Goal: Information Seeking & Learning: Learn about a topic

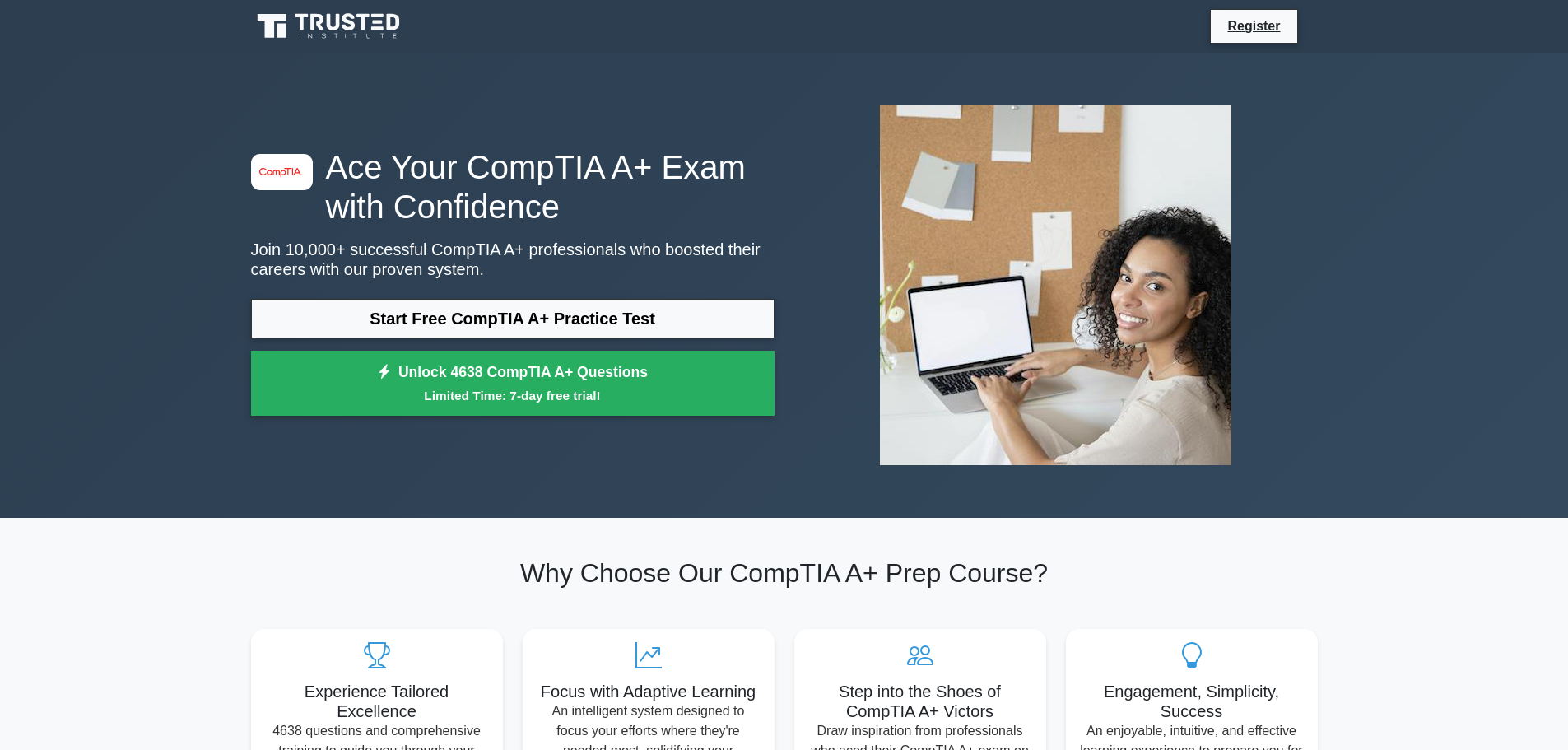
drag, startPoint x: 546, startPoint y: 234, endPoint x: 549, endPoint y: 224, distance: 10.4
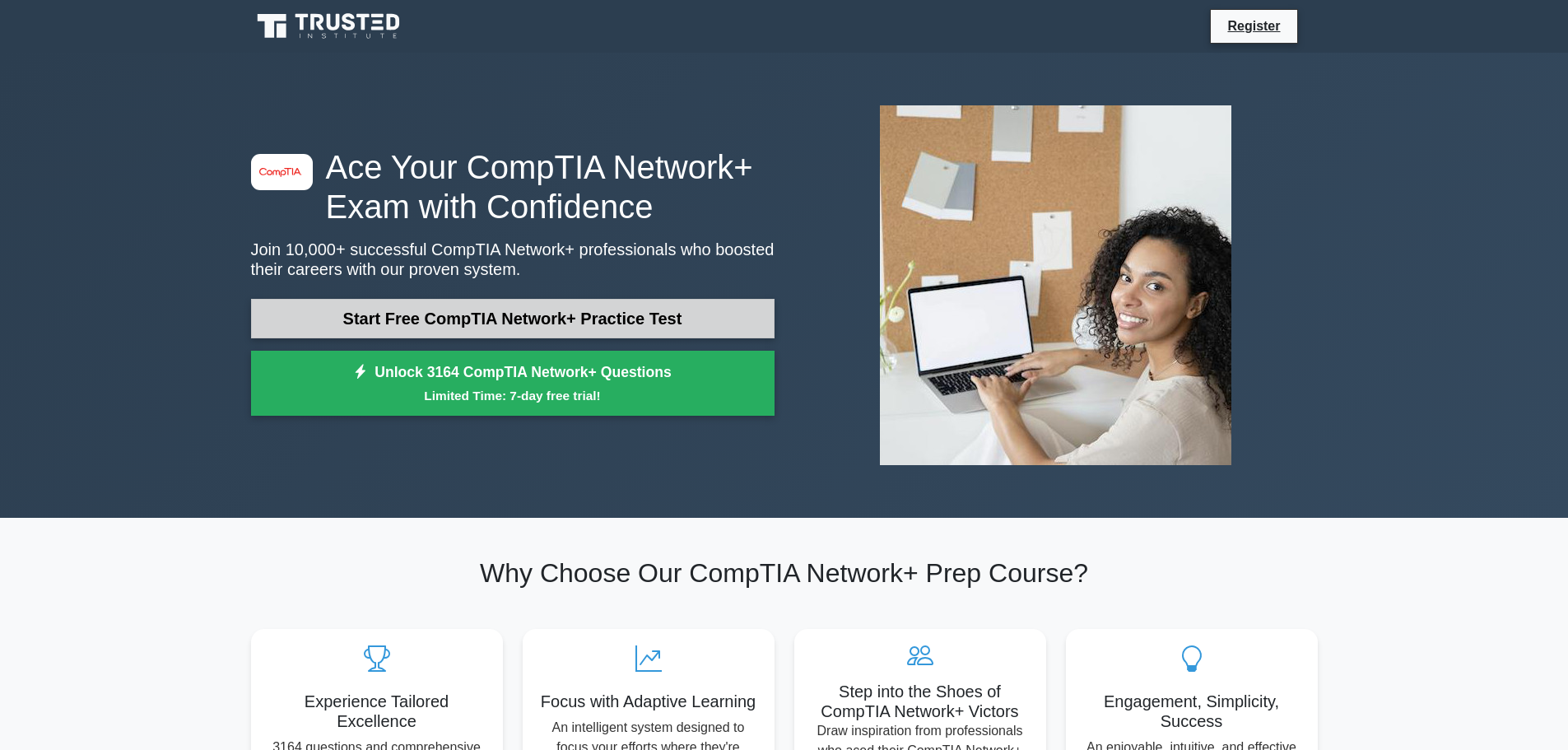
click at [501, 316] on link "Start Free CompTIA Network+ Practice Test" at bounding box center [512, 318] width 523 height 39
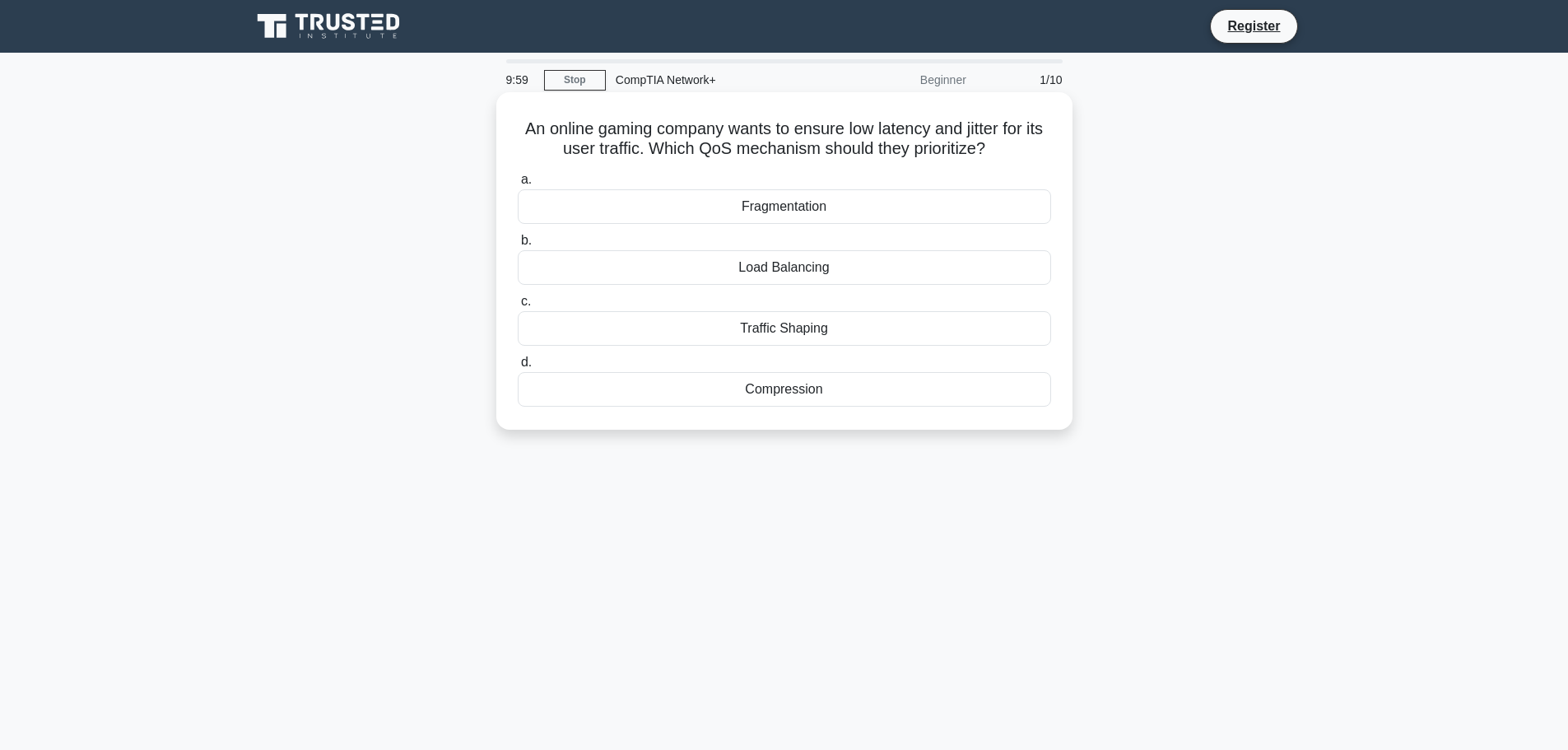
click at [654, 142] on h5 "An online gaming company wants to ensure low latency and jitter for its user tr…" at bounding box center [784, 138] width 537 height 41
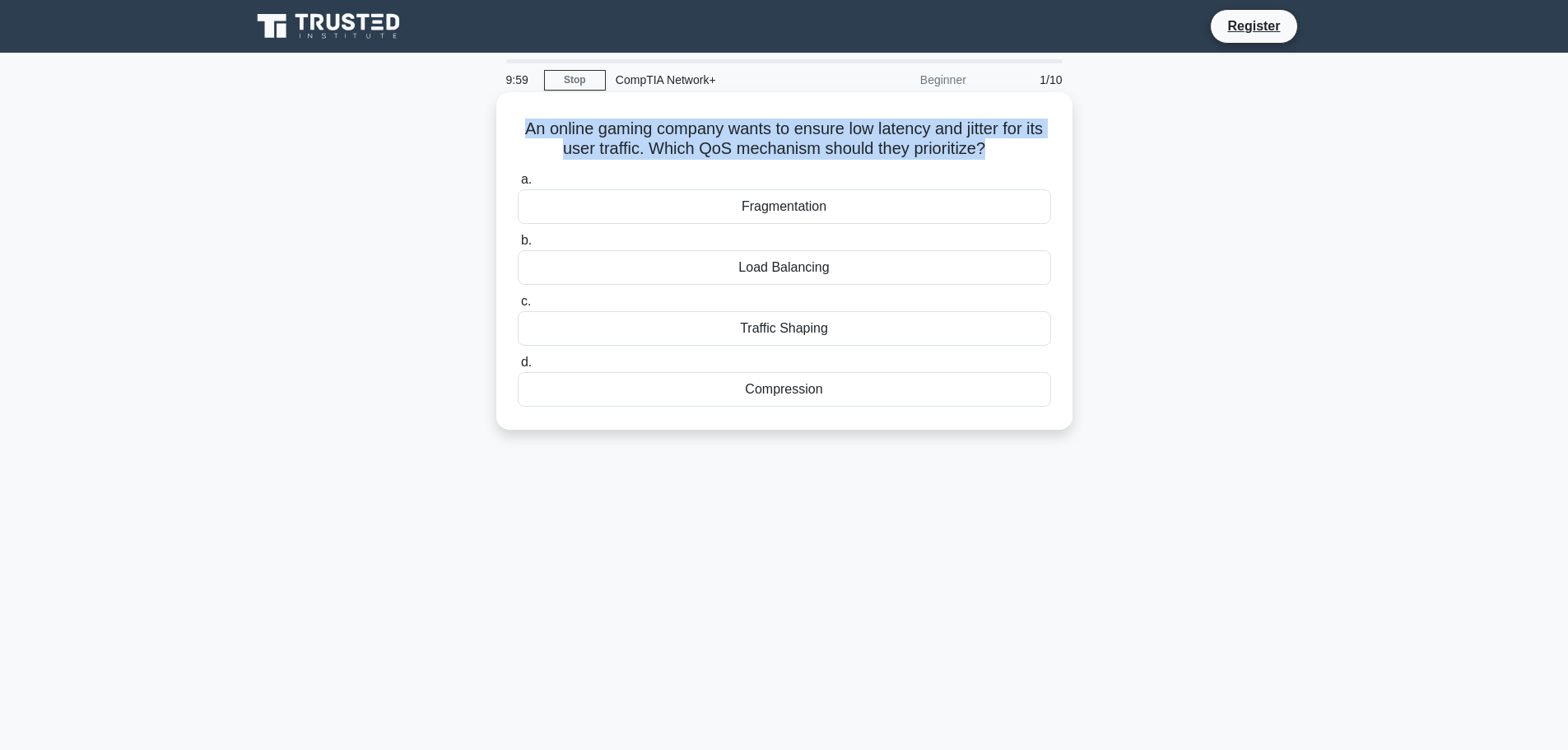
click at [654, 142] on h5 "An online gaming company wants to ensure low latency and jitter for its user tr…" at bounding box center [784, 138] width 537 height 41
click at [900, 128] on h5 "An online gaming company wants to ensure low latency and jitter for its user tr…" at bounding box center [784, 138] width 537 height 41
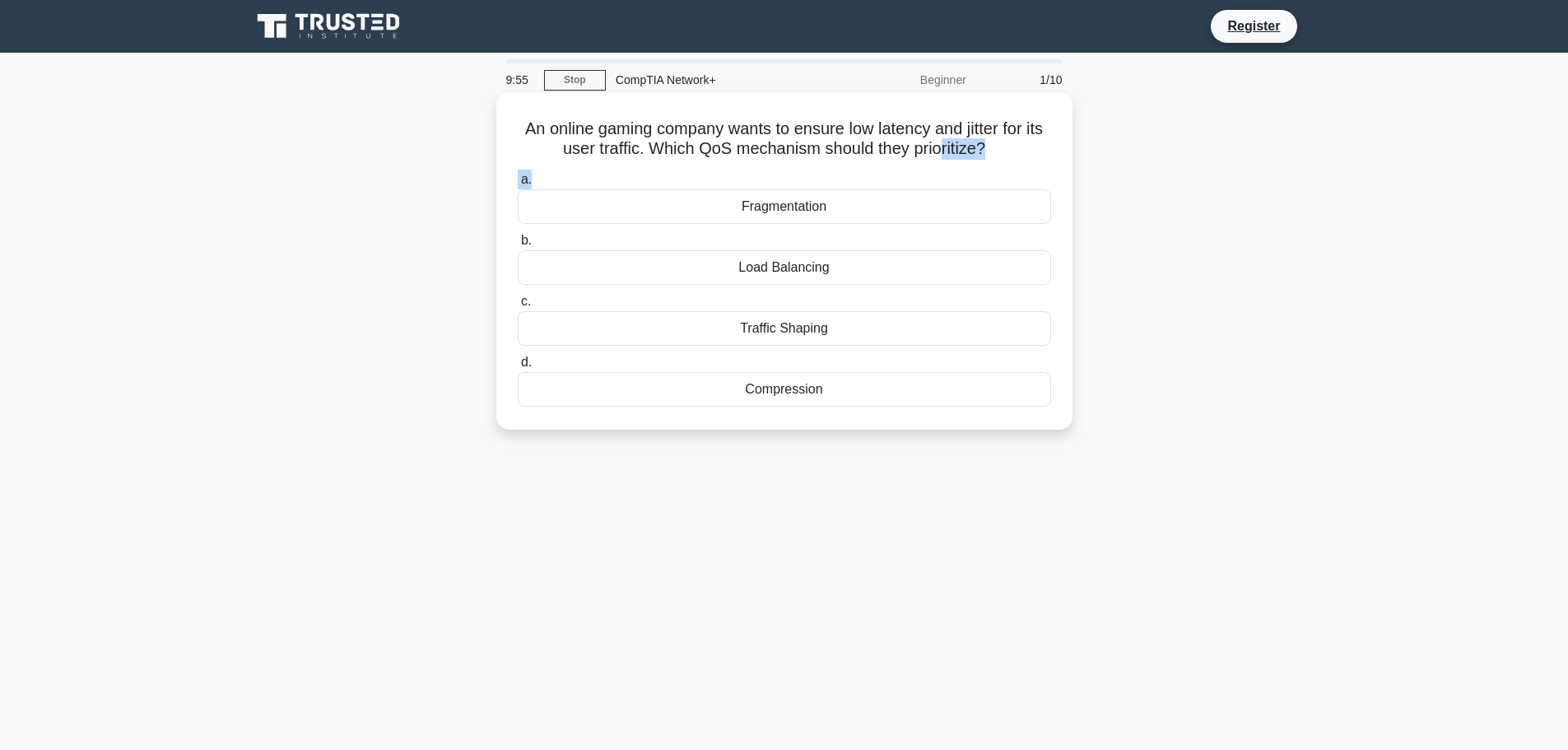
drag, startPoint x: 829, startPoint y: 164, endPoint x: 966, endPoint y: 154, distance: 137.4
click at [966, 154] on div "An online gaming company wants to ensure low latency and jitter for its user tr…" at bounding box center [784, 260] width 563 height 325
click at [966, 154] on h5 "An online gaming company wants to ensure low latency and jitter for its user tr…" at bounding box center [784, 138] width 537 height 41
click at [1367, 194] on main "9:55 Stop CompTIA Network+ Beginner 1/10 An online gaming company wants to ensu…" at bounding box center [784, 471] width 1568 height 836
click at [796, 271] on div "Load Balancing" at bounding box center [784, 267] width 533 height 34
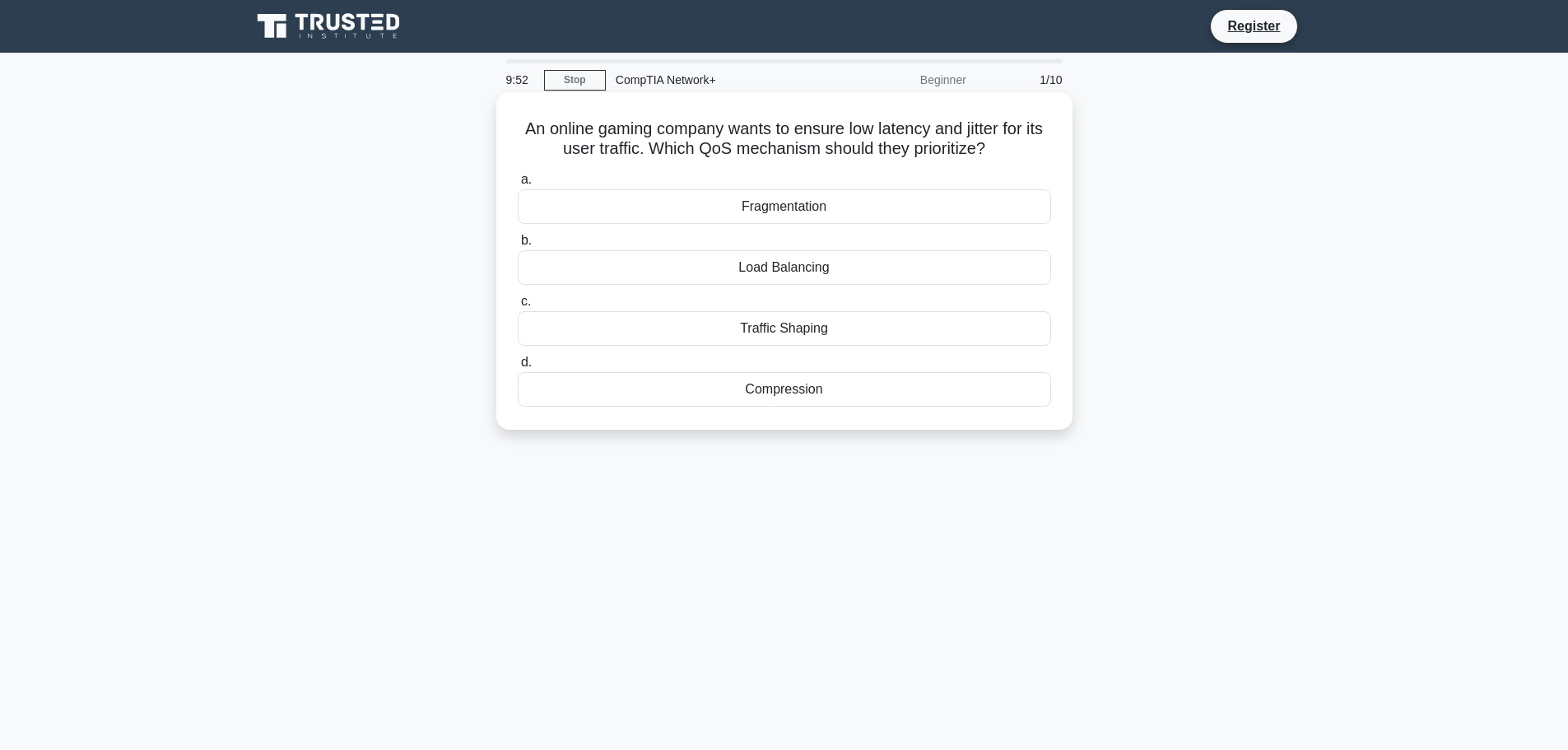
click at [517, 246] on input "b. Load Balancing" at bounding box center [517, 240] width 0 height 11
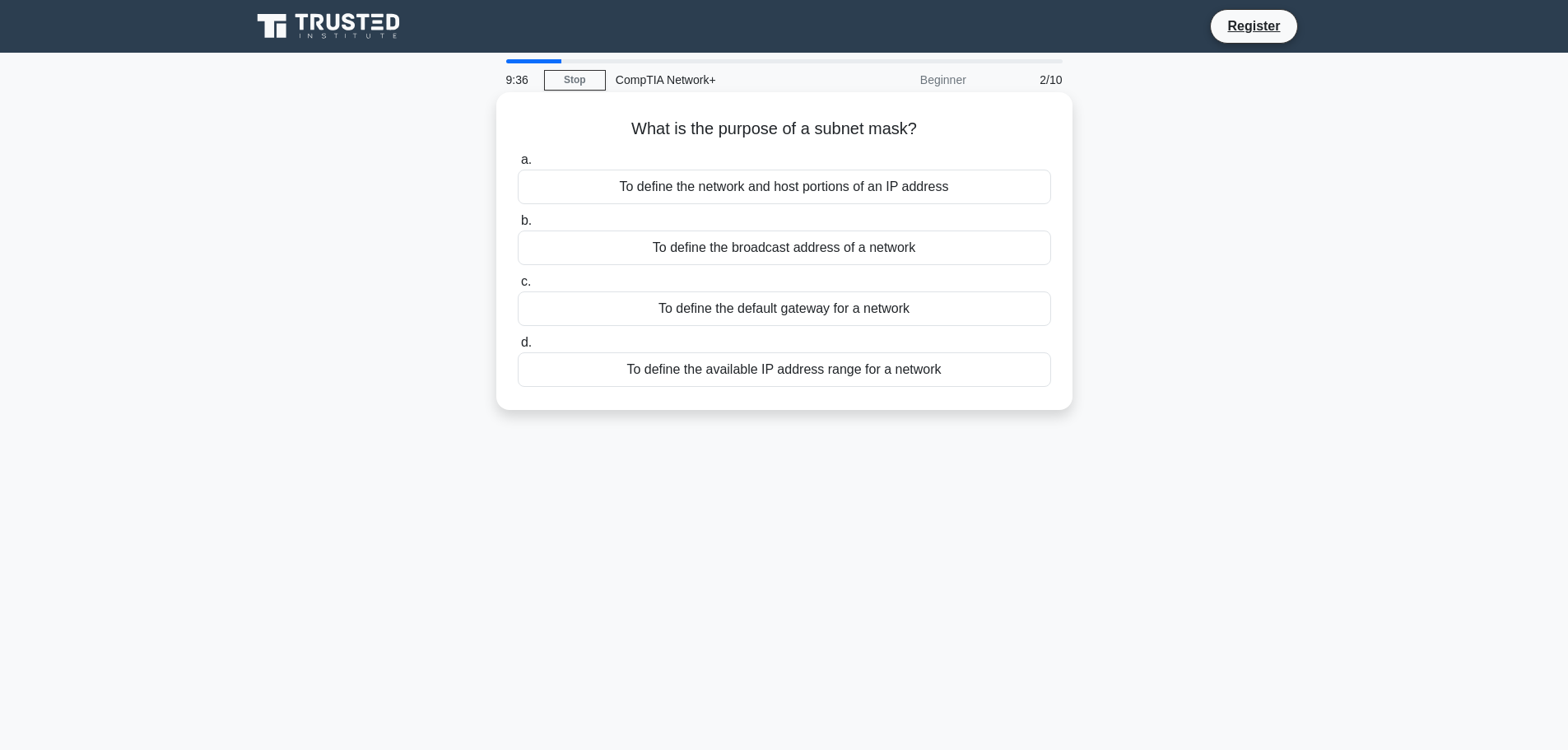
click at [967, 367] on div "To define the available IP address range for a network" at bounding box center [784, 369] width 533 height 34
click at [517, 348] on input "d. To define the available IP address range for a network" at bounding box center [517, 342] width 0 height 11
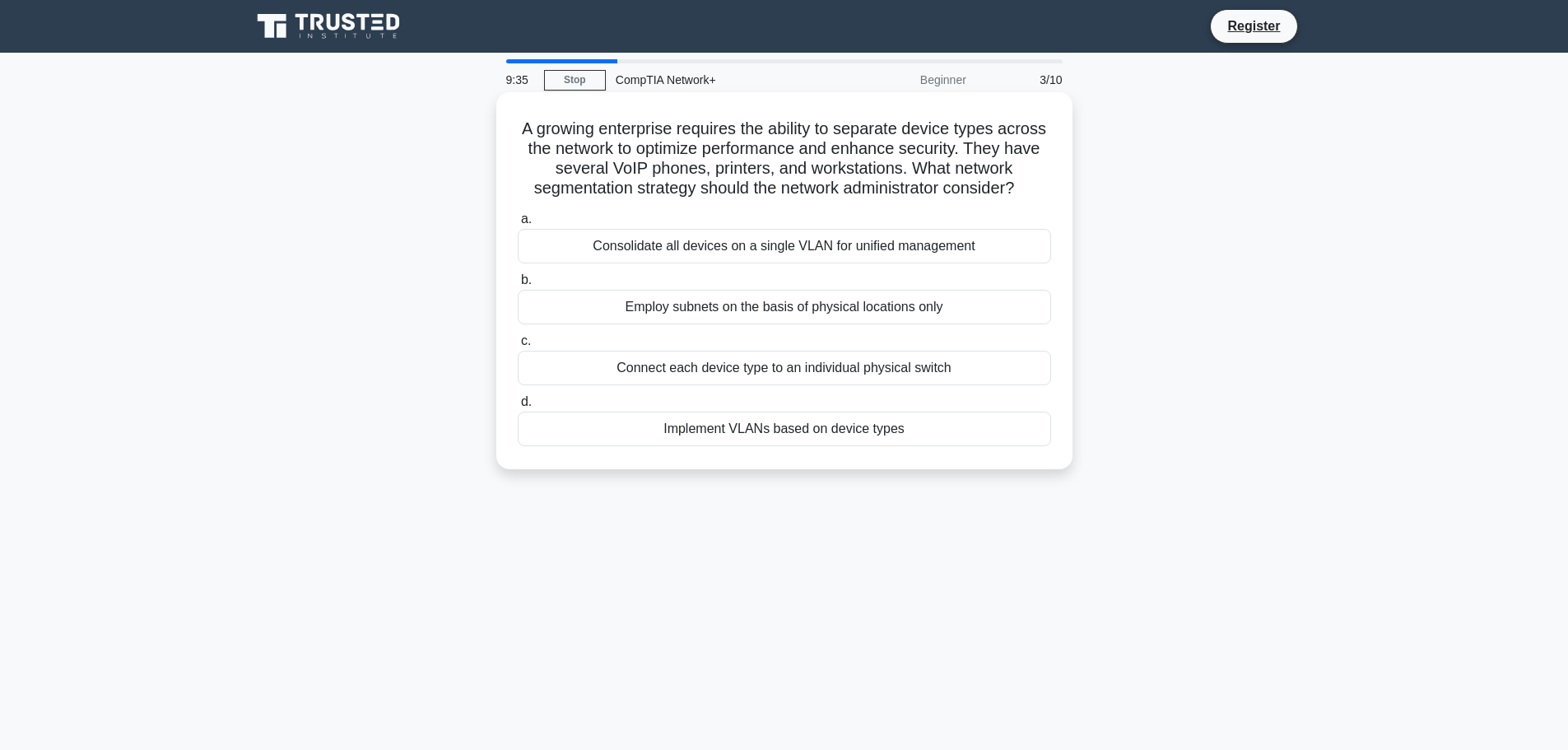
click at [616, 123] on h5 "A growing enterprise requires the ability to separate device types across the n…" at bounding box center [784, 159] width 537 height 81
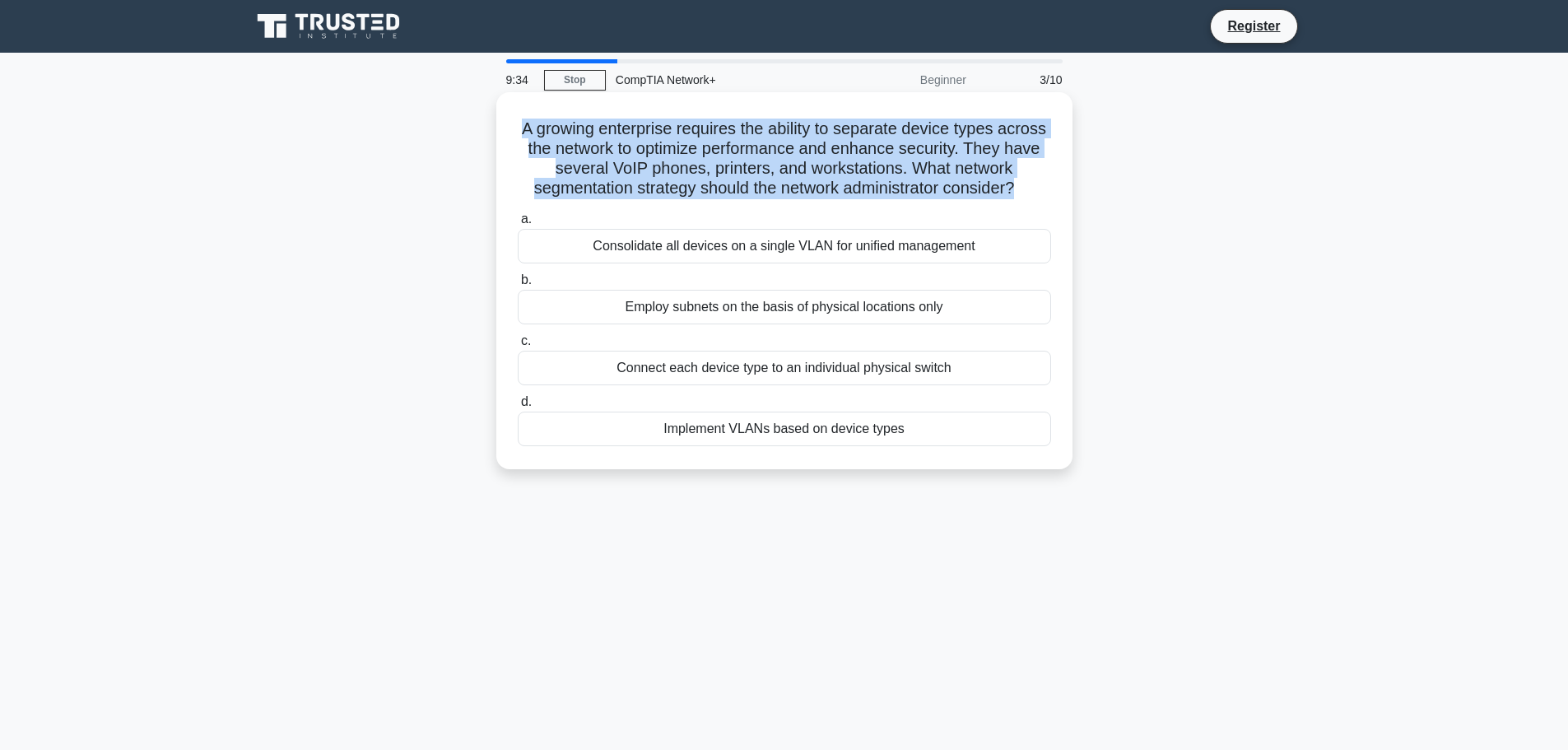
click at [616, 123] on h5 "A growing enterprise requires the ability to separate device types across the n…" at bounding box center [784, 159] width 537 height 81
click at [736, 140] on h5 "A growing enterprise requires the ability to separate device types across the n…" at bounding box center [784, 159] width 537 height 81
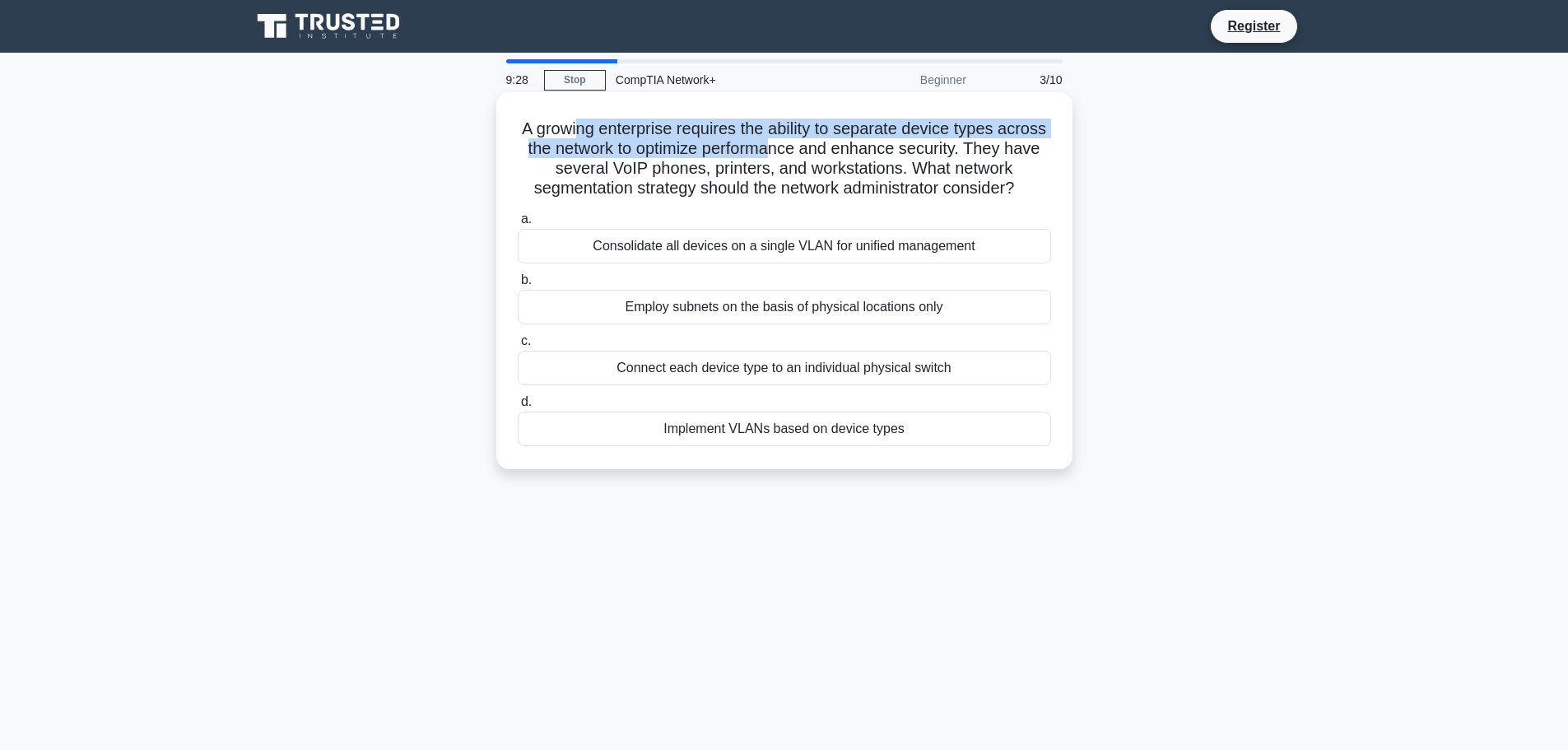
drag, startPoint x: 597, startPoint y: 131, endPoint x: 846, endPoint y: 148, distance: 249.6
click at [845, 148] on h5 "A growing enterprise requires the ability to separate device types across the n…" at bounding box center [784, 159] width 537 height 81
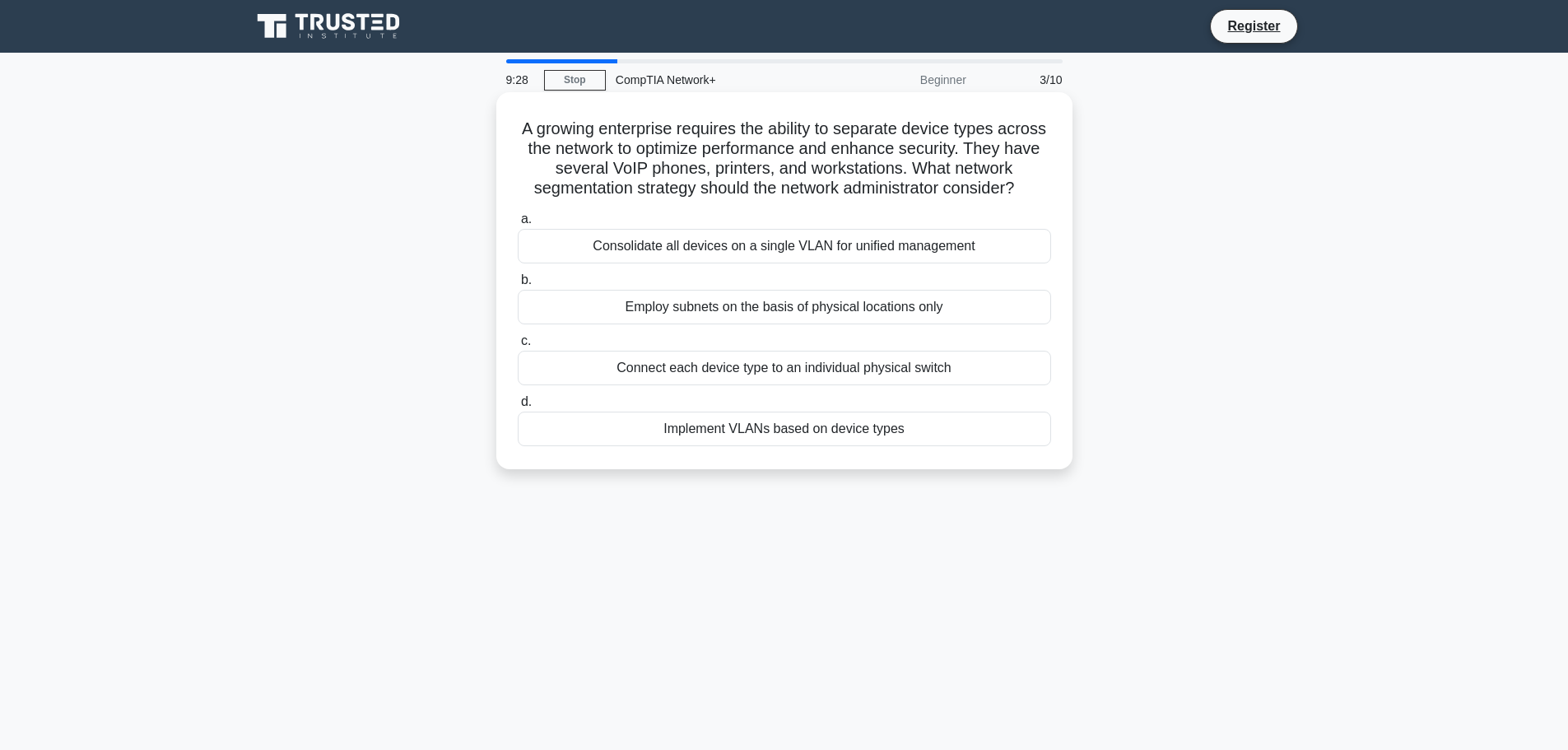
click at [847, 148] on h5 "A growing enterprise requires the ability to separate device types across the n…" at bounding box center [784, 159] width 537 height 81
drag, startPoint x: 905, startPoint y: 145, endPoint x: 957, endPoint y: 148, distance: 52.1
click at [957, 148] on h5 "A growing enterprise requires the ability to separate device types across the n…" at bounding box center [784, 159] width 537 height 81
drag, startPoint x: 957, startPoint y: 148, endPoint x: 849, endPoint y: 163, distance: 109.0
click at [958, 148] on h5 "A growing enterprise requires the ability to separate device types across the n…" at bounding box center [784, 159] width 537 height 81
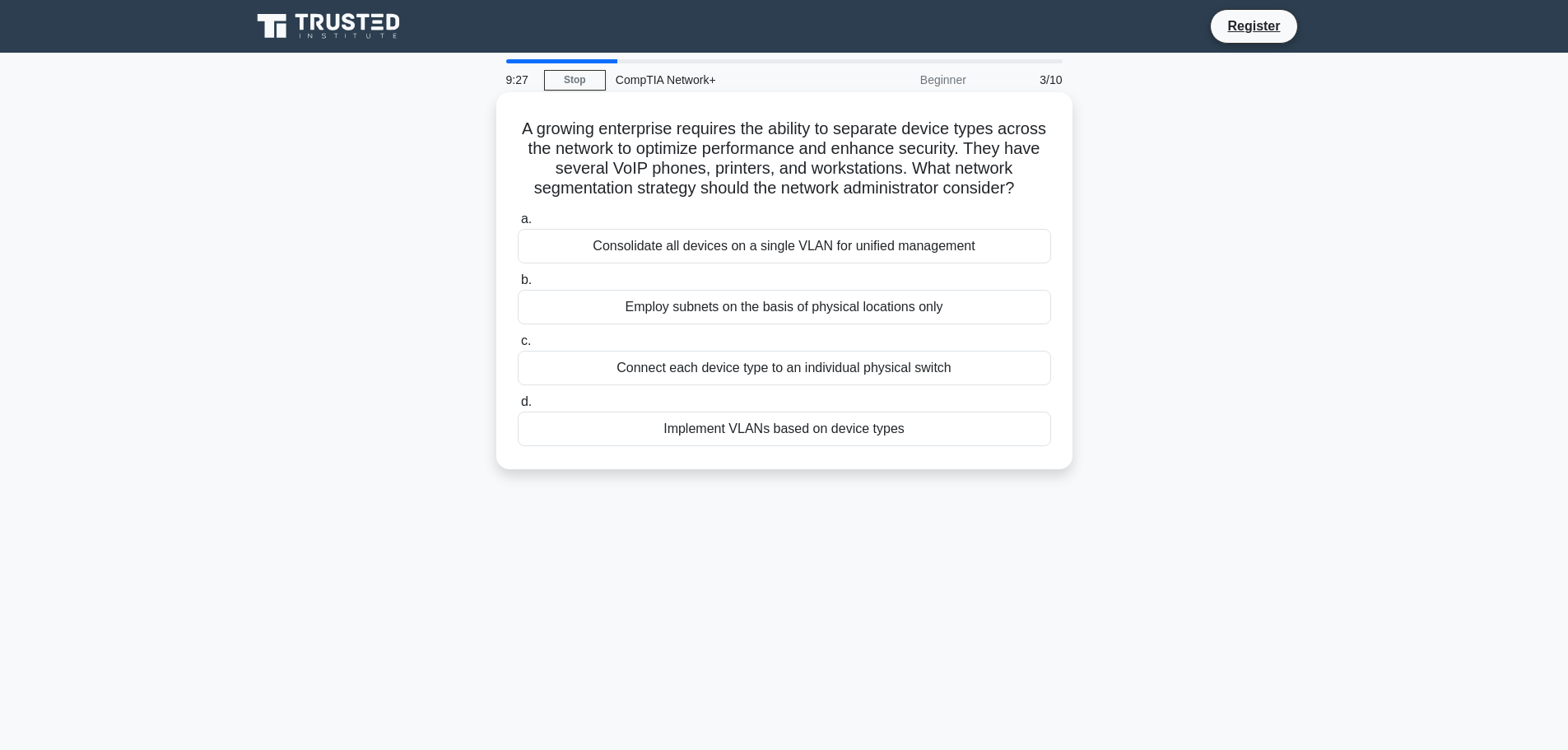
click at [613, 181] on h5 "A growing enterprise requires the ability to separate device types across the n…" at bounding box center [784, 159] width 537 height 81
drag, startPoint x: 583, startPoint y: 163, endPoint x: 880, endPoint y: 169, distance: 297.1
click at [880, 169] on h5 "A growing enterprise requires the ability to separate device types across the n…" at bounding box center [784, 159] width 537 height 81
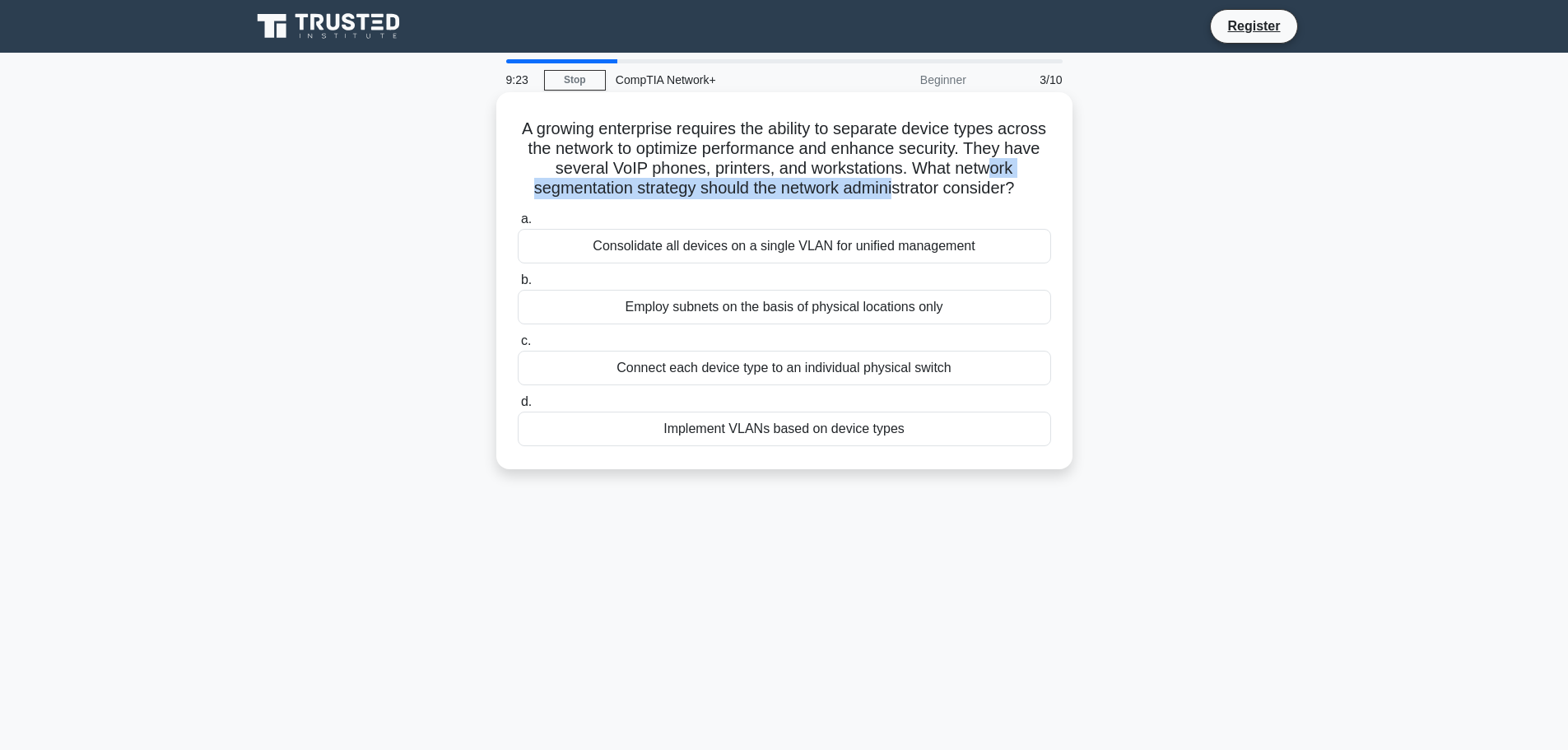
drag, startPoint x: 577, startPoint y: 187, endPoint x: 986, endPoint y: 185, distance: 409.0
click at [986, 185] on h5 "A growing enterprise requires the ability to separate device types across the n…" at bounding box center [784, 159] width 537 height 81
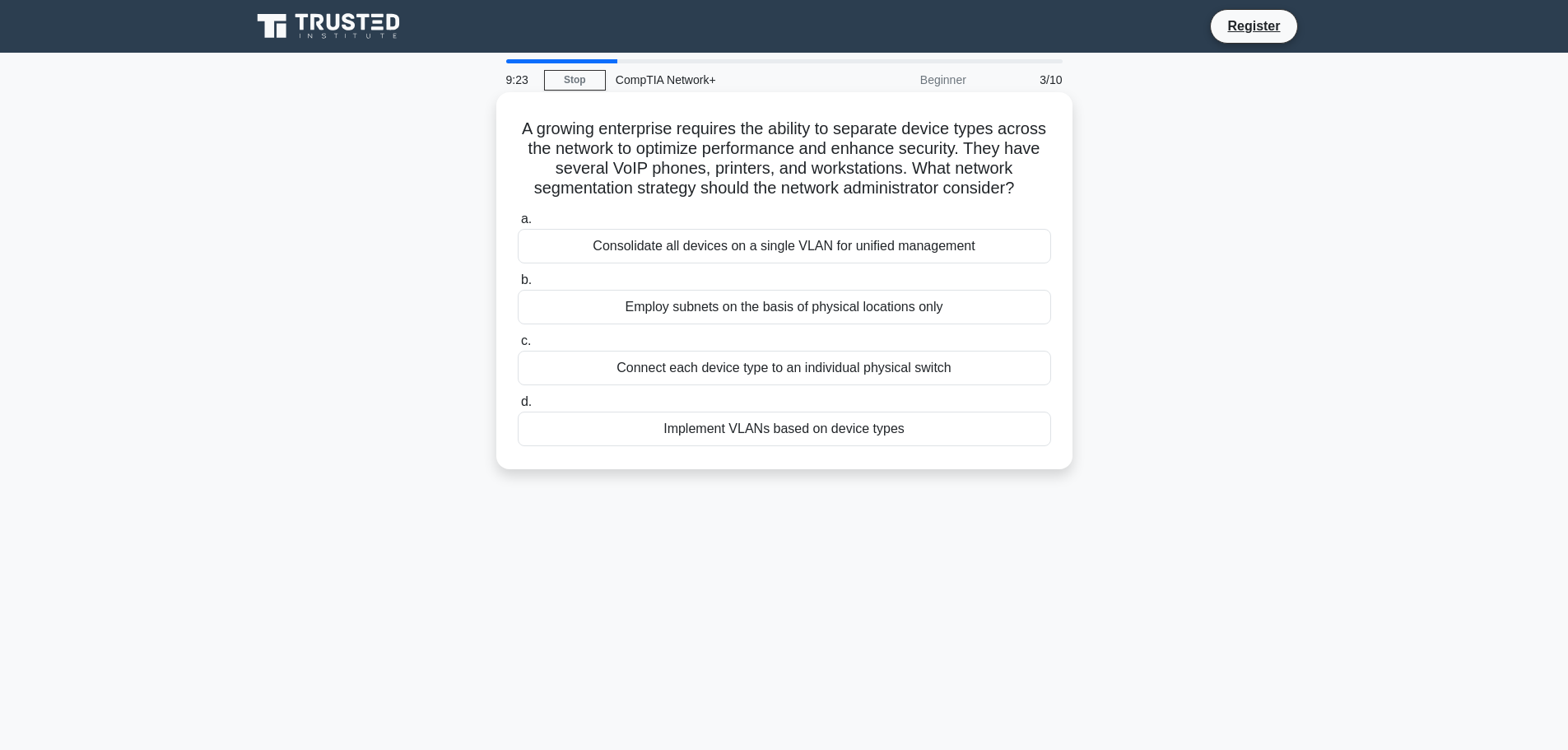
click at [791, 199] on h5 "A growing enterprise requires the ability to separate device types across the n…" at bounding box center [784, 159] width 537 height 81
click at [799, 199] on h5 "A growing enterprise requires the ability to separate device types across the n…" at bounding box center [784, 159] width 537 height 81
click at [835, 178] on h5 "A growing enterprise requires the ability to separate device types across the n…" at bounding box center [784, 159] width 537 height 81
click at [843, 446] on div "Implement VLANs based on device types" at bounding box center [784, 428] width 533 height 34
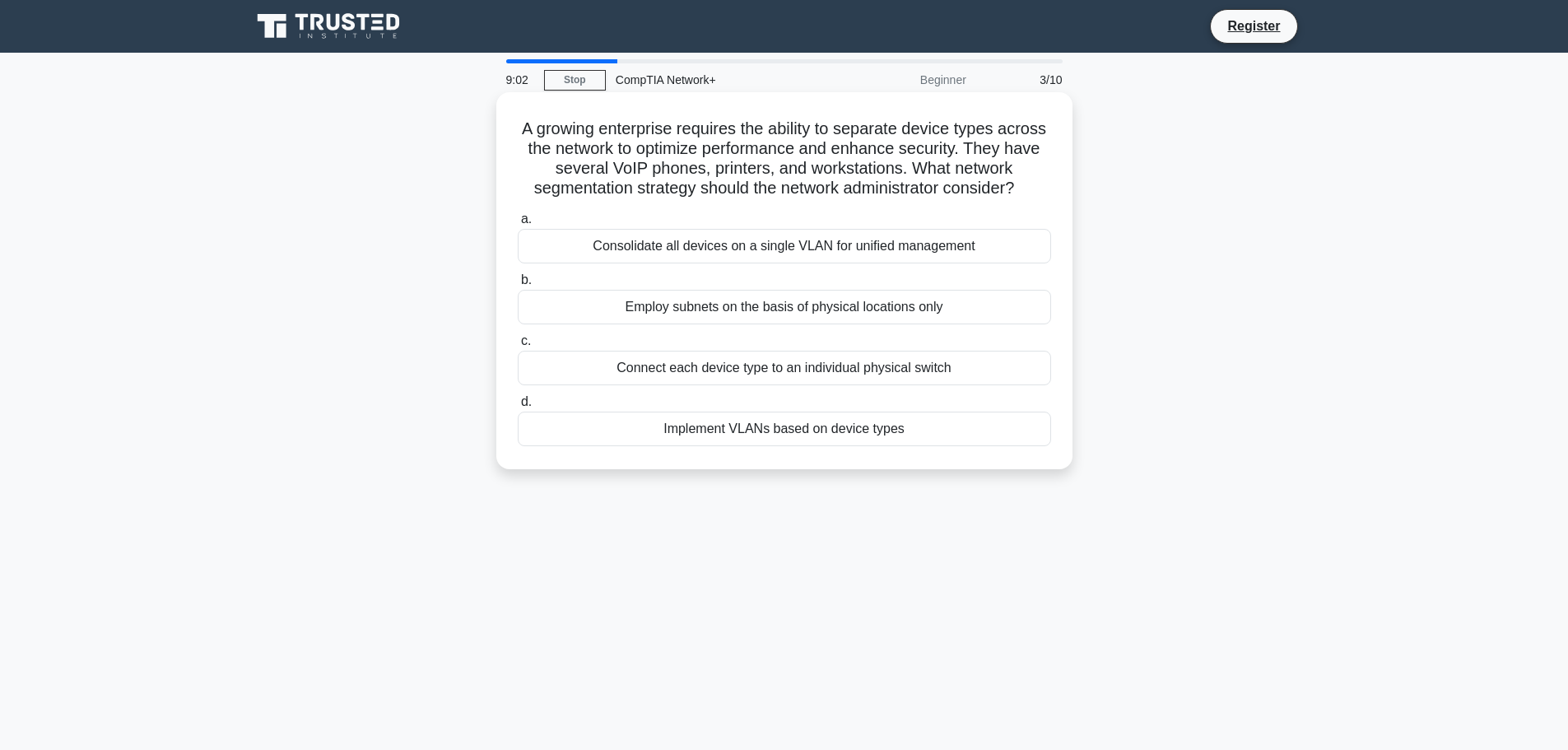
click at [517, 407] on input "d. Implement VLANs based on device types" at bounding box center [517, 401] width 0 height 11
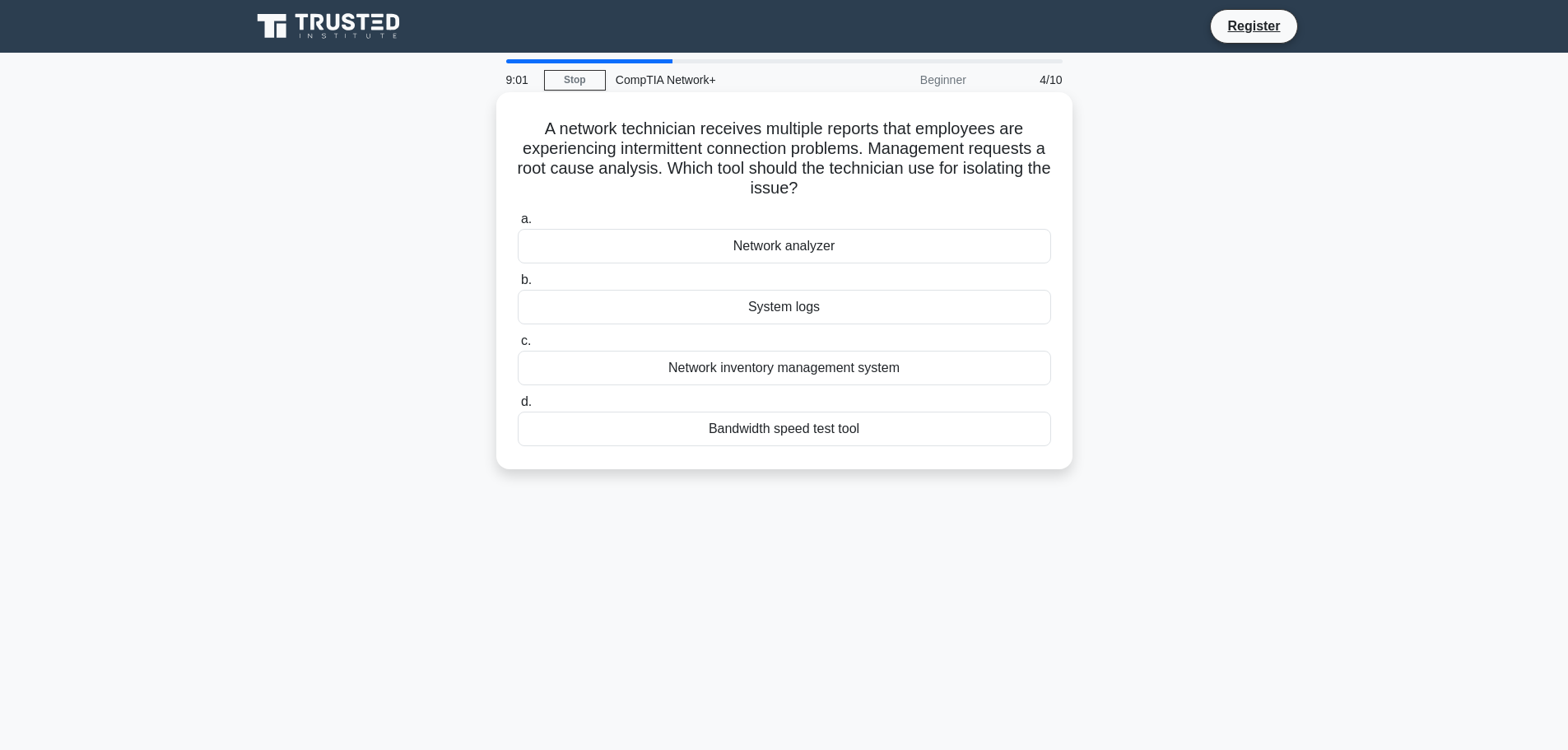
click at [637, 143] on h5 "A network technician receives multiple reports that employees are experiencing …" at bounding box center [784, 159] width 537 height 81
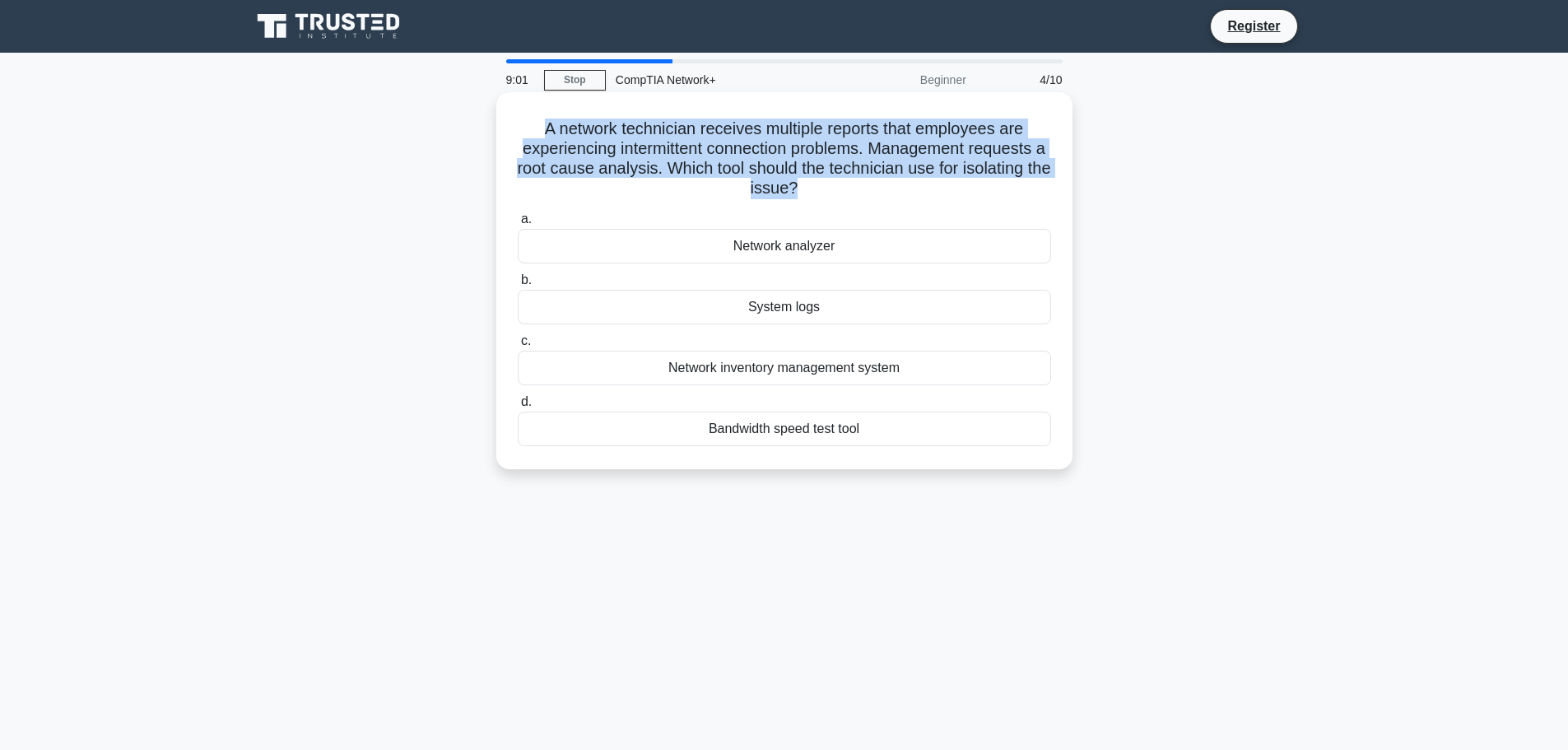
click at [637, 143] on h5 "A network technician receives multiple reports that employees are experiencing …" at bounding box center [784, 159] width 537 height 81
click at [955, 150] on h5 "A network technician receives multiple reports that employees are experiencing …" at bounding box center [784, 159] width 537 height 81
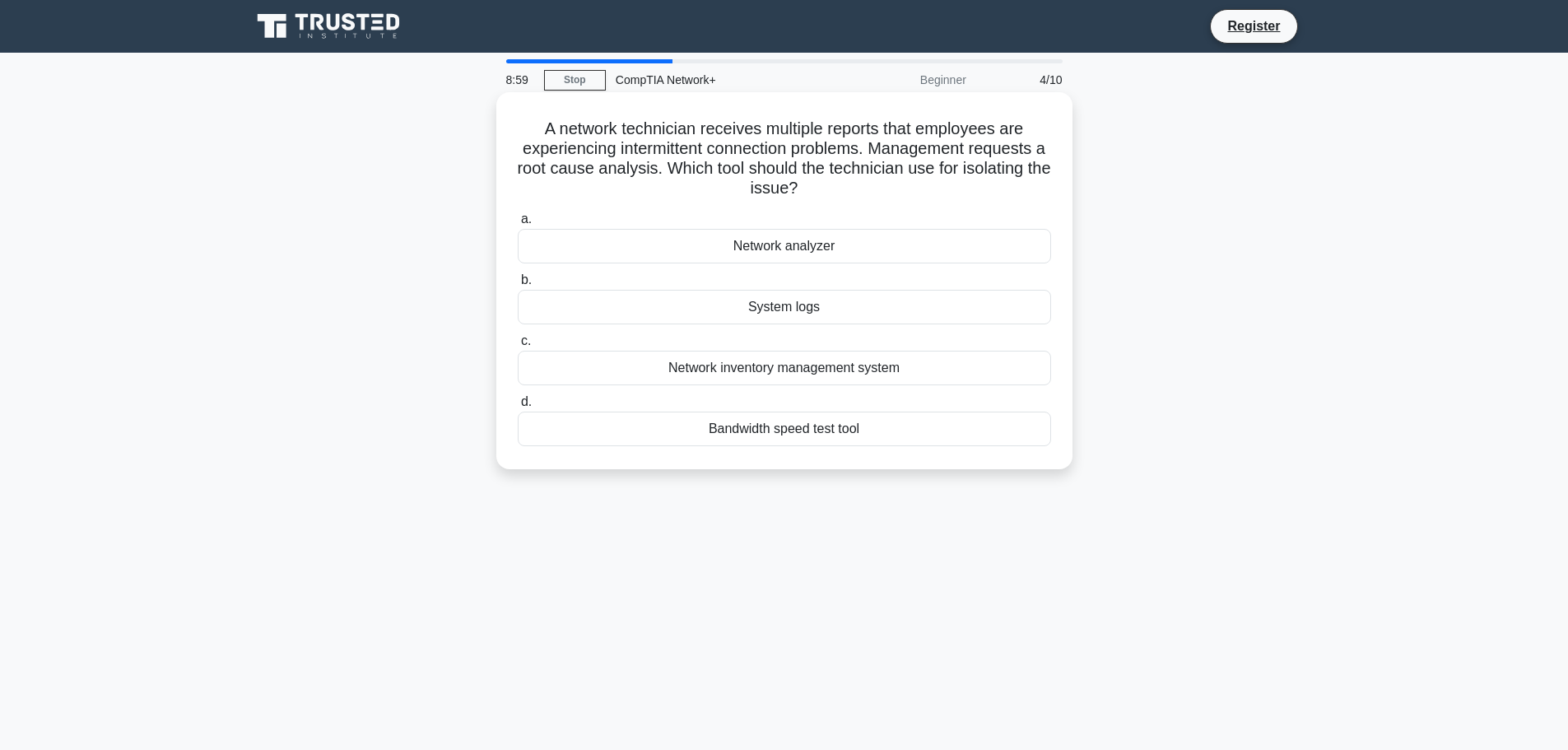
click at [771, 133] on h5 "A network technician receives multiple reports that employees are experiencing …" at bounding box center [784, 159] width 537 height 81
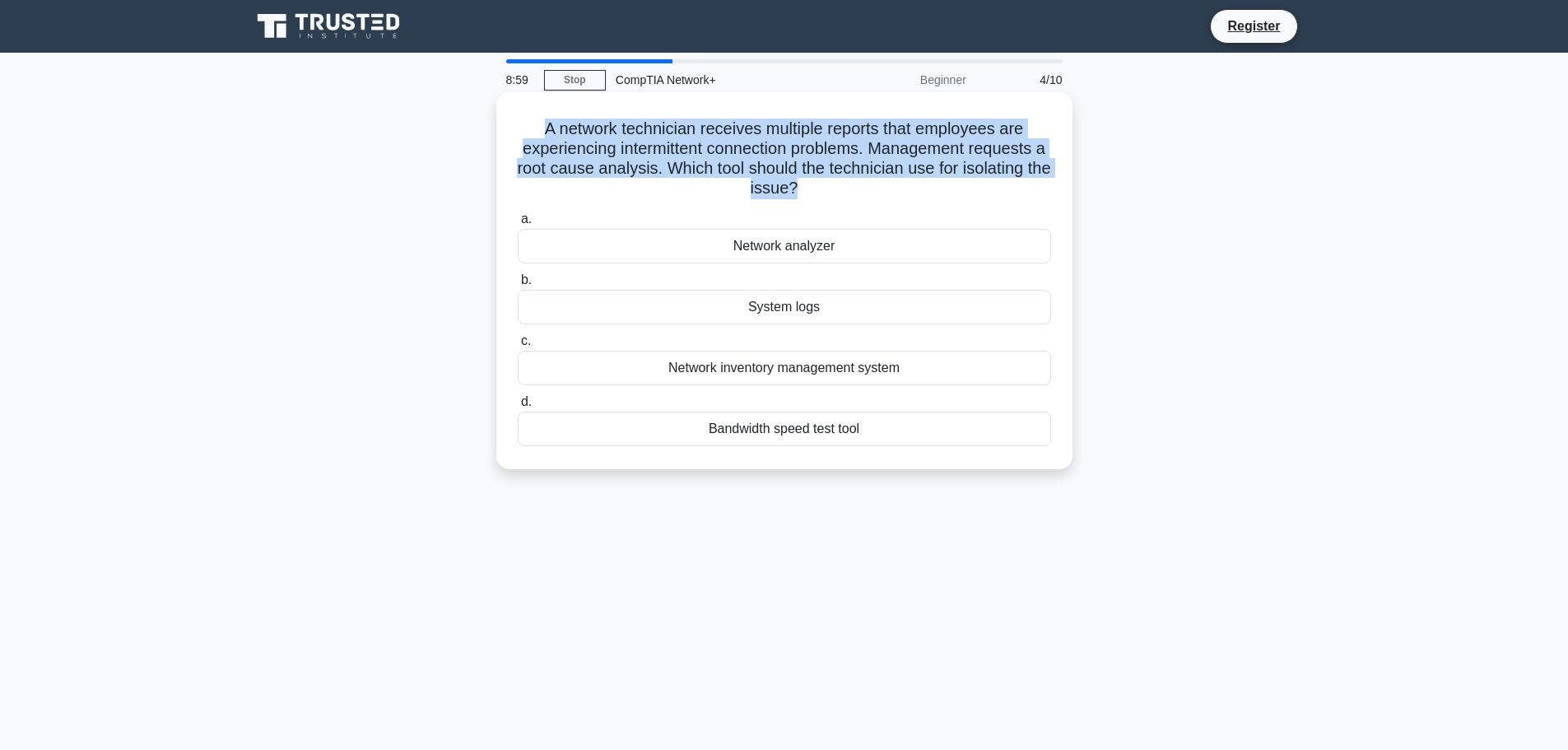
click at [771, 133] on h5 "A network technician receives multiple reports that employees are experiencing …" at bounding box center [784, 159] width 537 height 81
click at [851, 141] on h5 "A network technician receives multiple reports that employees are experiencing …" at bounding box center [784, 159] width 537 height 81
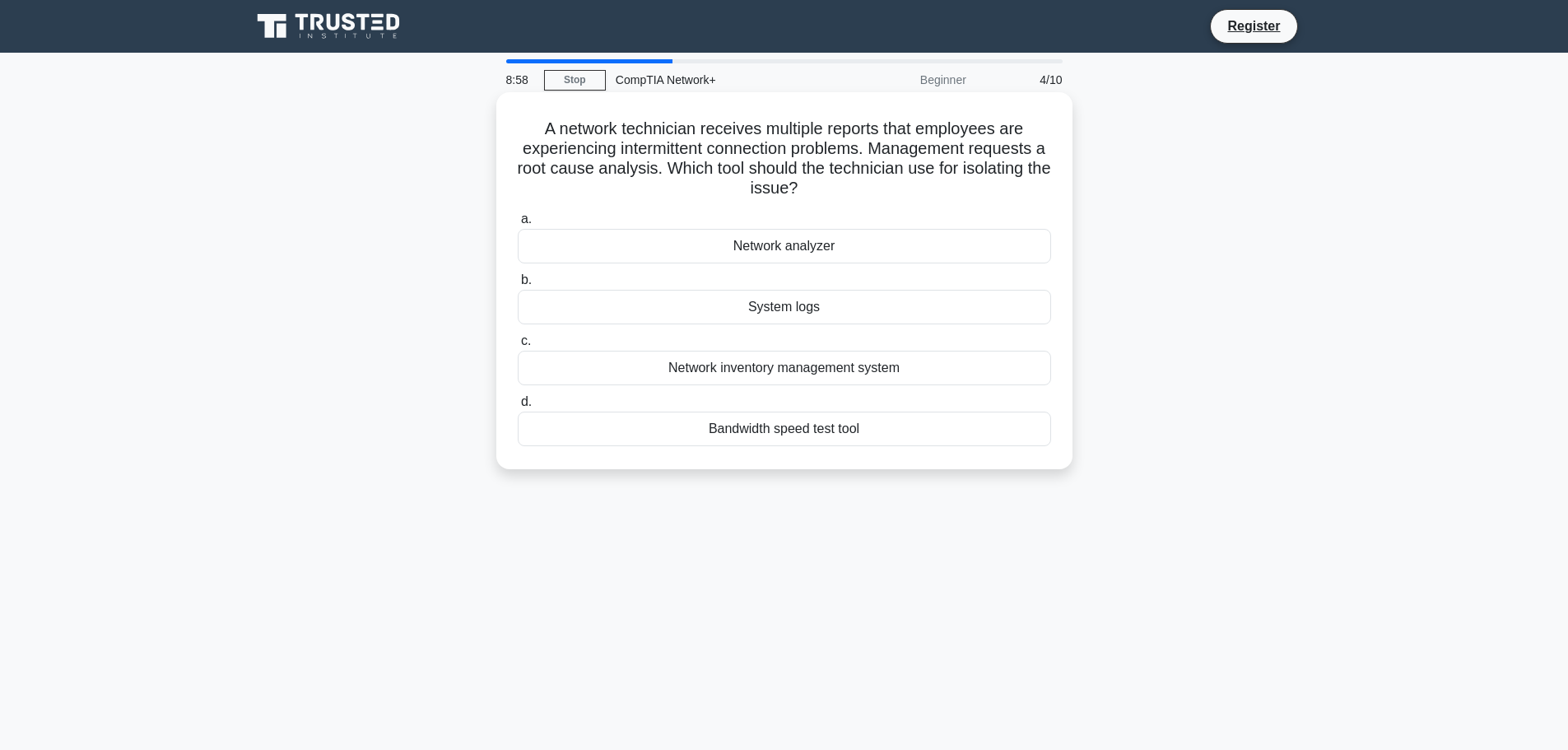
click at [846, 128] on h5 "A network technician receives multiple reports that employees are experiencing …" at bounding box center [784, 159] width 537 height 81
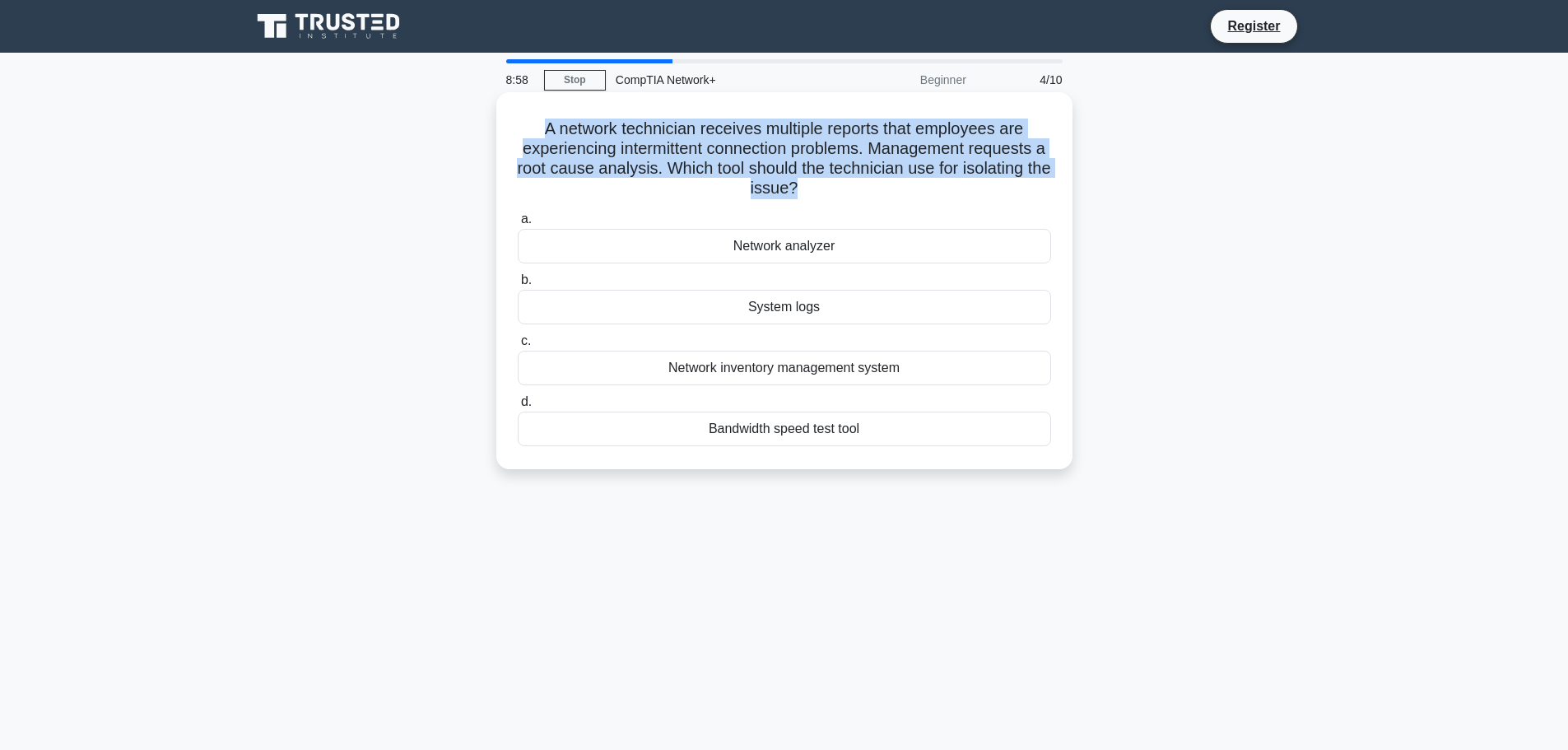
click at [846, 128] on h5 "A network technician receives multiple reports that employees are experiencing …" at bounding box center [784, 159] width 537 height 81
click at [860, 136] on h5 "A network technician receives multiple reports that employees are experiencing …" at bounding box center [784, 159] width 537 height 81
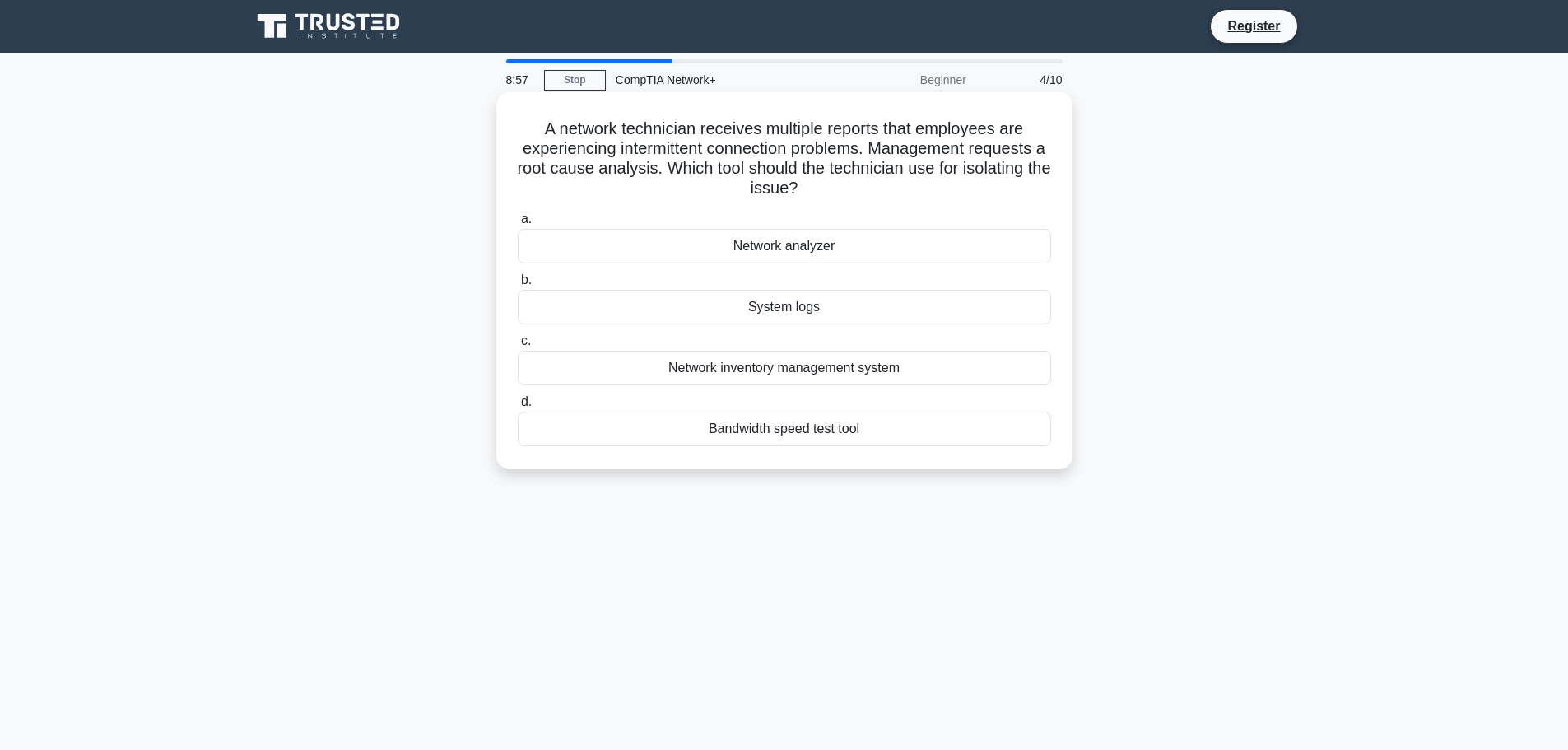
click at [730, 143] on h5 "A network technician receives multiple reports that employees are experiencing …" at bounding box center [784, 159] width 537 height 81
drag, startPoint x: 575, startPoint y: 164, endPoint x: 774, endPoint y: 164, distance: 199.0
click at [774, 164] on h5 "A network technician receives multiple reports that employees are experiencing …" at bounding box center [784, 159] width 537 height 81
drag, startPoint x: 708, startPoint y: 160, endPoint x: 929, endPoint y: 170, distance: 221.2
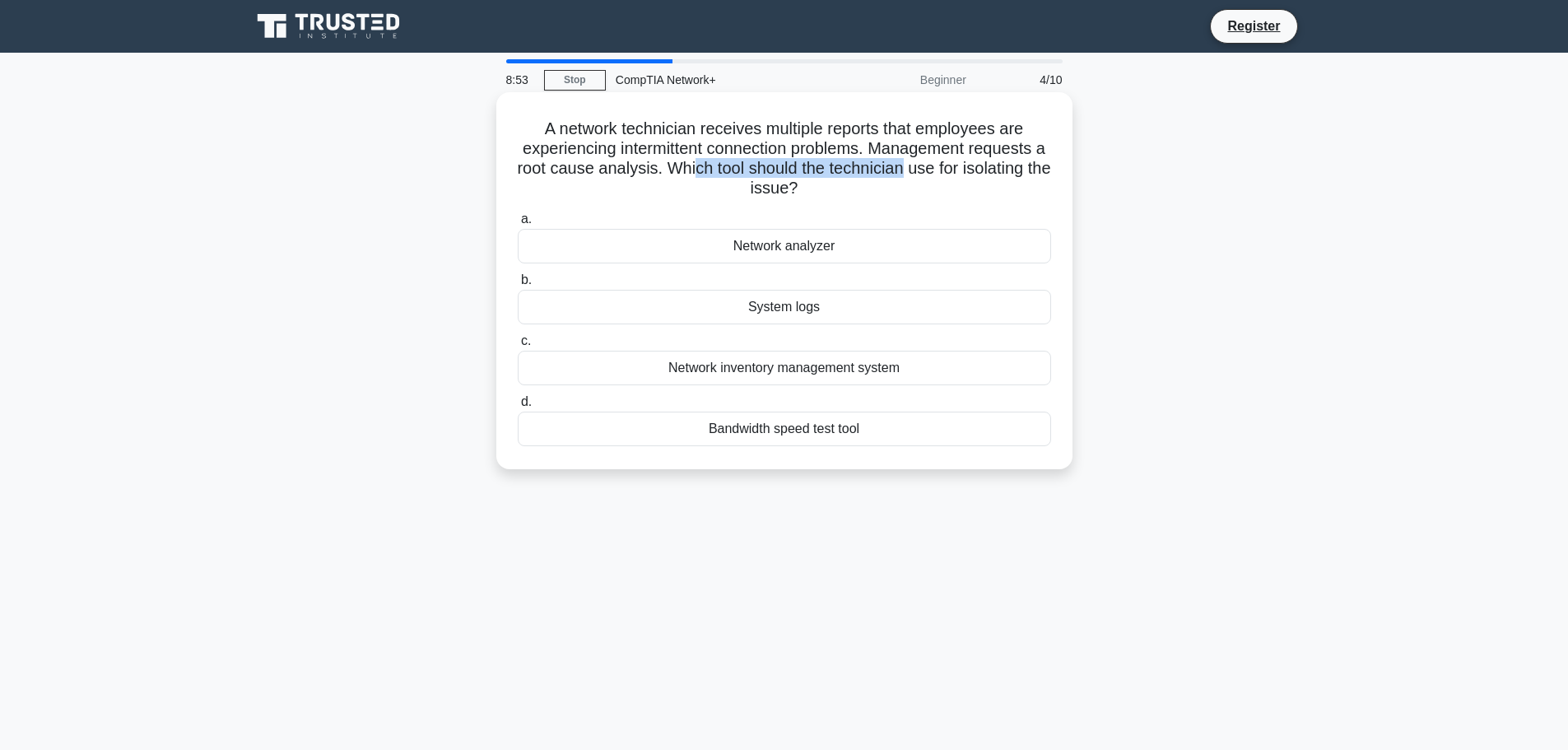
click at [927, 169] on h5 "A network technician receives multiple reports that employees are experiencing …" at bounding box center [784, 159] width 537 height 81
click at [929, 170] on h5 "A network technician receives multiple reports that employees are experiencing …" at bounding box center [784, 159] width 537 height 81
click at [937, 174] on h5 "A network technician receives multiple reports that employees are experiencing …" at bounding box center [784, 159] width 537 height 81
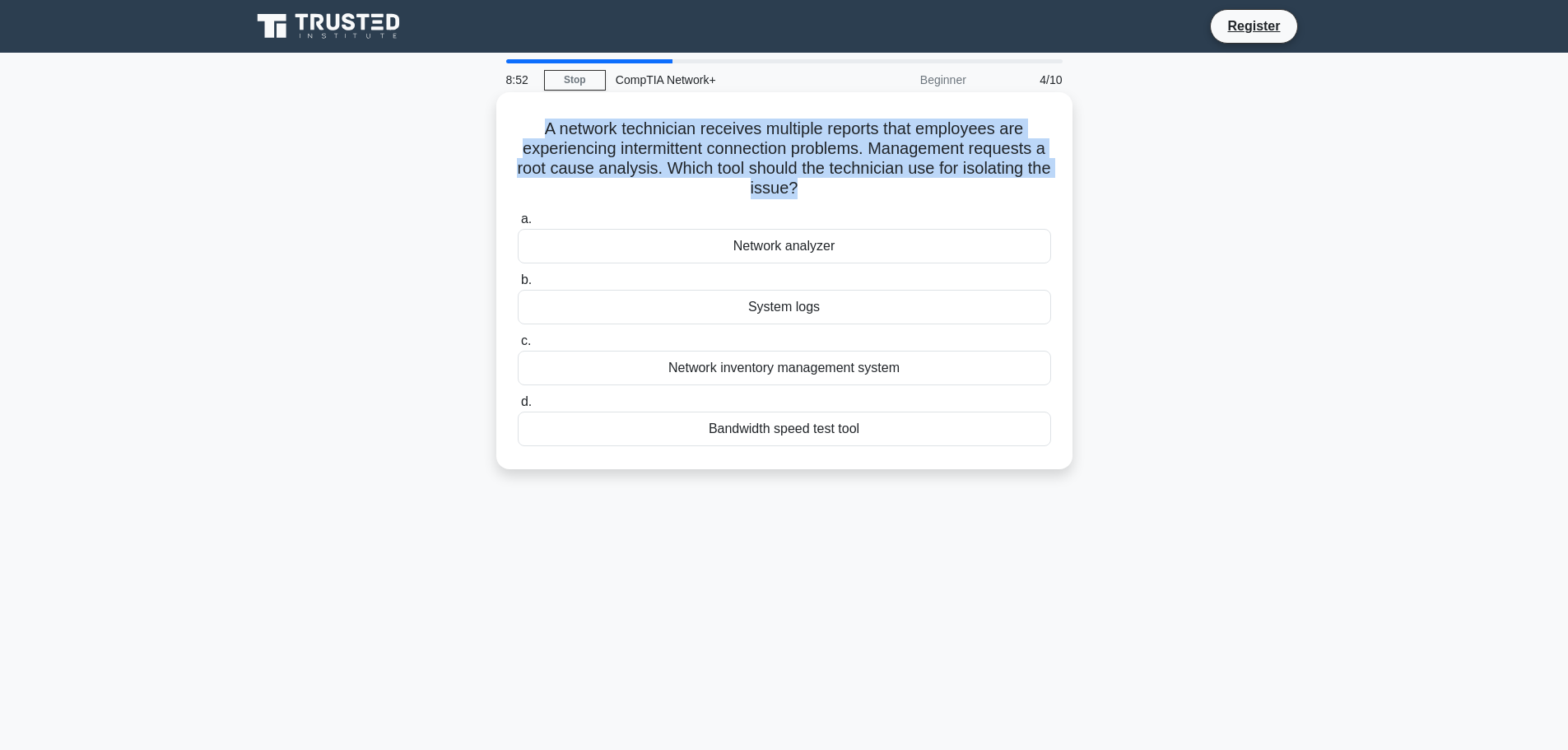
click at [937, 174] on h5 "A network technician receives multiple reports that employees are experiencing …" at bounding box center [784, 159] width 537 height 81
click at [990, 179] on h5 "A network technician receives multiple reports that employees are experiencing …" at bounding box center [784, 159] width 537 height 81
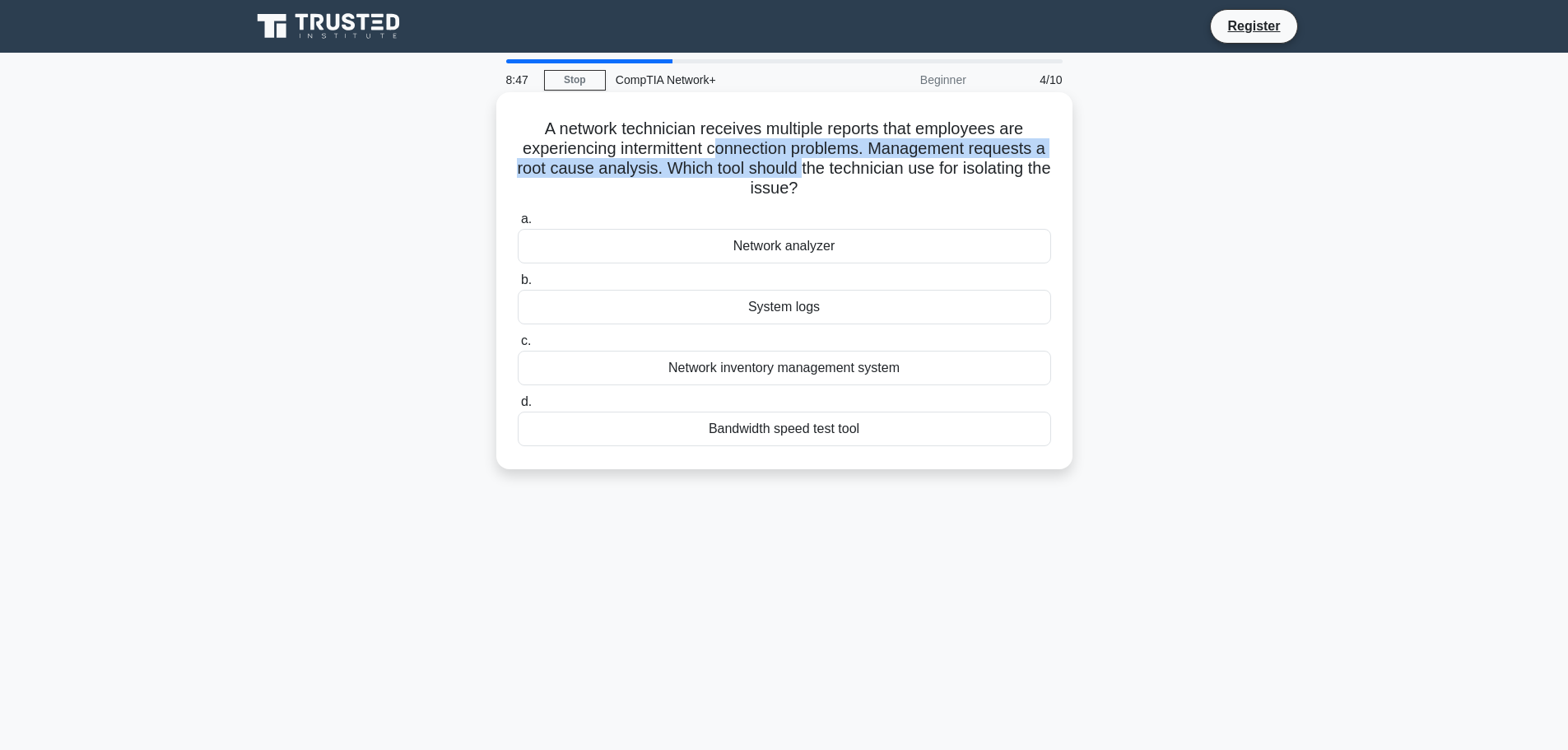
drag, startPoint x: 723, startPoint y: 154, endPoint x: 821, endPoint y: 166, distance: 98.7
click at [821, 166] on h5 "A network technician receives multiple reports that employees are experiencing …" at bounding box center [784, 159] width 537 height 81
drag, startPoint x: 821, startPoint y: 166, endPoint x: 821, endPoint y: 188, distance: 22.0
click at [823, 166] on h5 "A network technician receives multiple reports that employees are experiencing …" at bounding box center [784, 159] width 537 height 81
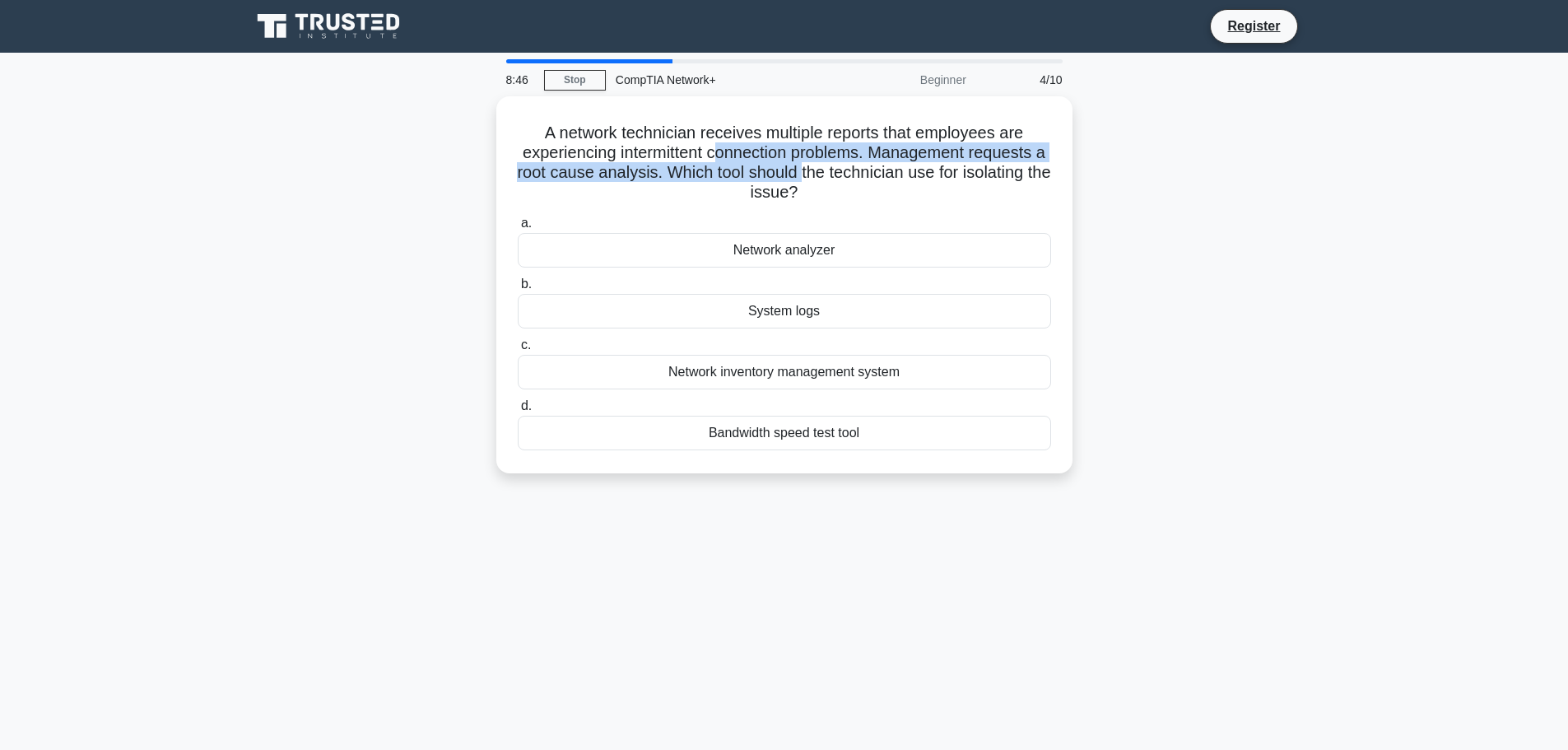
click at [1217, 262] on div "A network technician receives multiple reports that employees are experiencing …" at bounding box center [784, 294] width 1087 height 396
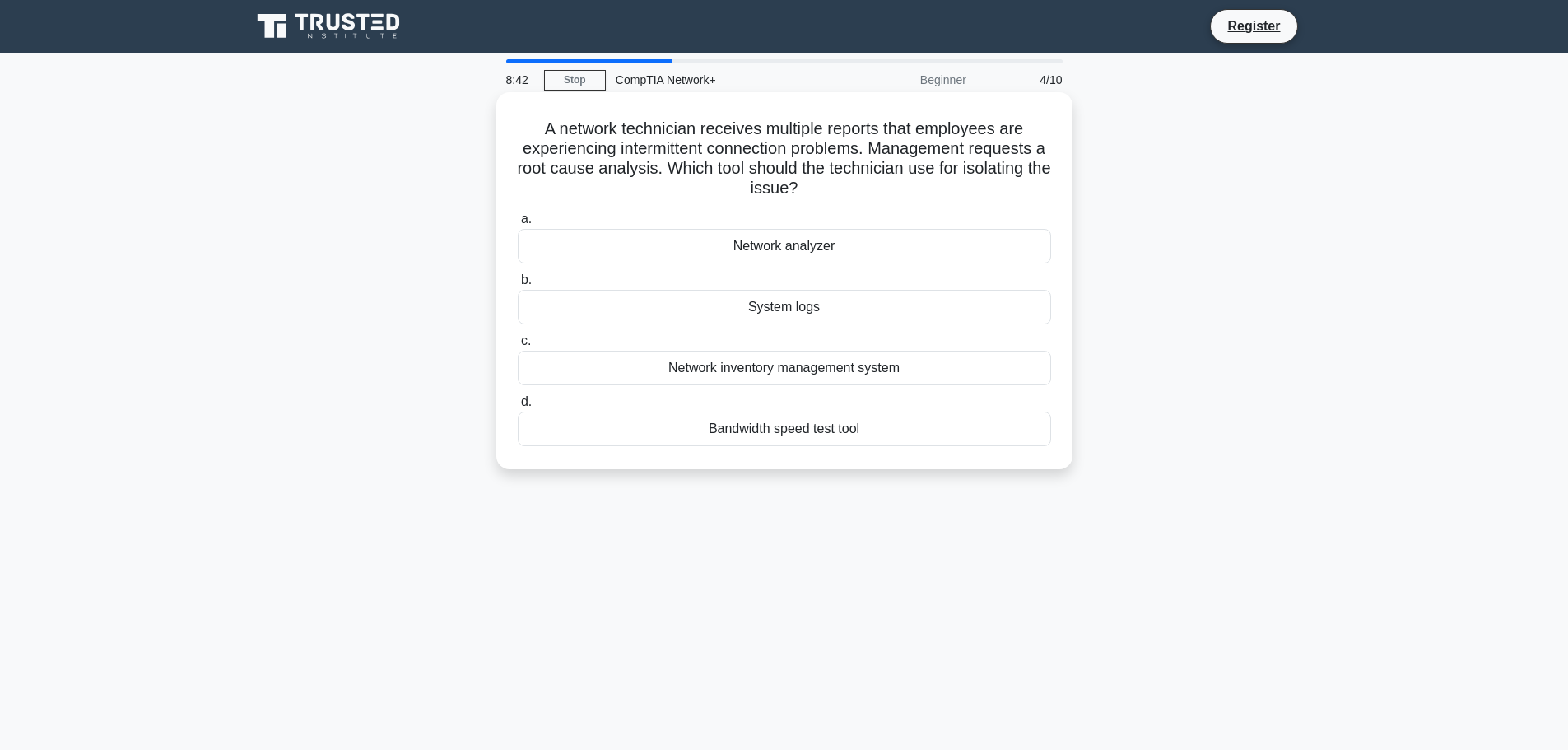
click at [814, 248] on div "Network analyzer" at bounding box center [784, 245] width 533 height 34
click at [517, 224] on input "a. Network analyzer" at bounding box center [517, 219] width 0 height 11
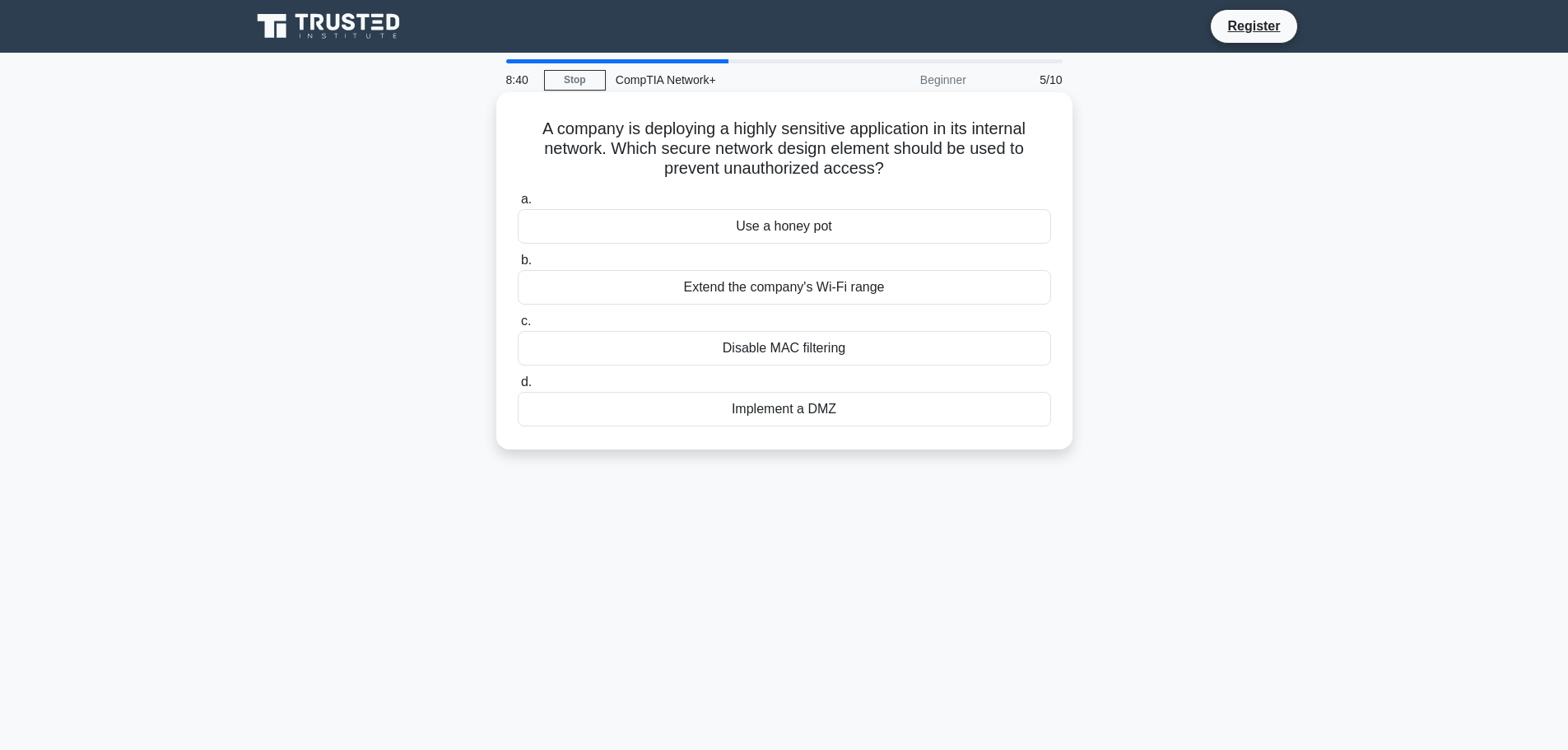
click at [633, 123] on h5 "A company is deploying a highly sensitive application in its internal network. …" at bounding box center [784, 148] width 537 height 61
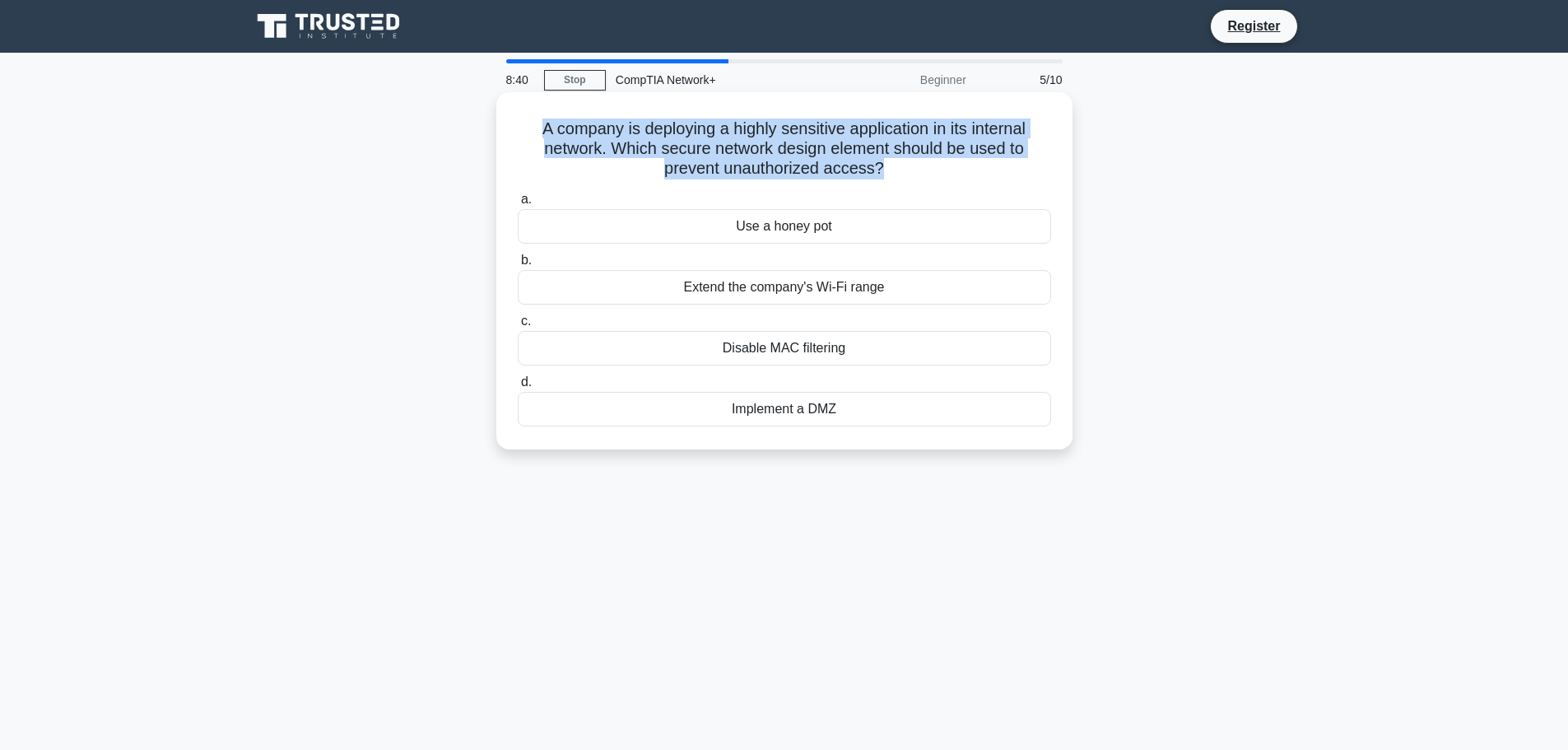
click at [633, 123] on h5 "A company is deploying a highly sensitive application in its internal network. …" at bounding box center [784, 148] width 537 height 61
click at [774, 126] on h5 "A company is deploying a highly sensitive application in its internal network. …" at bounding box center [784, 148] width 537 height 61
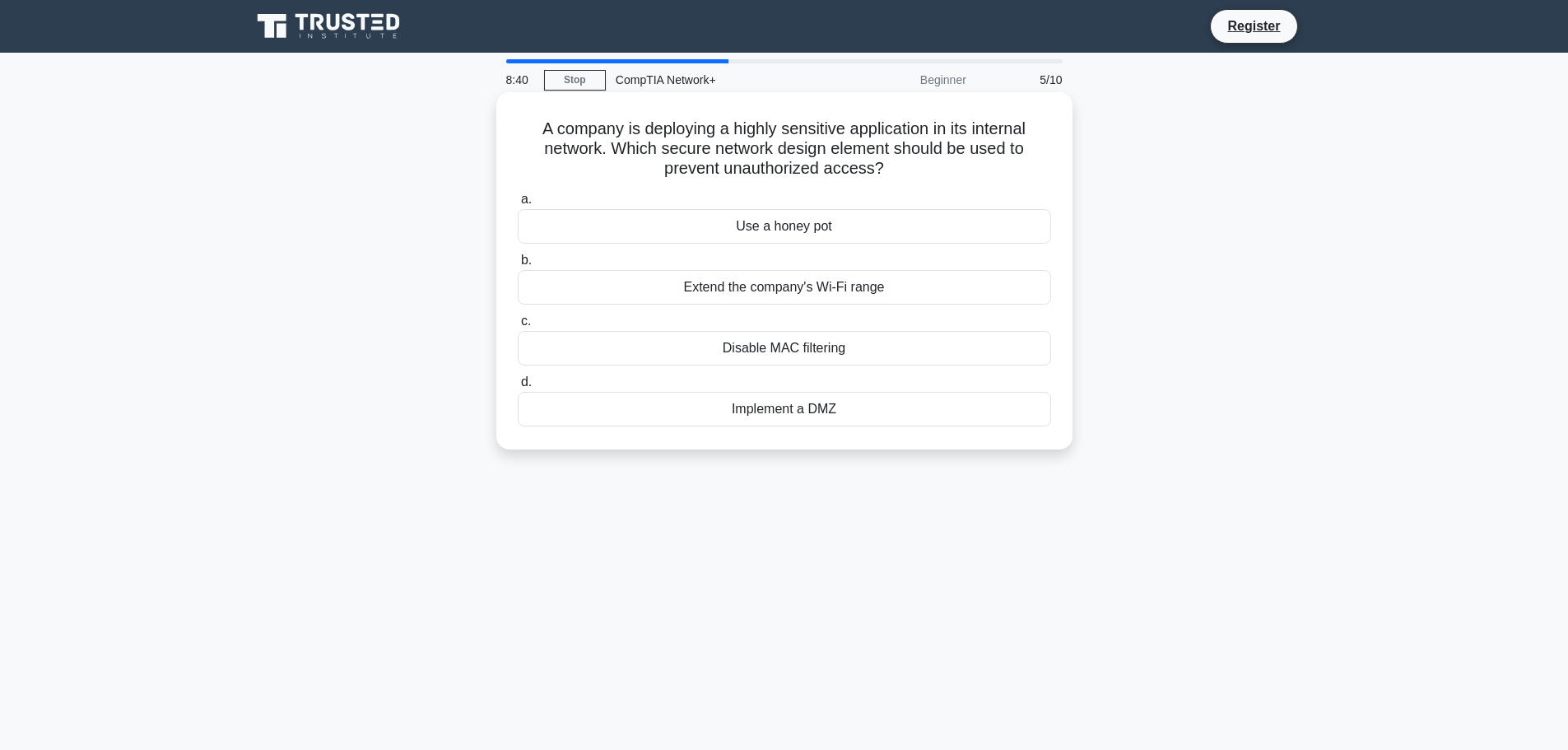
click at [726, 122] on h5 "A company is deploying a highly sensitive application in its internal network. …" at bounding box center [784, 148] width 537 height 61
drag, startPoint x: 707, startPoint y: 123, endPoint x: 1028, endPoint y: 112, distance: 321.2
click at [1028, 112] on div "A company is deploying a highly sensitive application in its internal network. …" at bounding box center [784, 270] width 563 height 344
click at [1029, 112] on div "A company is deploying a highly sensitive application in its internal network. …" at bounding box center [784, 270] width 563 height 344
click at [705, 139] on h5 "A company is deploying a highly sensitive application in its internal network. …" at bounding box center [784, 148] width 537 height 61
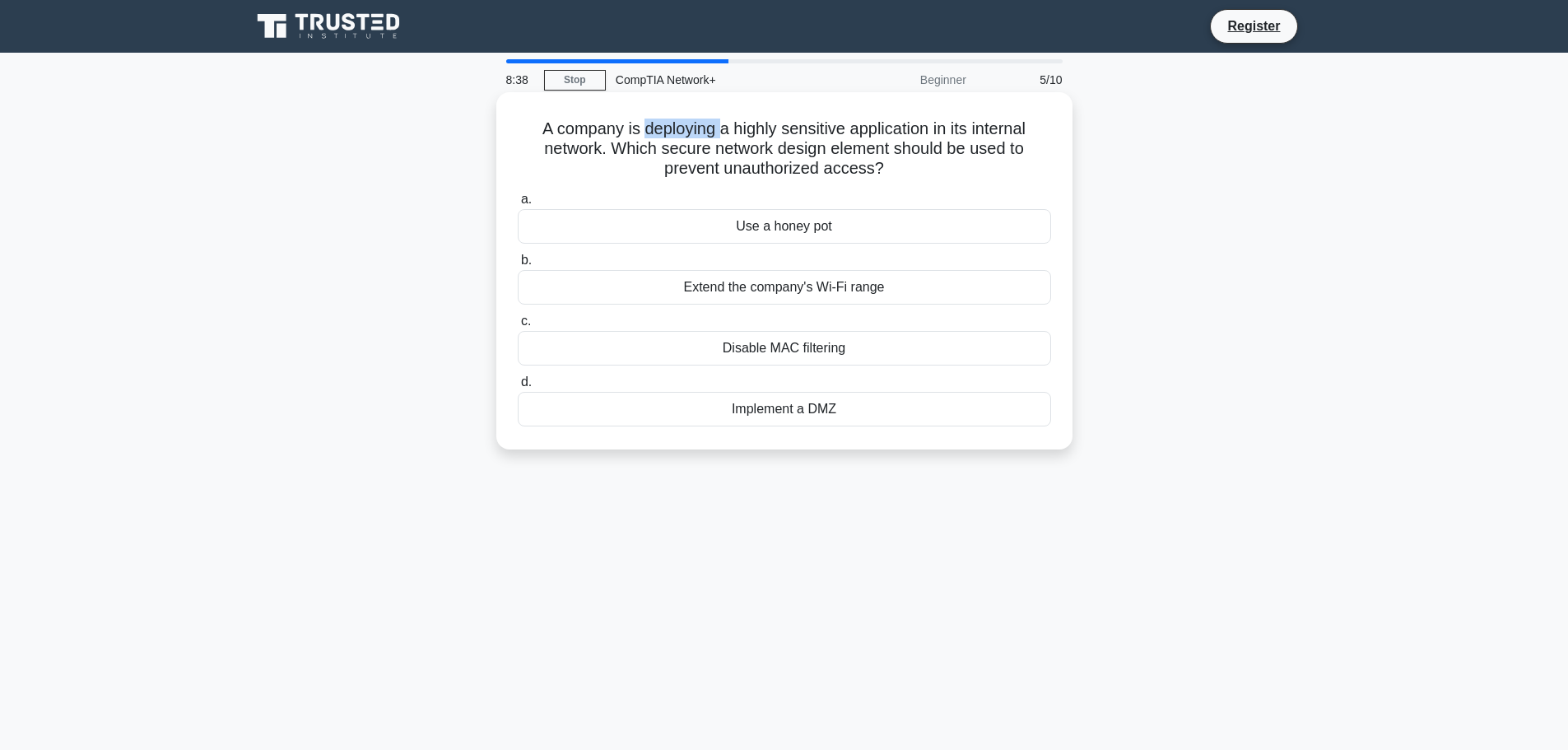
click at [705, 139] on h5 "A company is deploying a highly sensitive application in its internal network. …" at bounding box center [784, 148] width 537 height 61
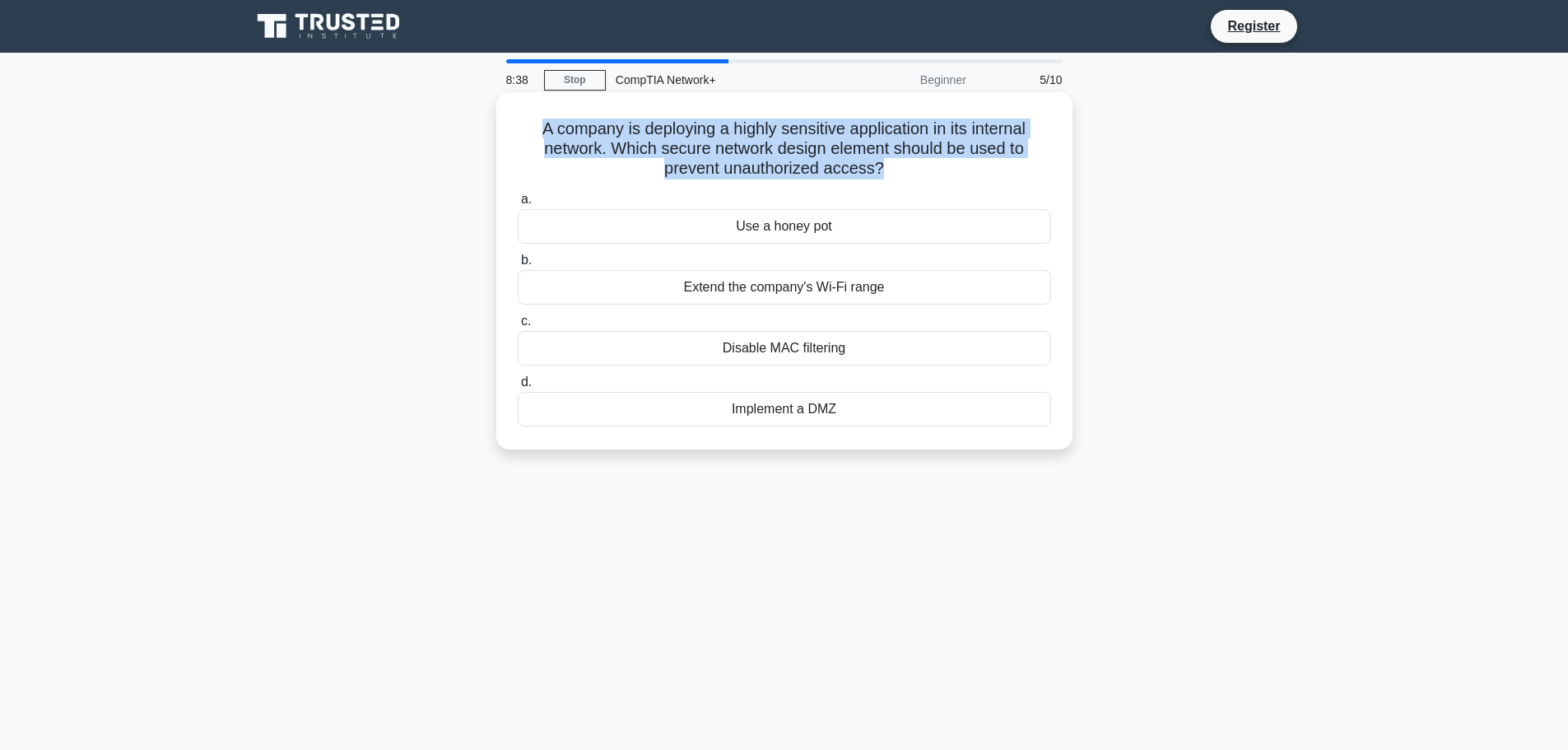
click at [705, 139] on h5 "A company is deploying a highly sensitive application in its internal network. …" at bounding box center [784, 148] width 537 height 61
click at [829, 143] on h5 "A company is deploying a highly sensitive application in its internal network. …" at bounding box center [784, 148] width 537 height 61
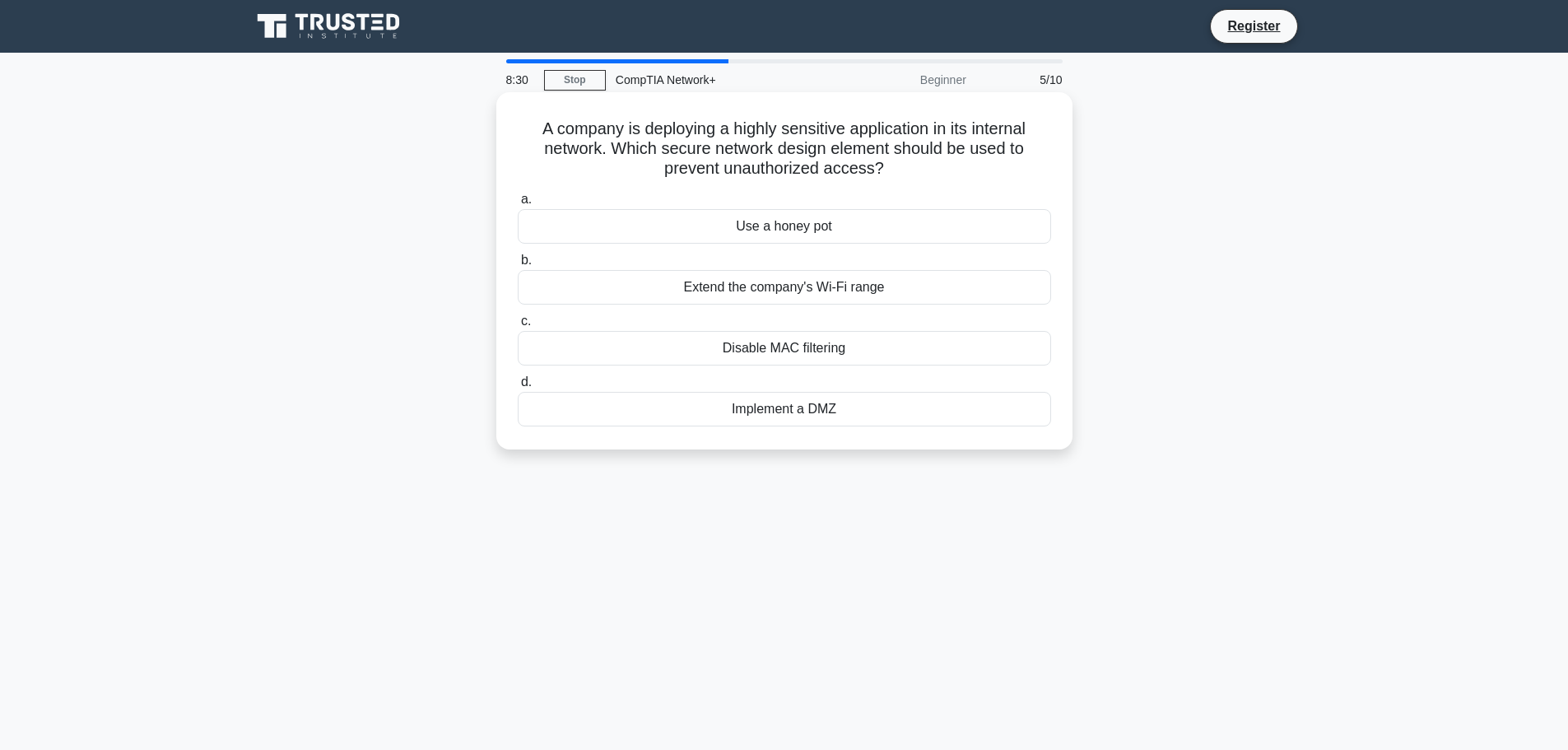
click at [640, 149] on h5 "A company is deploying a highly sensitive application in its internal network. …" at bounding box center [784, 148] width 537 height 61
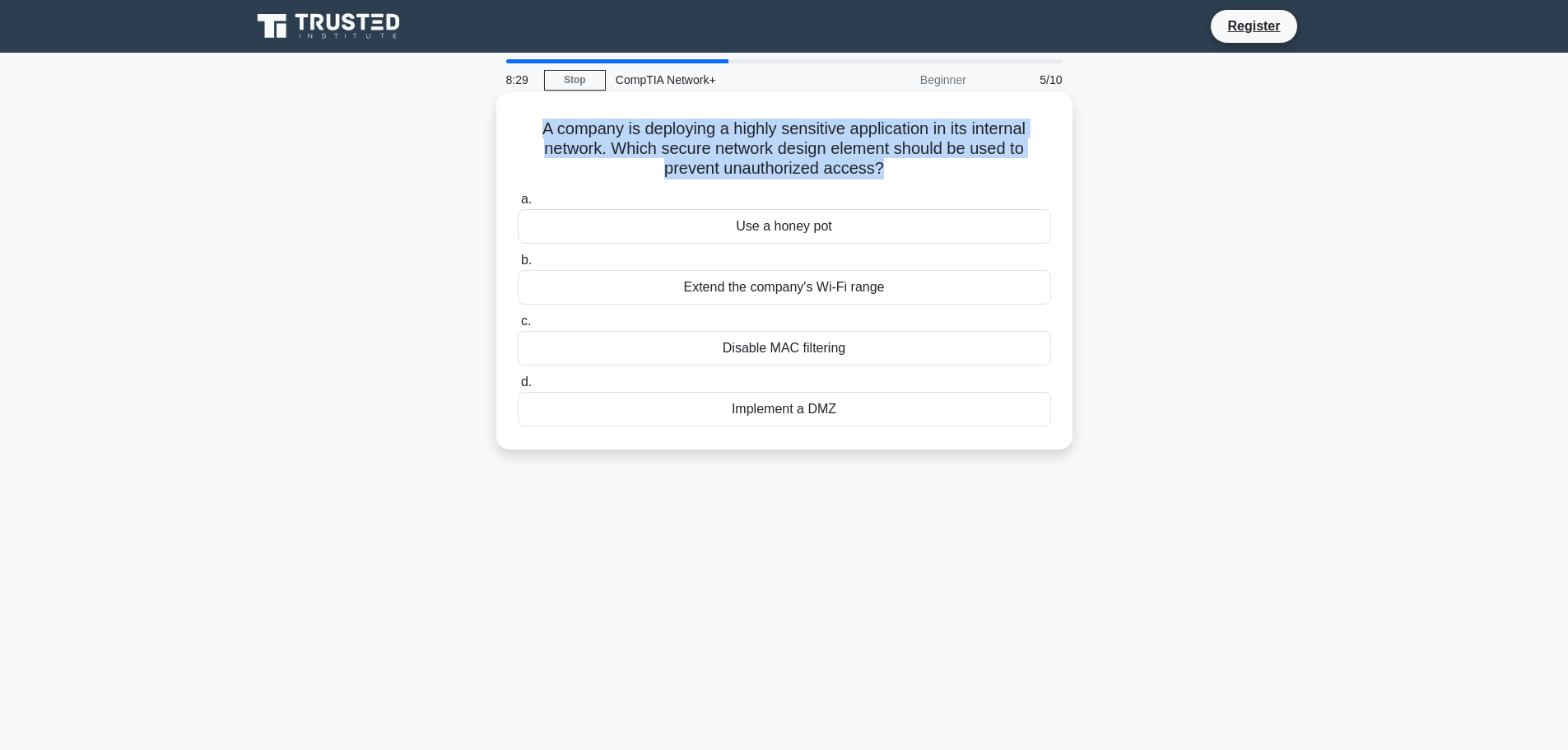
click at [640, 149] on h5 "A company is deploying a highly sensitive application in its internal network. …" at bounding box center [784, 148] width 537 height 61
click at [729, 152] on h5 "A company is deploying a highly sensitive application in its internal network. …" at bounding box center [784, 148] width 537 height 61
click at [790, 162] on h5 "A company is deploying a highly sensitive application in its internal network. …" at bounding box center [784, 148] width 537 height 61
click at [871, 164] on h5 "A company is deploying a highly sensitive application in its internal network. …" at bounding box center [784, 148] width 537 height 61
click at [915, 181] on div "A company is deploying a highly sensitive application in its internal network. …" at bounding box center [784, 270] width 563 height 344
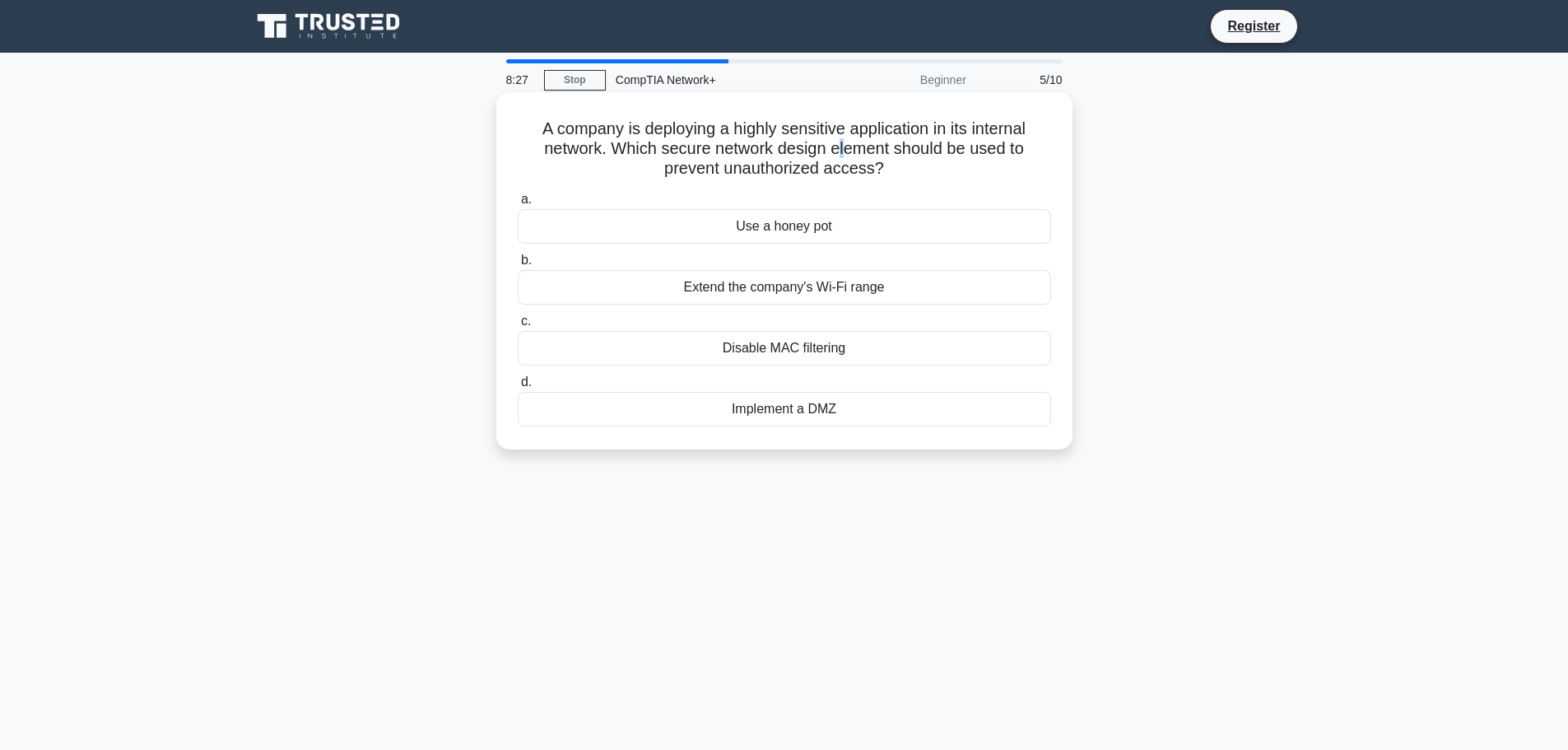
click at [842, 153] on h5 "A company is deploying a highly sensitive application in its internal network. …" at bounding box center [784, 148] width 537 height 61
drag, startPoint x: 654, startPoint y: 136, endPoint x: 939, endPoint y: 167, distance: 286.7
click at [939, 167] on h5 "A company is deploying a highly sensitive application in its internal network. …" at bounding box center [784, 148] width 537 height 61
click at [930, 136] on h5 "A company is deploying a highly sensitive application in its internal network. …" at bounding box center [784, 148] width 537 height 61
click at [741, 174] on h5 "A company is deploying a highly sensitive application in its internal network. …" at bounding box center [784, 148] width 537 height 61
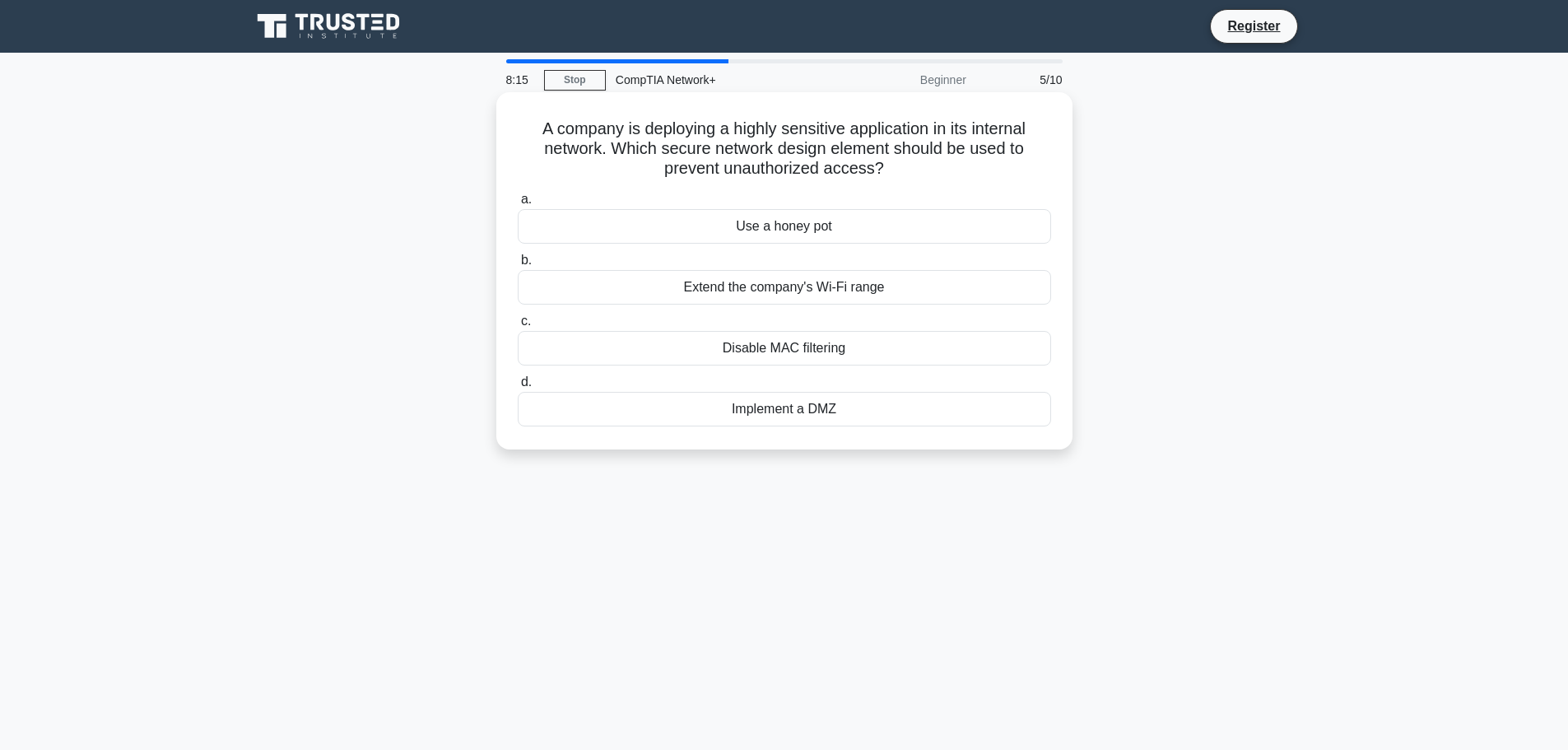
click at [797, 214] on div "Use a honey pot" at bounding box center [784, 226] width 533 height 34
click at [517, 205] on input "a. Use a honey pot" at bounding box center [517, 199] width 0 height 11
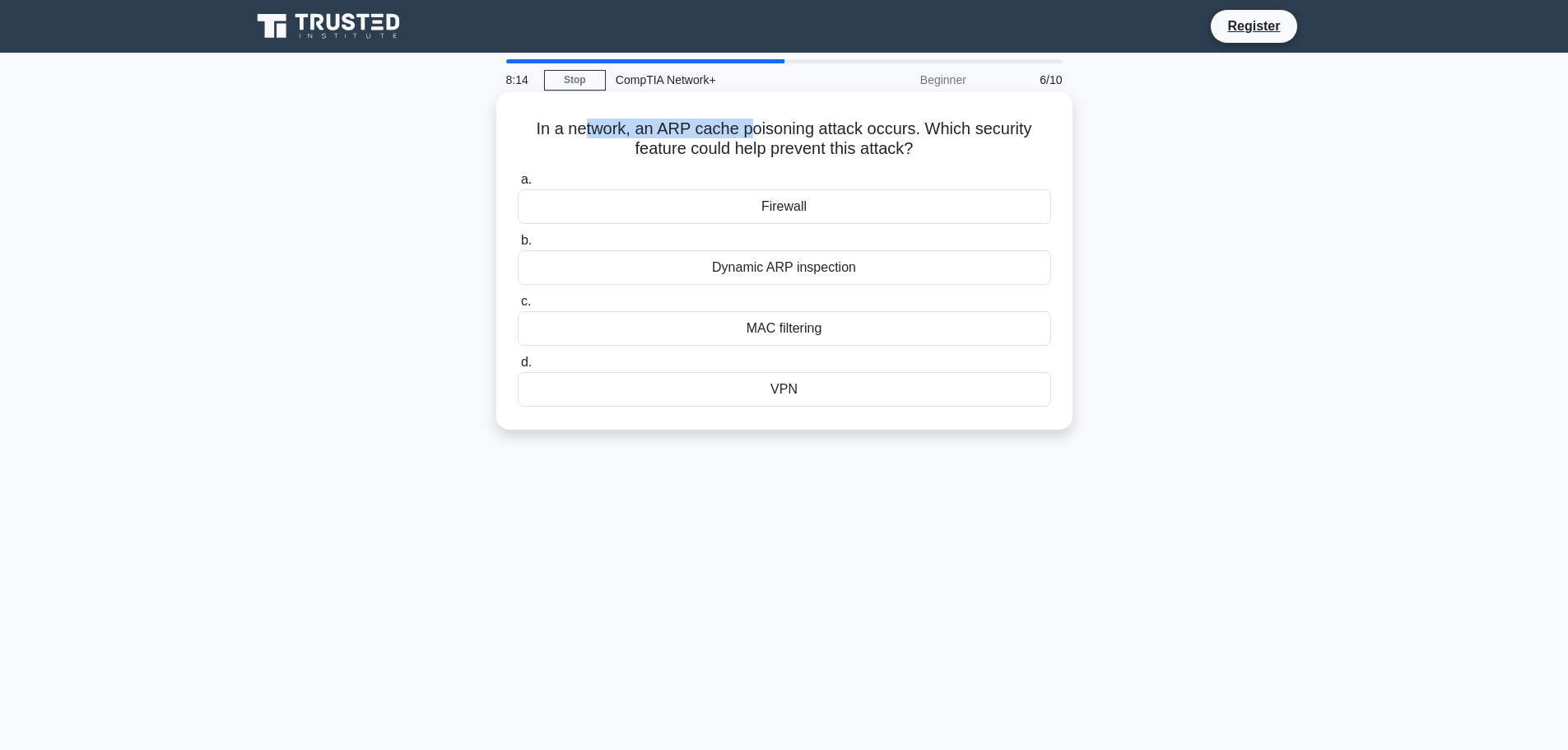
drag, startPoint x: 580, startPoint y: 125, endPoint x: 749, endPoint y: 123, distance: 169.0
click at [749, 123] on h5 "In a network, an ARP cache poisoning attack occurs. Which security feature coul…" at bounding box center [784, 138] width 537 height 41
click at [809, 146] on h5 "In a network, an ARP cache poisoning attack occurs. Which security feature coul…" at bounding box center [784, 138] width 537 height 41
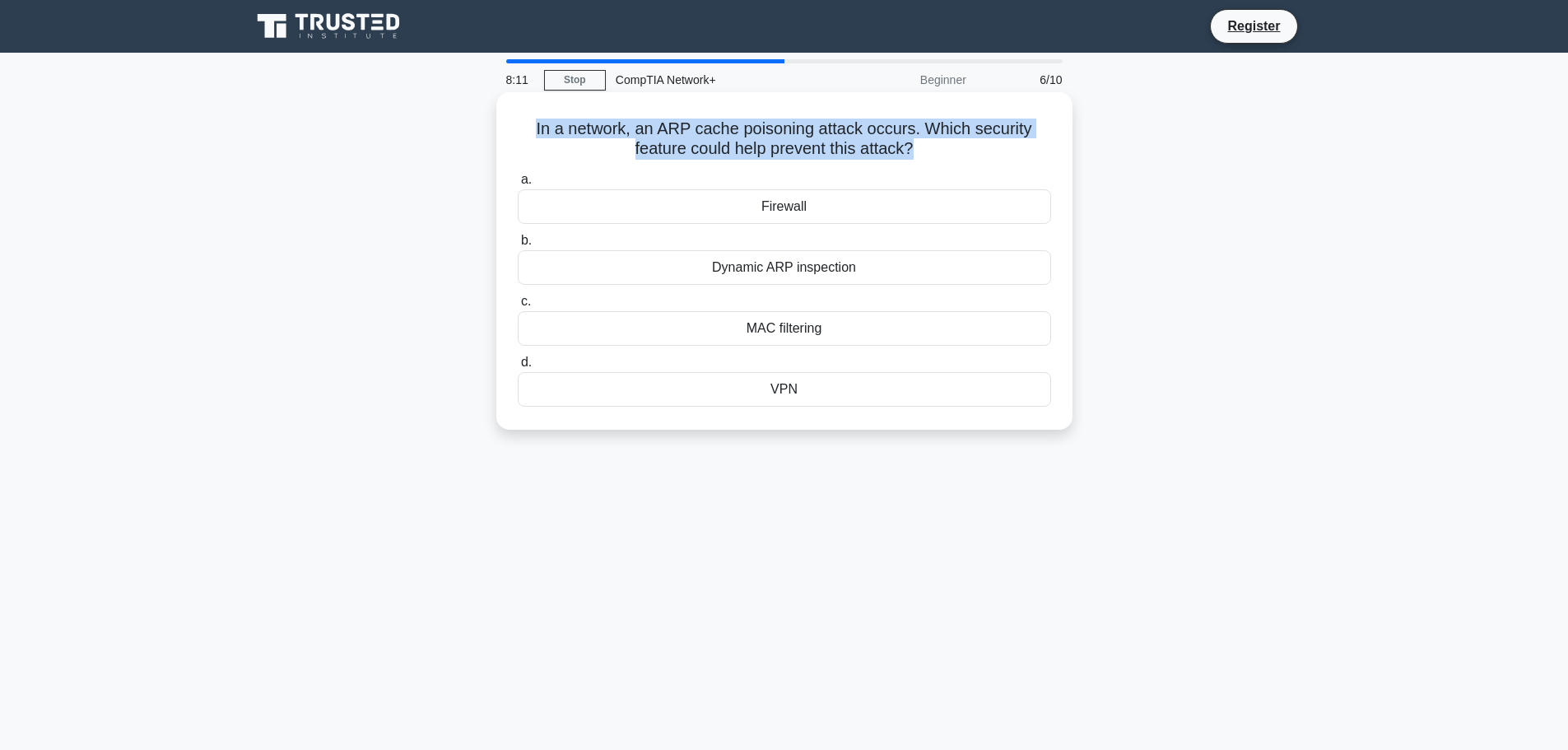
click at [809, 146] on h5 "In a network, an ARP cache poisoning attack occurs. Which security feature coul…" at bounding box center [784, 138] width 537 height 41
click at [858, 146] on h5 "In a network, an ARP cache poisoning attack occurs. Which security feature coul…" at bounding box center [784, 138] width 537 height 41
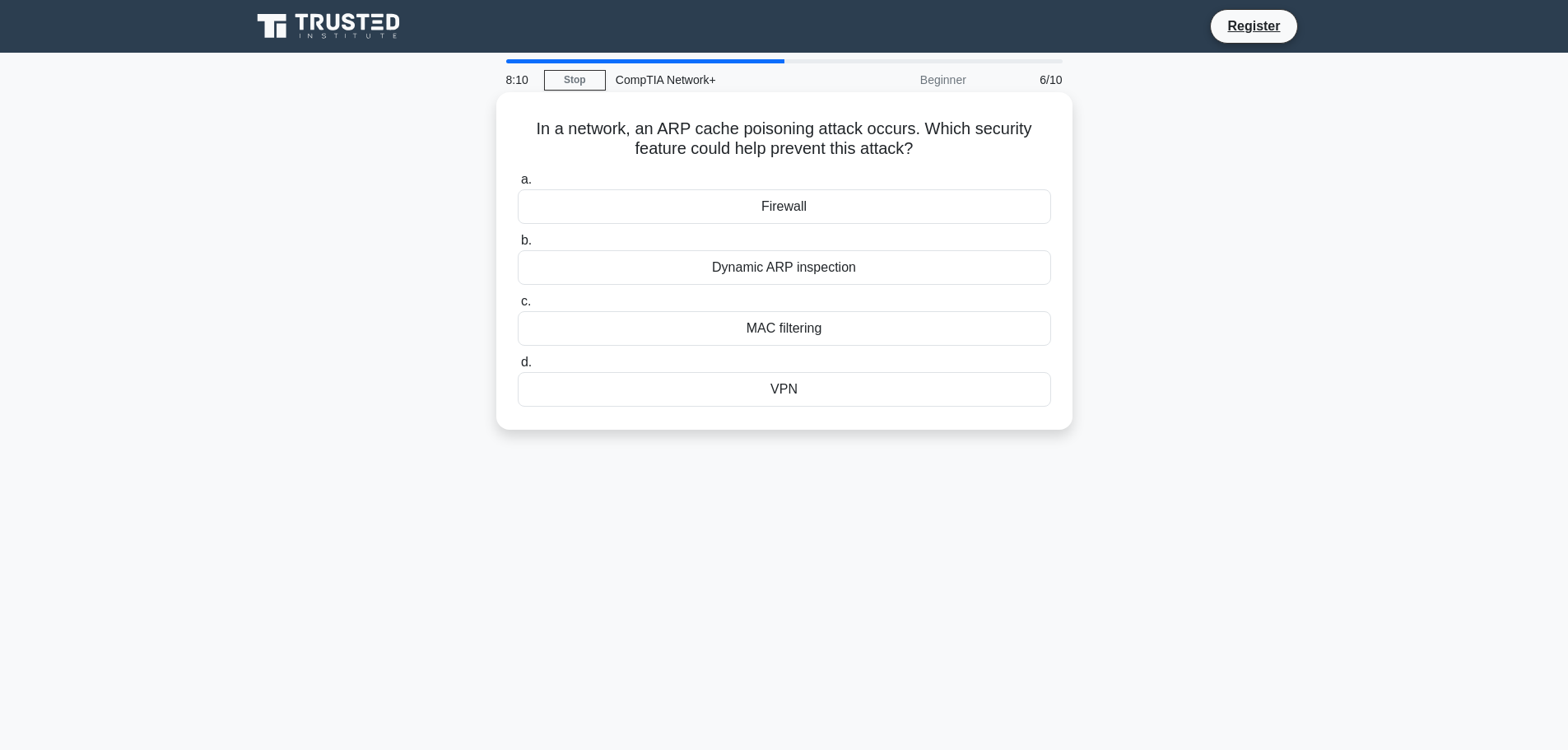
click at [923, 149] on icon ".spinner_0XTQ{transform-origin:center;animation:spinner_y6GP .75s linear infini…" at bounding box center [924, 150] width 20 height 20
click at [858, 148] on h5 "In a network, an ARP cache poisoning attack occurs. Which security feature coul…" at bounding box center [784, 138] width 537 height 41
click at [746, 154] on h5 "In a network, an ARP cache poisoning attack occurs. Which security feature coul…" at bounding box center [784, 138] width 537 height 41
drag, startPoint x: 646, startPoint y: 128, endPoint x: 863, endPoint y: 121, distance: 217.1
click at [863, 121] on h5 "In a network, an ARP cache poisoning attack occurs. Which security feature coul…" at bounding box center [784, 138] width 537 height 41
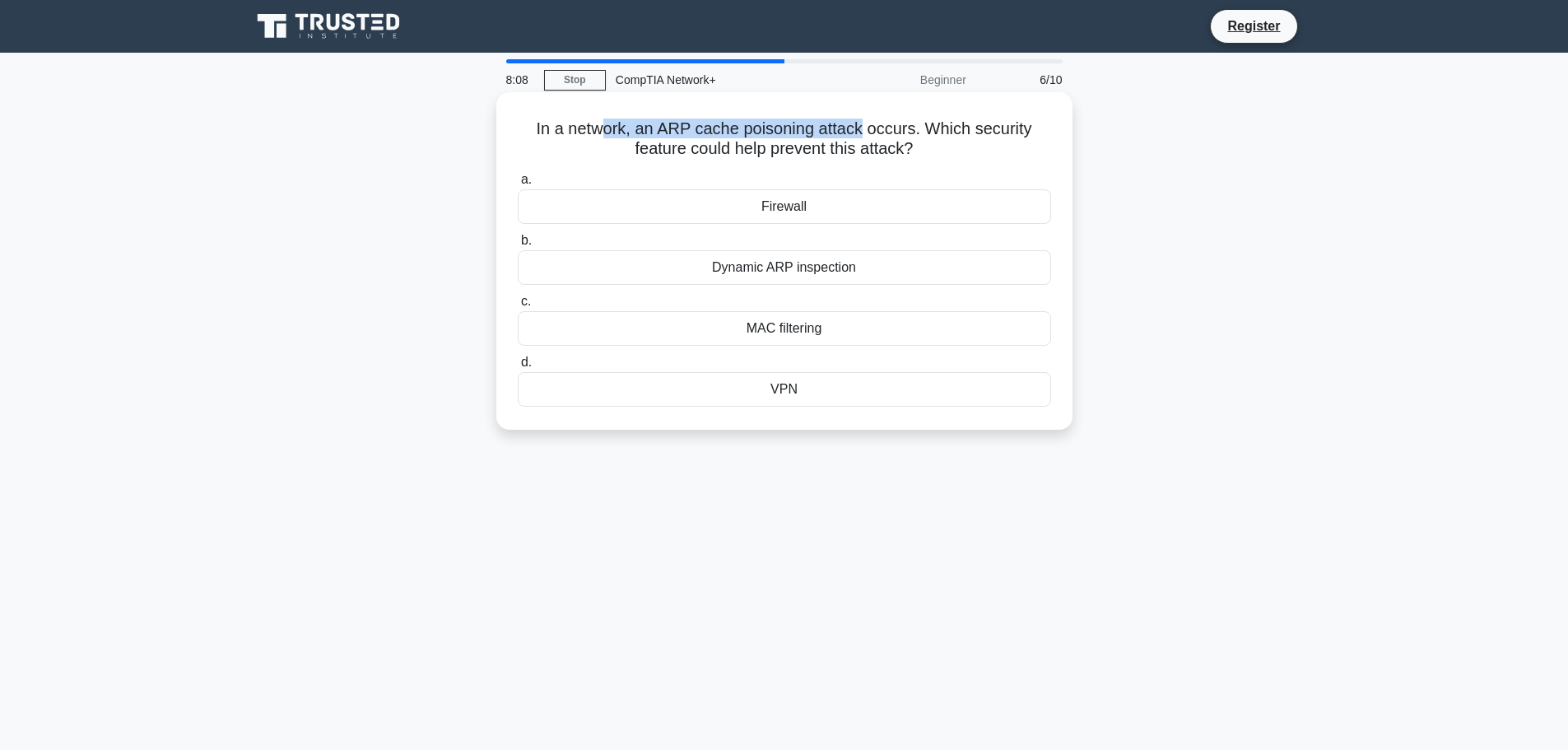
click at [865, 120] on h5 "In a network, an ARP cache poisoning attack occurs. Which security feature coul…" at bounding box center [784, 138] width 537 height 41
drag, startPoint x: 814, startPoint y: 124, endPoint x: 857, endPoint y: 124, distance: 43.0
click at [857, 124] on h5 "In a network, an ARP cache poisoning attack occurs. Which security feature coul…" at bounding box center [784, 138] width 537 height 41
drag, startPoint x: 640, startPoint y: 149, endPoint x: 870, endPoint y: 148, distance: 230.0
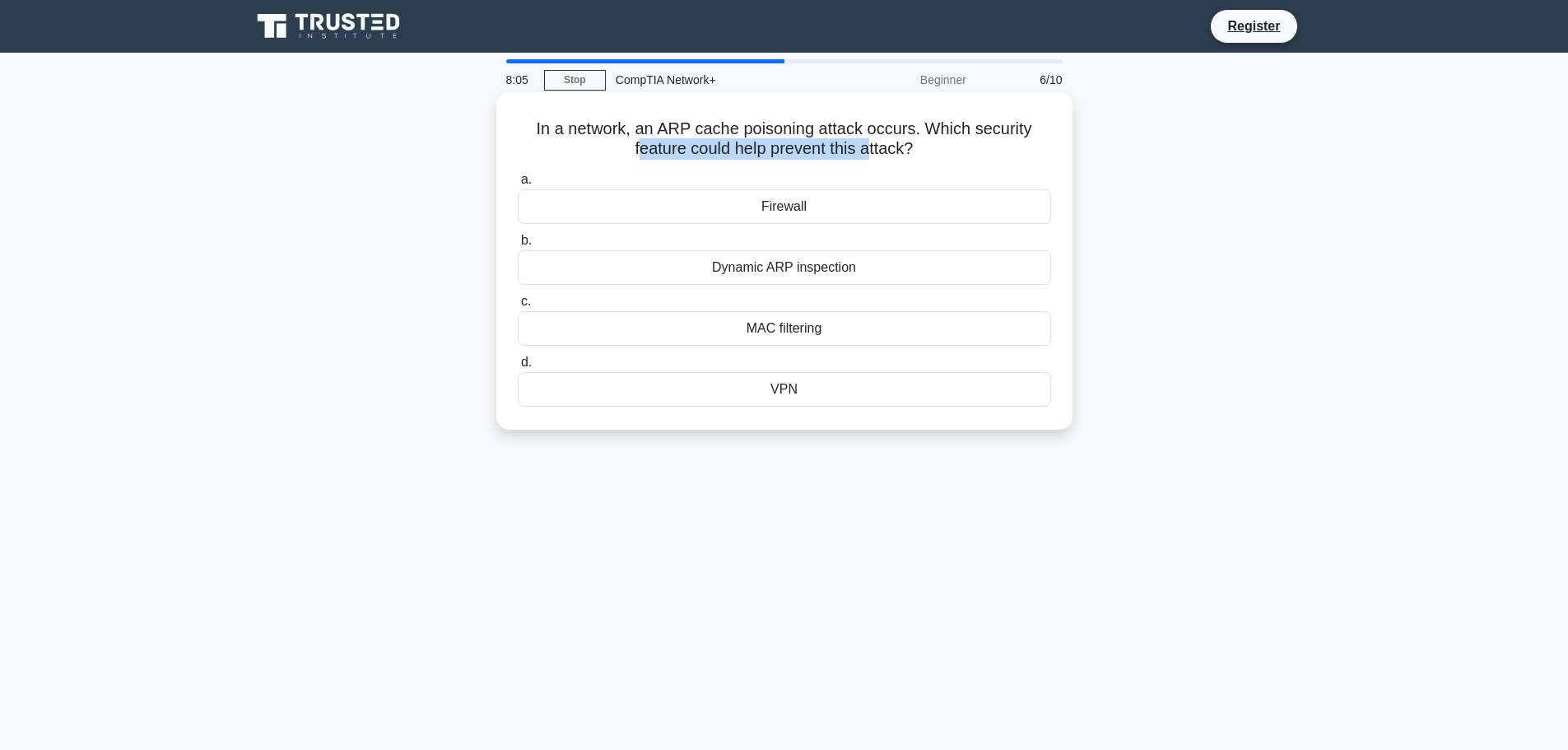
click at [870, 148] on h5 "In a network, an ARP cache poisoning attack occurs. Which security feature coul…" at bounding box center [784, 138] width 537 height 41
drag, startPoint x: 671, startPoint y: 123, endPoint x: 891, endPoint y: 124, distance: 220.0
click at [891, 124] on h5 "In a network, an ARP cache poisoning attack occurs. Which security feature coul…" at bounding box center [784, 138] width 537 height 41
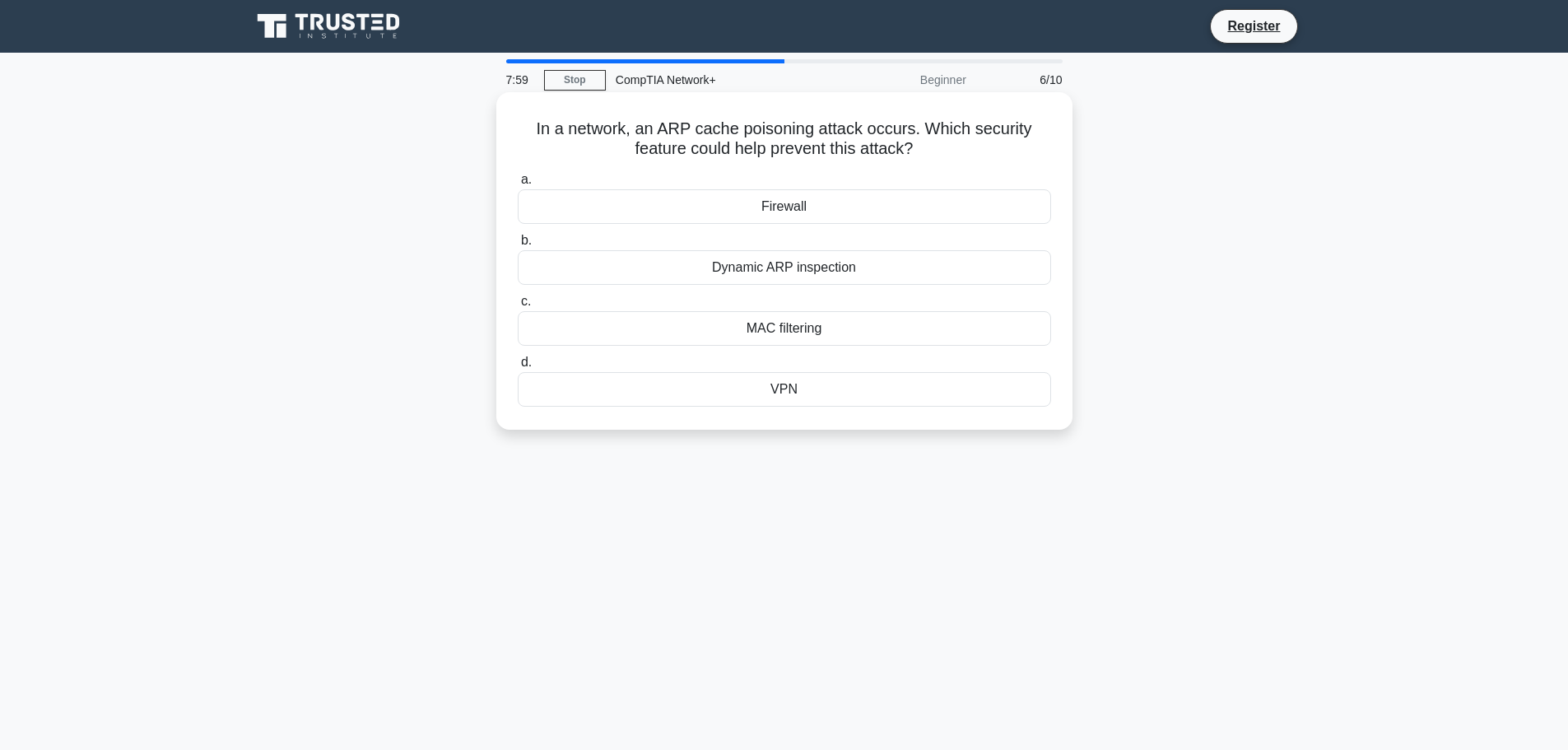
click at [814, 390] on div "VPN" at bounding box center [784, 389] width 533 height 34
click at [517, 368] on input "d. VPN" at bounding box center [517, 362] width 0 height 11
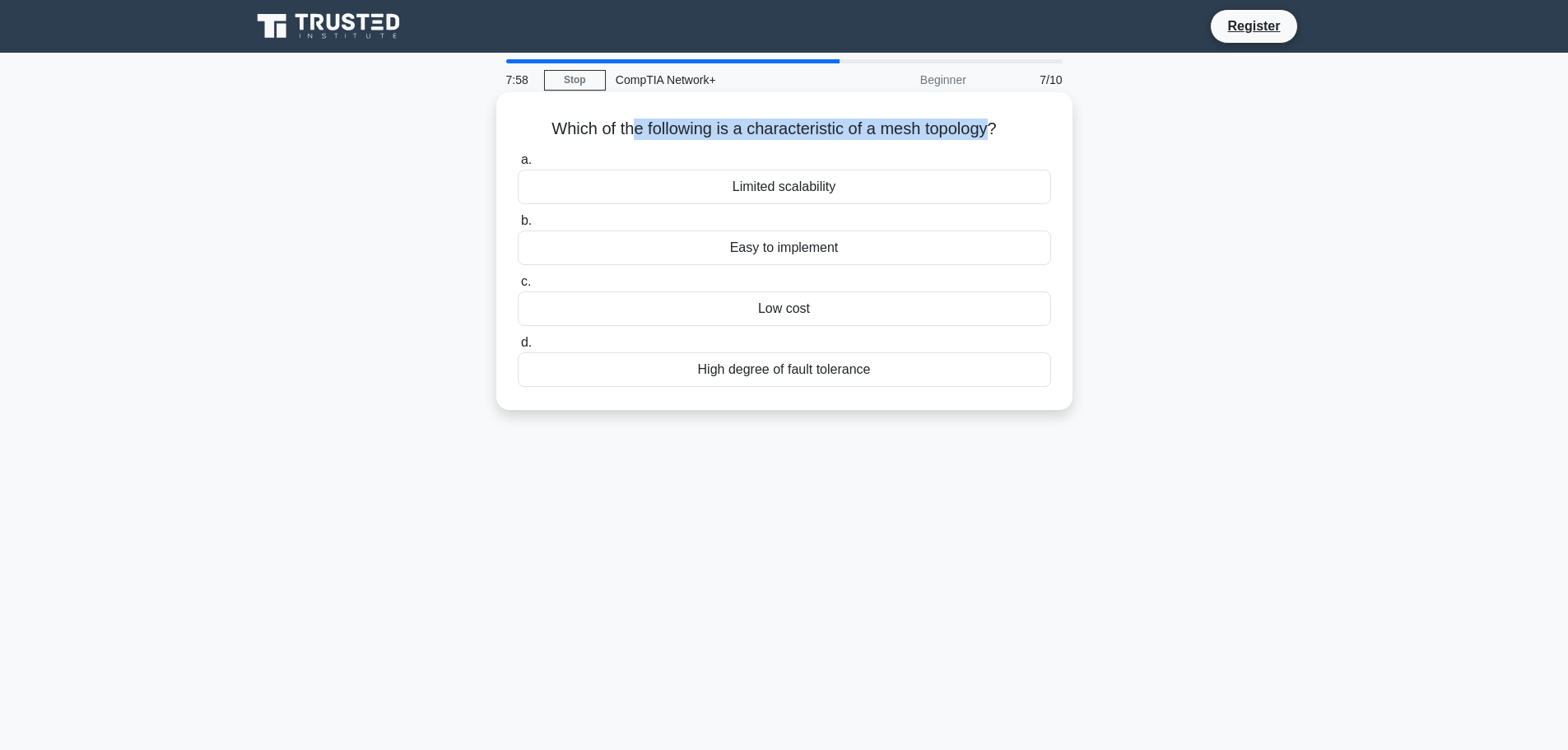
drag, startPoint x: 626, startPoint y: 118, endPoint x: 996, endPoint y: 140, distance: 370.7
click at [996, 140] on h5 "Which of the following is a characteristic of a mesh topology? .spinner_0XTQ{tr…" at bounding box center [784, 129] width 537 height 22
click at [992, 133] on h5 "Which of the following is a characteristic of a mesh topology? .spinner_0XTQ{tr…" at bounding box center [784, 129] width 537 height 22
click at [1044, 143] on div "Which of the following is a characteristic of a mesh topology? .spinner_0XTQ{tr…" at bounding box center [784, 250] width 563 height 305
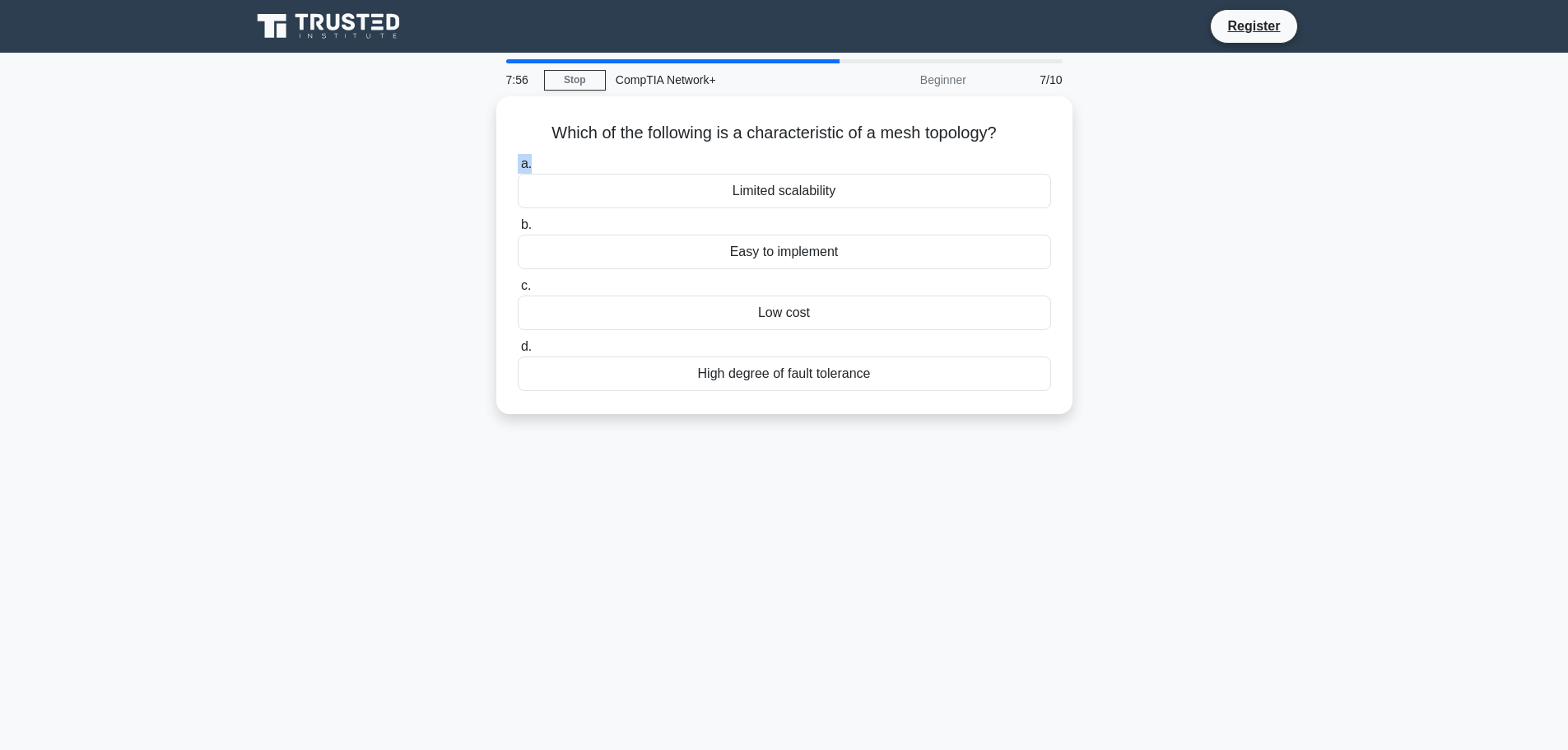
click at [1150, 234] on div "Which of the following is a characteristic of a mesh topology? .spinner_0XTQ{tr…" at bounding box center [784, 264] width 1087 height 337
click at [799, 480] on div "7:48 Stop CompTIA Network+ Beginner 7/10 Which of the following is a characteri…" at bounding box center [784, 471] width 1087 height 823
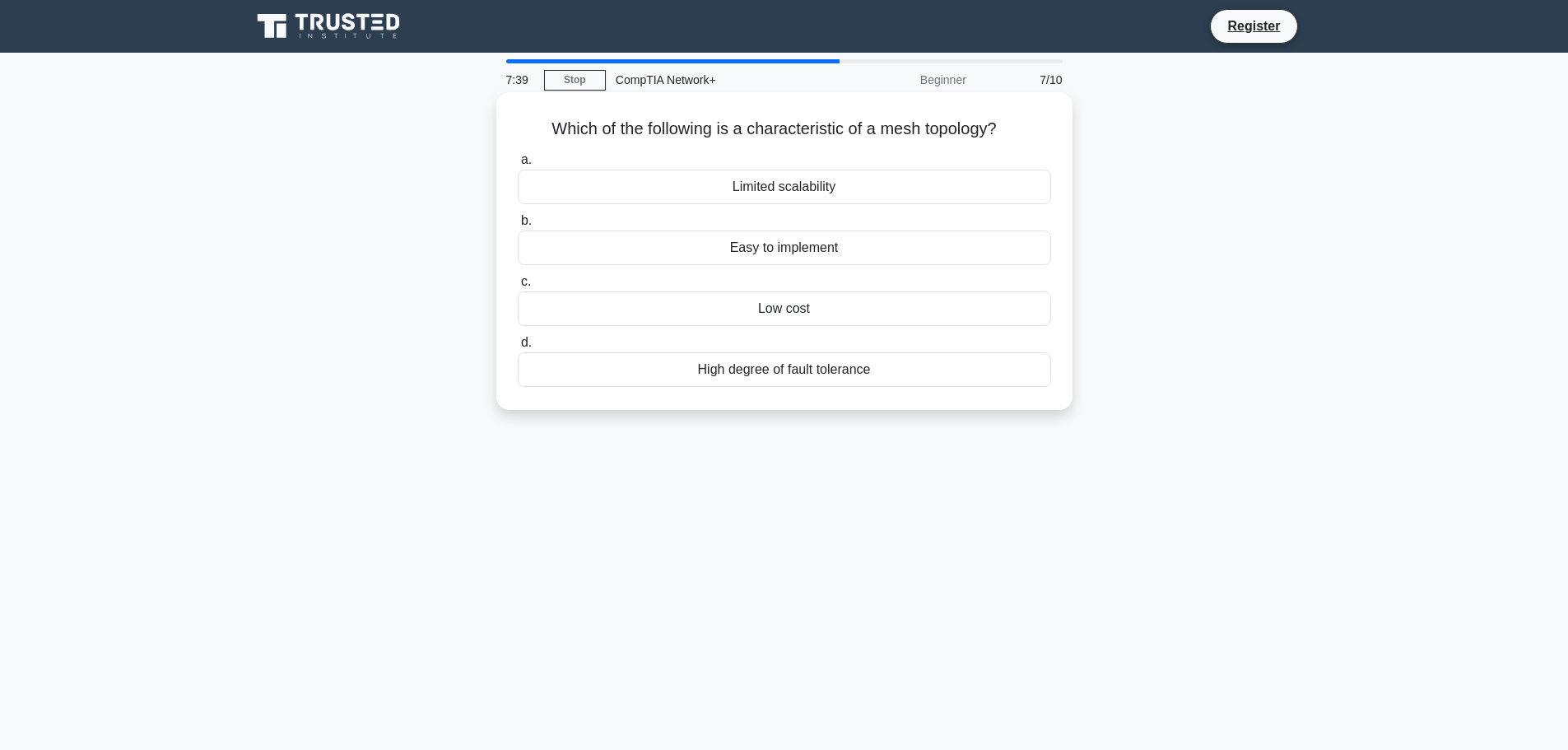
click at [792, 246] on div "Easy to implement" at bounding box center [784, 247] width 533 height 34
click at [517, 226] on input "b. Easy to implement" at bounding box center [517, 220] width 0 height 11
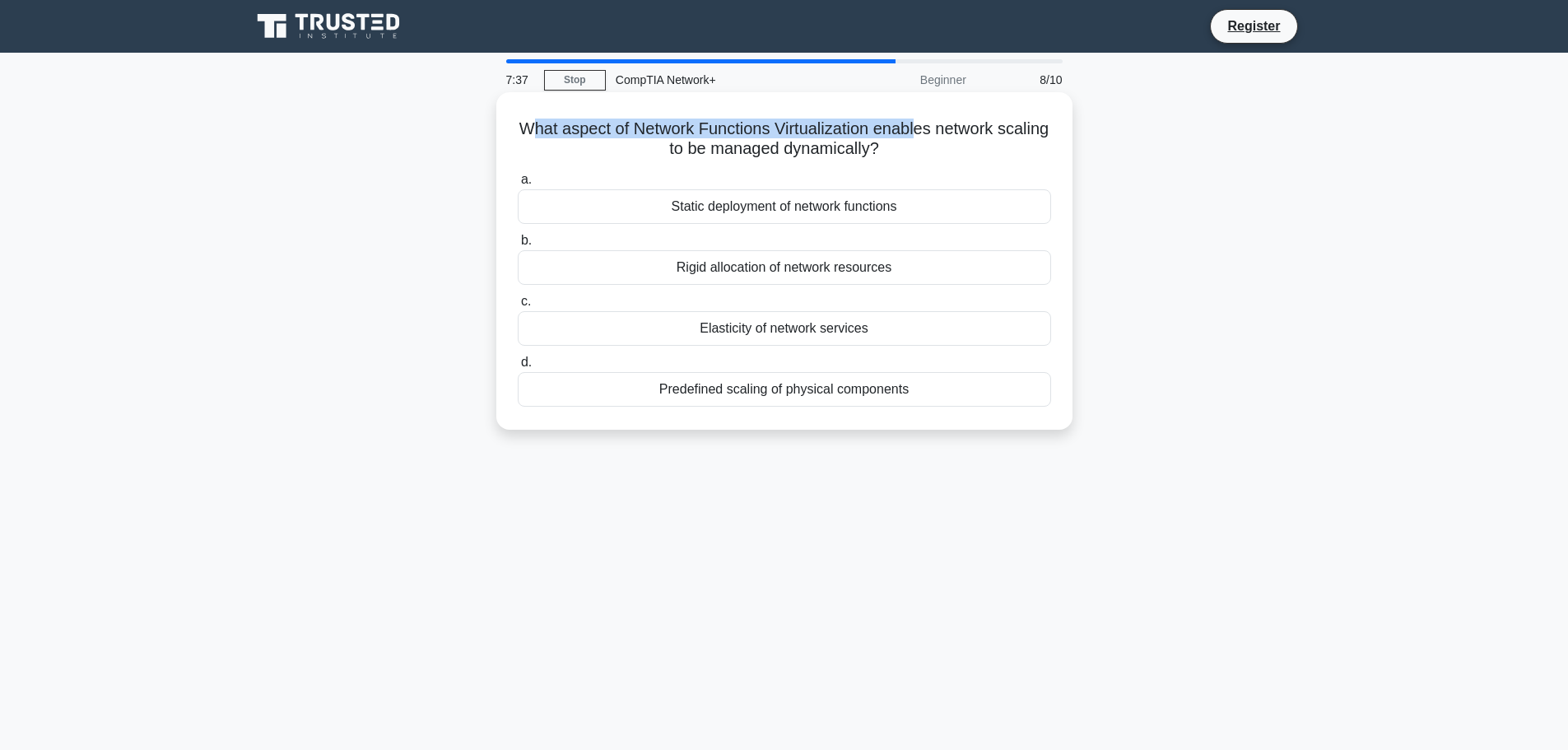
drag, startPoint x: 555, startPoint y: 134, endPoint x: 947, endPoint y: 133, distance: 392.0
click at [947, 133] on h5 "What aspect of Network Functions Virtualization enables network scaling to be m…" at bounding box center [784, 138] width 537 height 41
click at [891, 139] on h5 "What aspect of Network Functions Virtualization enables network scaling to be m…" at bounding box center [784, 138] width 537 height 41
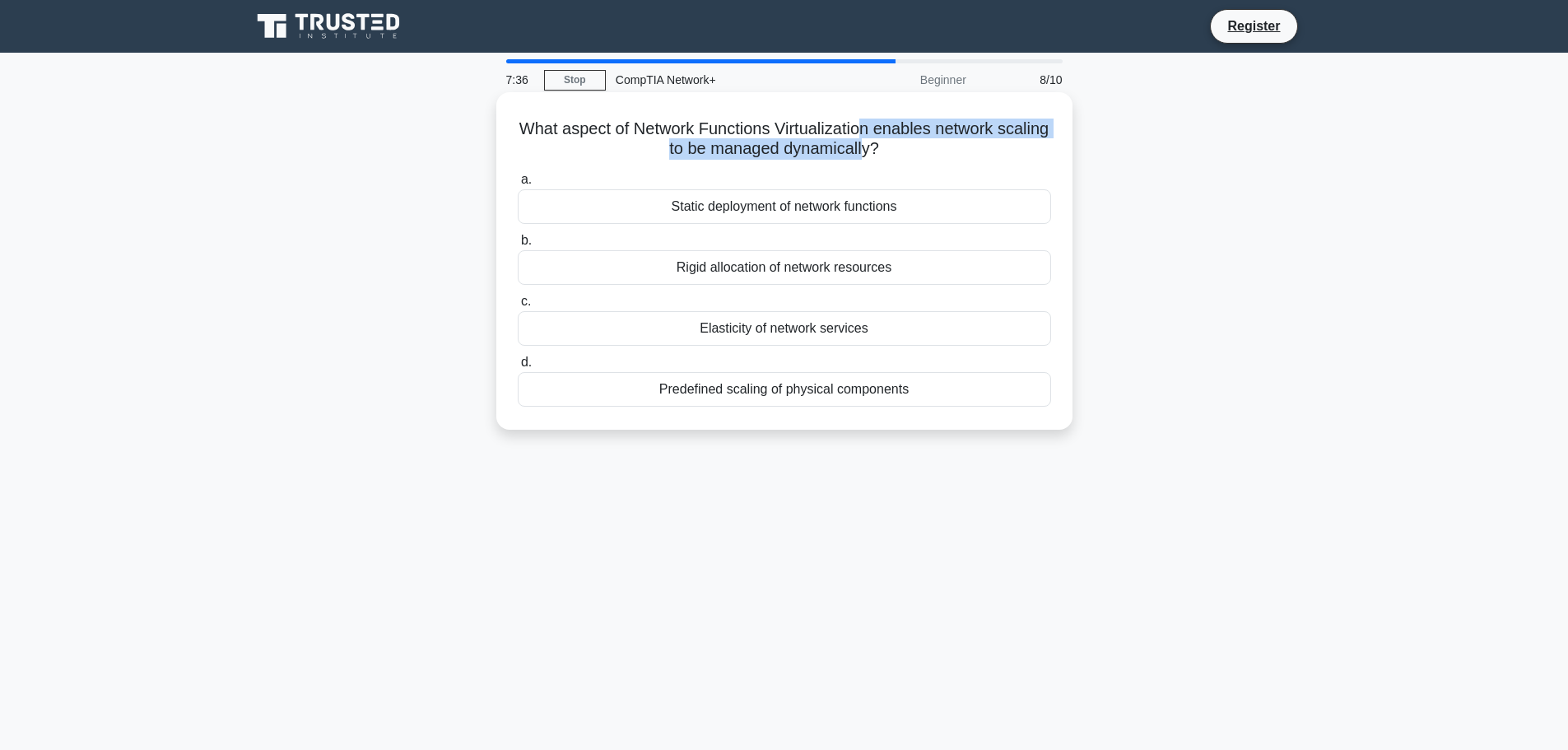
click at [905, 138] on h5 "What aspect of Network Functions Virtualization enables network scaling to be m…" at bounding box center [784, 138] width 537 height 41
click at [952, 158] on h5 "What aspect of Network Functions Virtualization enables network scaling to be m…" at bounding box center [784, 138] width 537 height 41
click at [933, 156] on h5 "What aspect of Network Functions Virtualization enables network scaling to be m…" at bounding box center [784, 138] width 537 height 41
click at [779, 147] on h5 "What aspect of Network Functions Virtualization enables network scaling to be m…" at bounding box center [784, 138] width 537 height 41
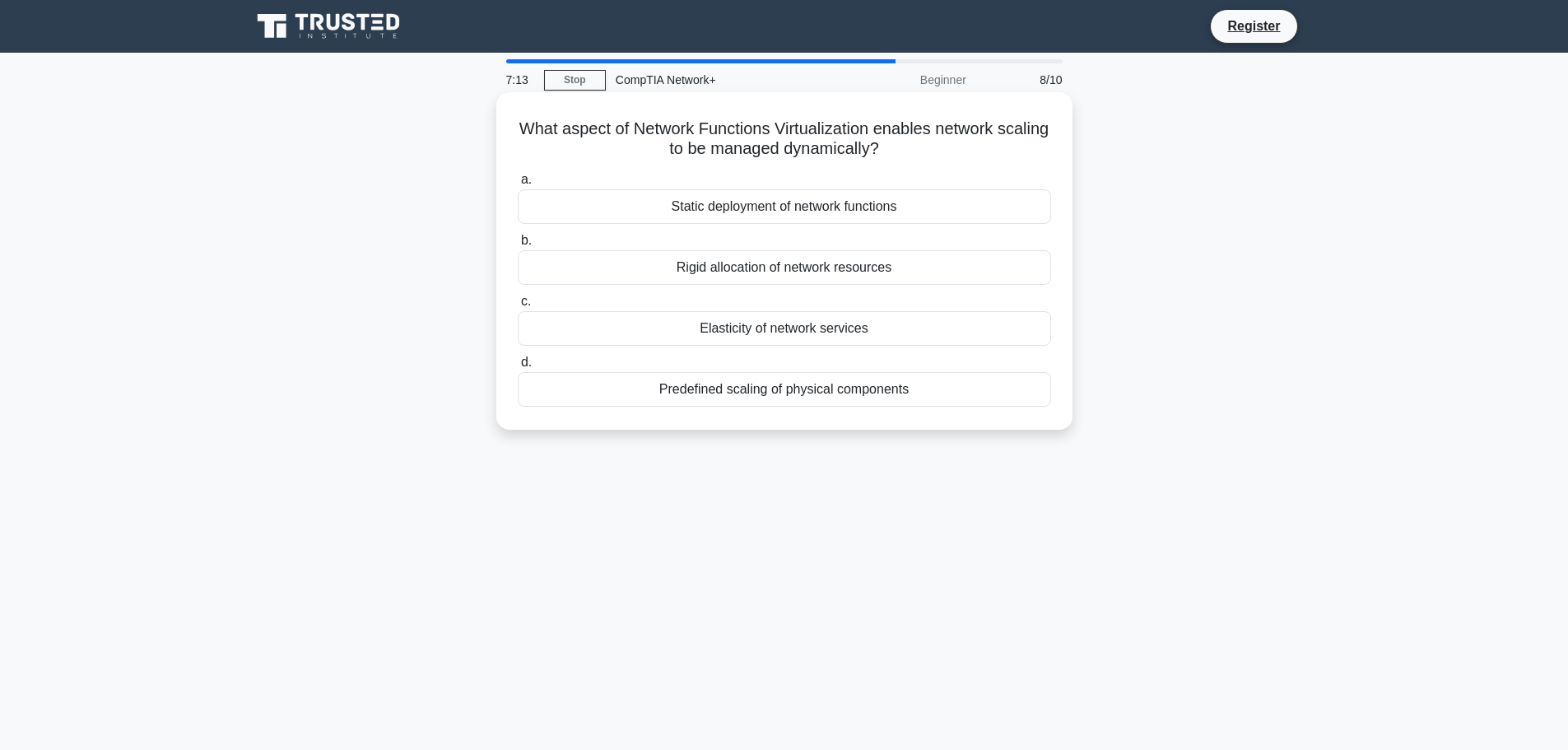
click at [864, 138] on h5 "What aspect of Network Functions Virtualization enables network scaling to be m…" at bounding box center [784, 138] width 537 height 41
click at [762, 380] on div "Predefined scaling of physical components" at bounding box center [784, 389] width 533 height 34
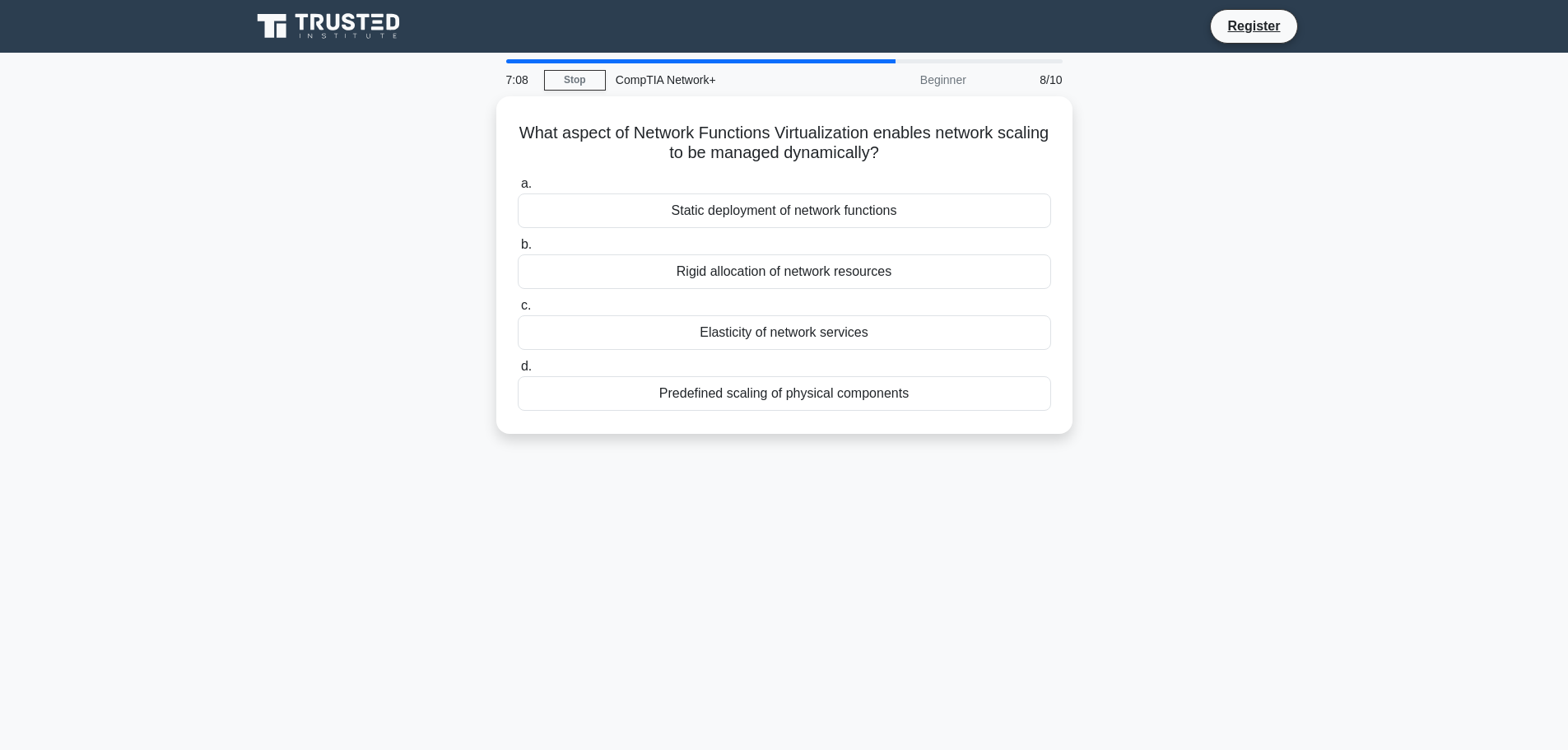
click at [850, 522] on div "7:08 Stop CompTIA Network+ Beginner 8/10 What aspect of Network Functions Virtu…" at bounding box center [784, 471] width 1087 height 823
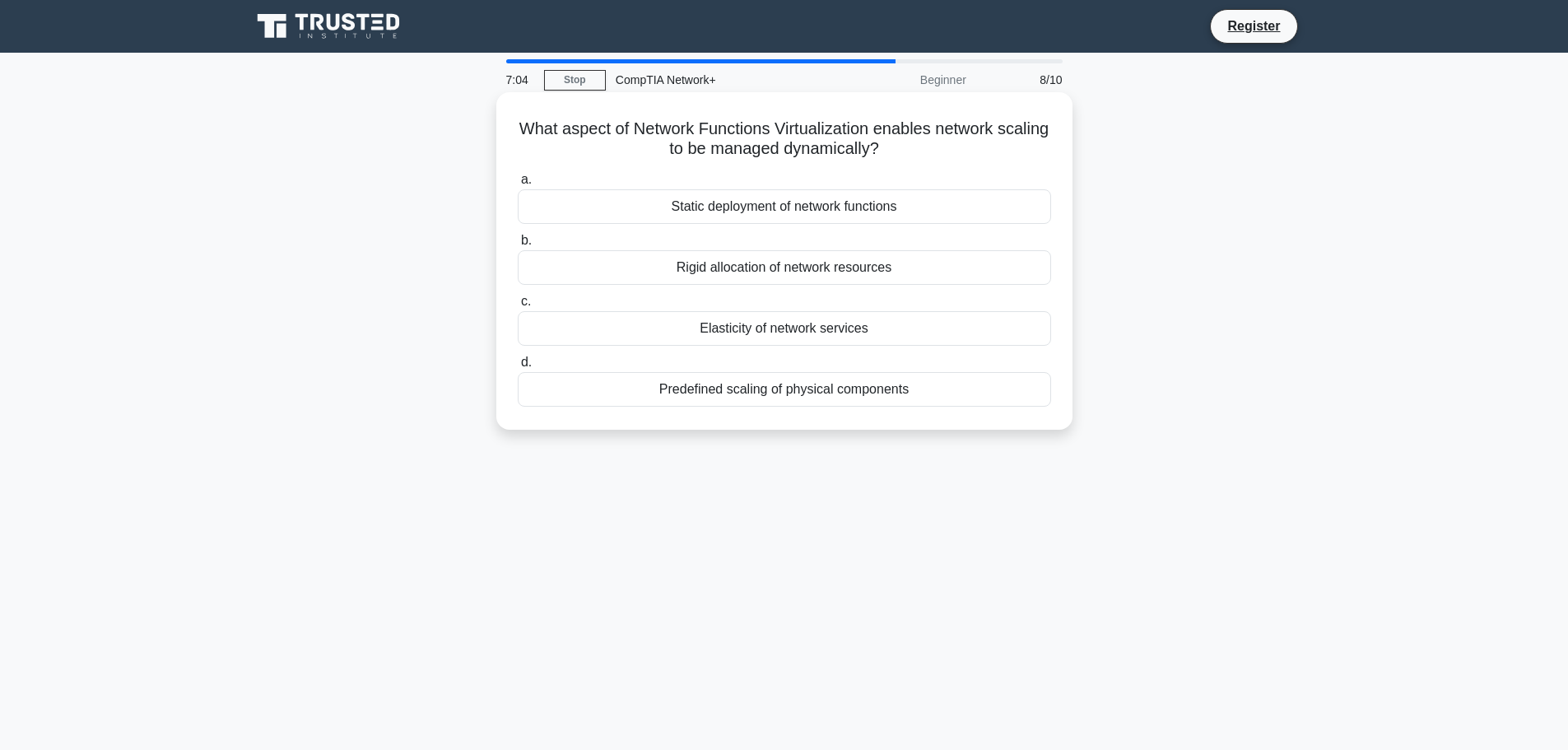
click at [778, 390] on div "Predefined scaling of physical components" at bounding box center [784, 389] width 533 height 34
click at [517, 368] on input "d. Predefined scaling of physical components" at bounding box center [517, 362] width 0 height 11
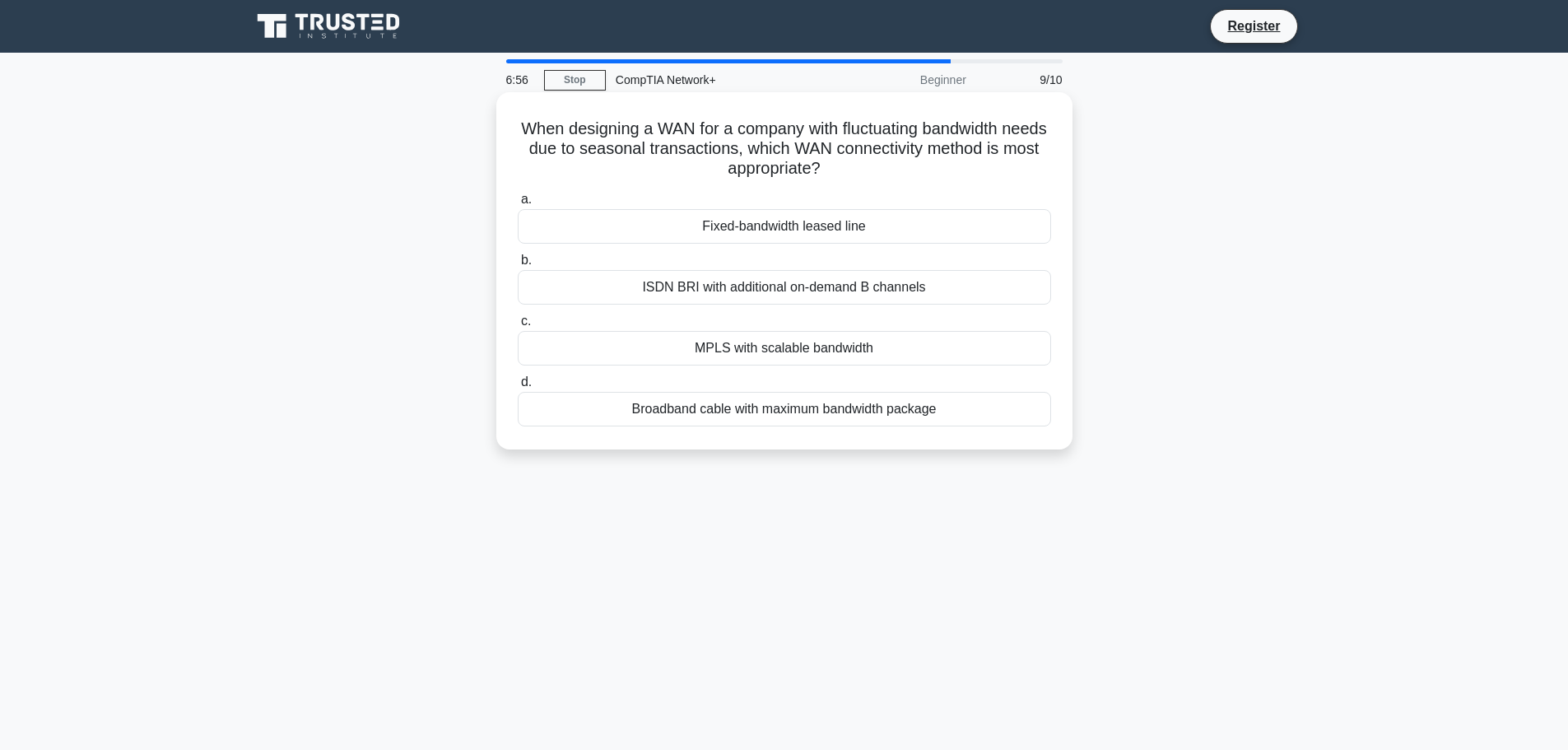
click at [608, 138] on h5 "When designing a WAN for a company with fluctuating bandwidth needs due to seas…" at bounding box center [784, 148] width 537 height 61
click at [618, 147] on h5 "When designing a WAN for a company with fluctuating bandwidth needs due to seas…" at bounding box center [784, 148] width 537 height 61
click at [619, 147] on h5 "When designing a WAN for a company with fluctuating bandwidth needs due to seas…" at bounding box center [784, 148] width 537 height 61
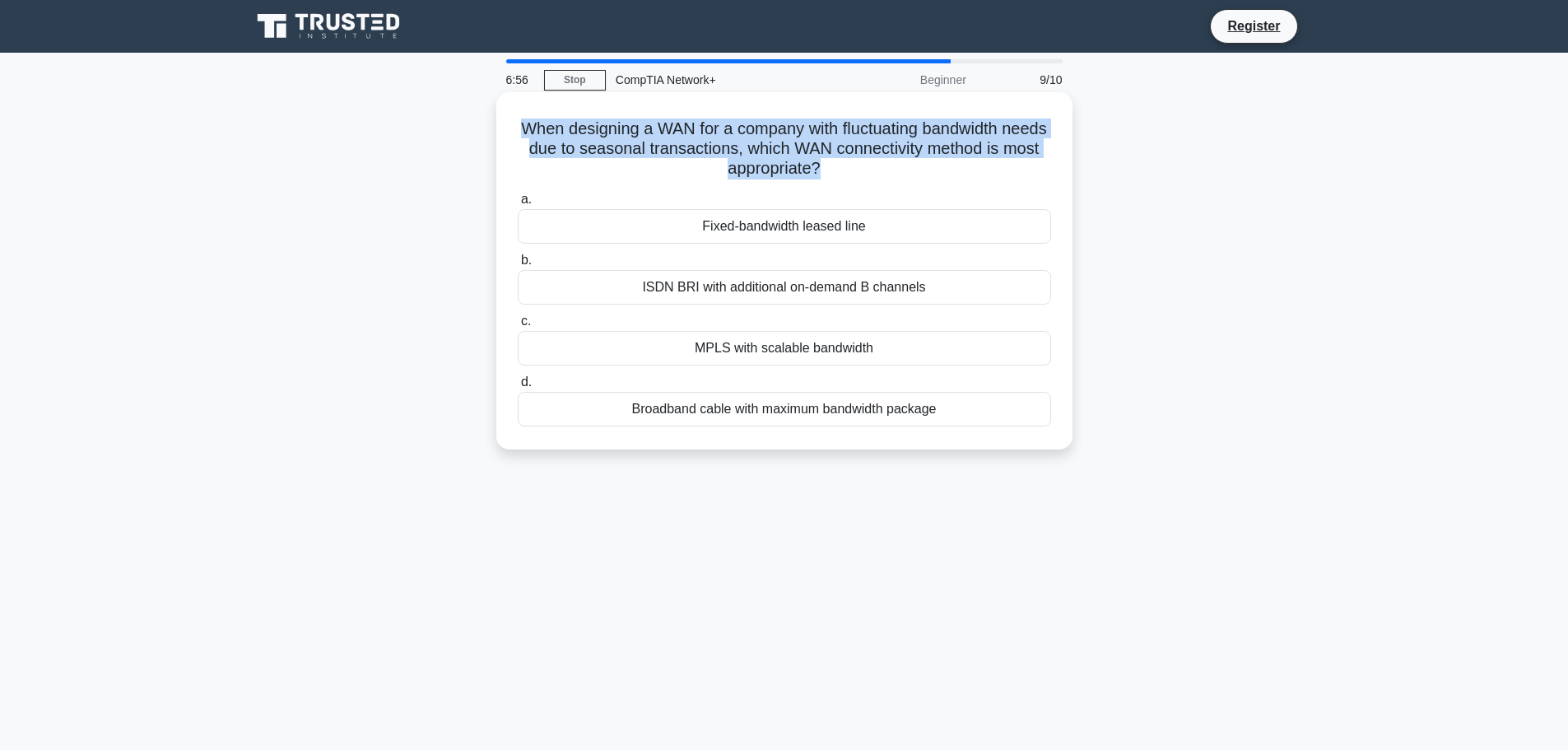
click at [619, 147] on h5 "When designing a WAN for a company with fluctuating bandwidth needs due to seas…" at bounding box center [784, 148] width 537 height 61
click at [688, 152] on h5 "When designing a WAN for a company with fluctuating bandwidth needs due to seas…" at bounding box center [784, 148] width 537 height 61
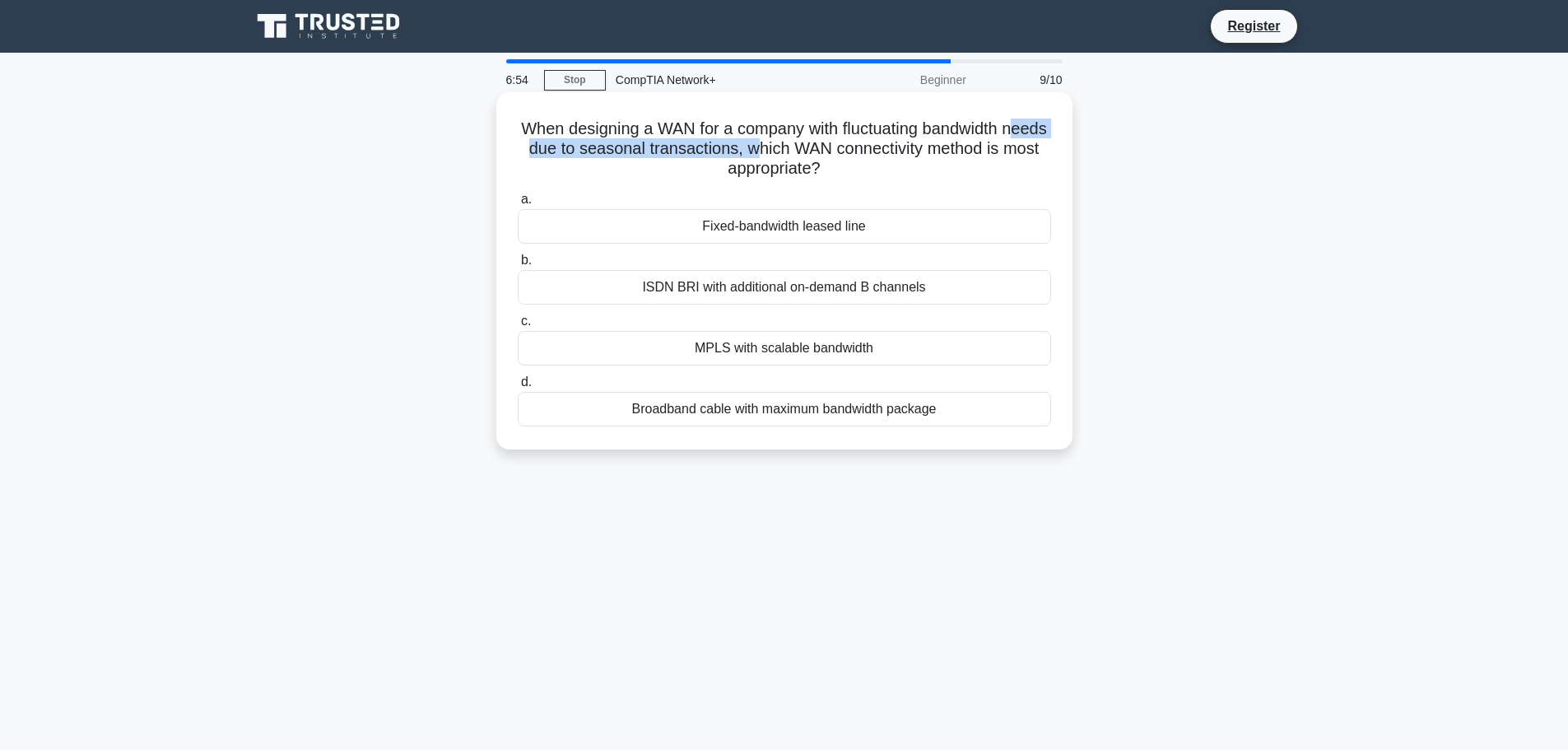
drag, startPoint x: 525, startPoint y: 148, endPoint x: 806, endPoint y: 150, distance: 281.0
click at [806, 150] on h5 "When designing a WAN for a company with fluctuating bandwidth needs due to seas…" at bounding box center [784, 148] width 537 height 61
click at [808, 150] on h5 "When designing a WAN for a company with fluctuating bandwidth needs due to seas…" at bounding box center [784, 148] width 537 height 61
drag, startPoint x: 784, startPoint y: 148, endPoint x: 913, endPoint y: 148, distance: 129.0
click at [913, 148] on h5 "When designing a WAN for a company with fluctuating bandwidth needs due to seas…" at bounding box center [784, 148] width 537 height 61
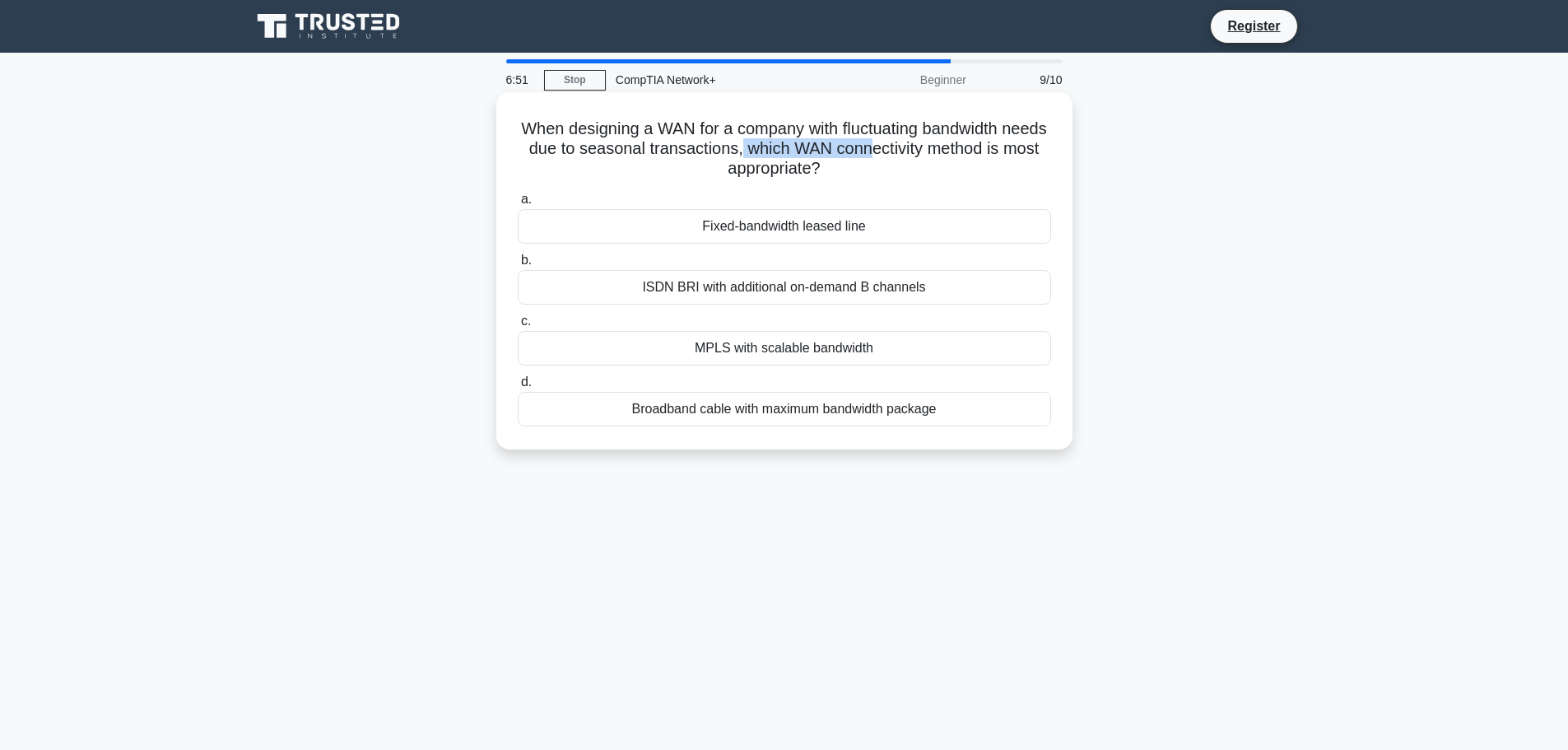
click at [913, 148] on h5 "When designing a WAN for a company with fluctuating bandwidth needs due to seas…" at bounding box center [784, 148] width 537 height 61
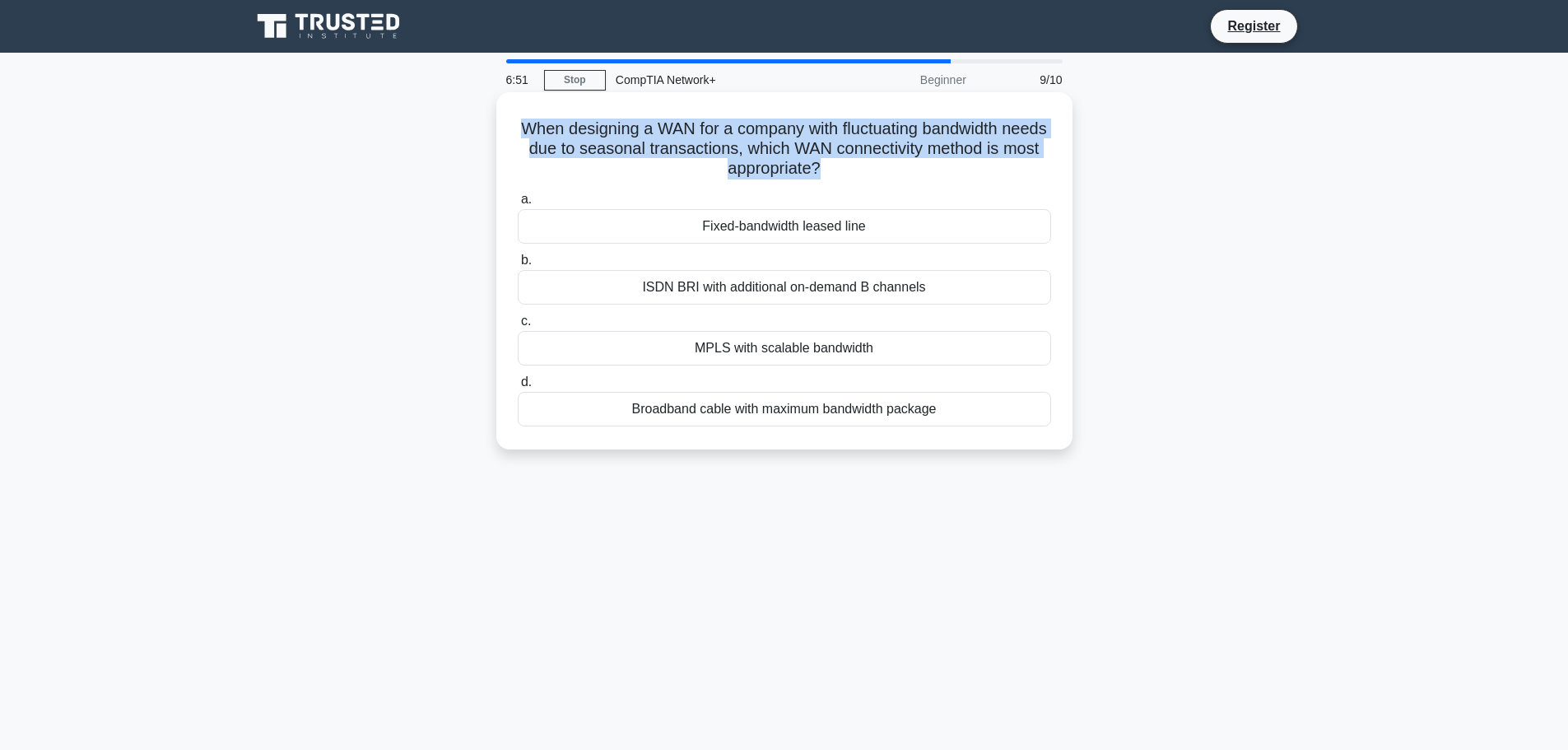
click at [913, 148] on h5 "When designing a WAN for a company with fluctuating bandwidth needs due to seas…" at bounding box center [784, 148] width 537 height 61
click at [985, 148] on h5 "When designing a WAN for a company with fluctuating bandwidth needs due to seas…" at bounding box center [784, 148] width 537 height 61
click at [835, 132] on h5 "When designing a WAN for a company with fluctuating bandwidth needs due to seas…" at bounding box center [784, 148] width 537 height 61
click at [807, 119] on h5 "When designing a WAN for a company with fluctuating bandwidth needs due to seas…" at bounding box center [784, 148] width 537 height 61
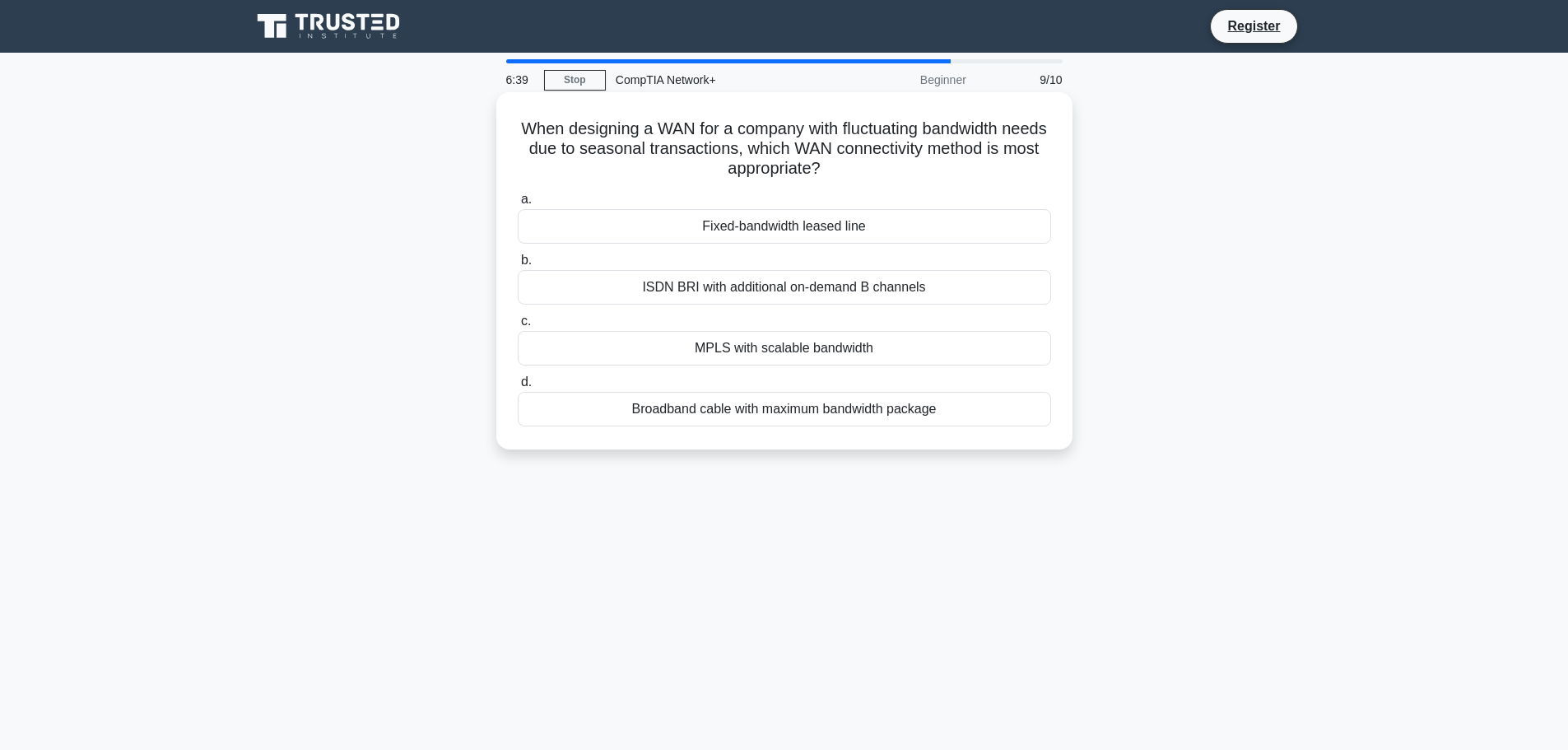
click at [860, 348] on div "MPLS with scalable bandwidth" at bounding box center [784, 347] width 533 height 34
click at [517, 327] on input "c. MPLS with scalable bandwidth" at bounding box center [517, 321] width 0 height 11
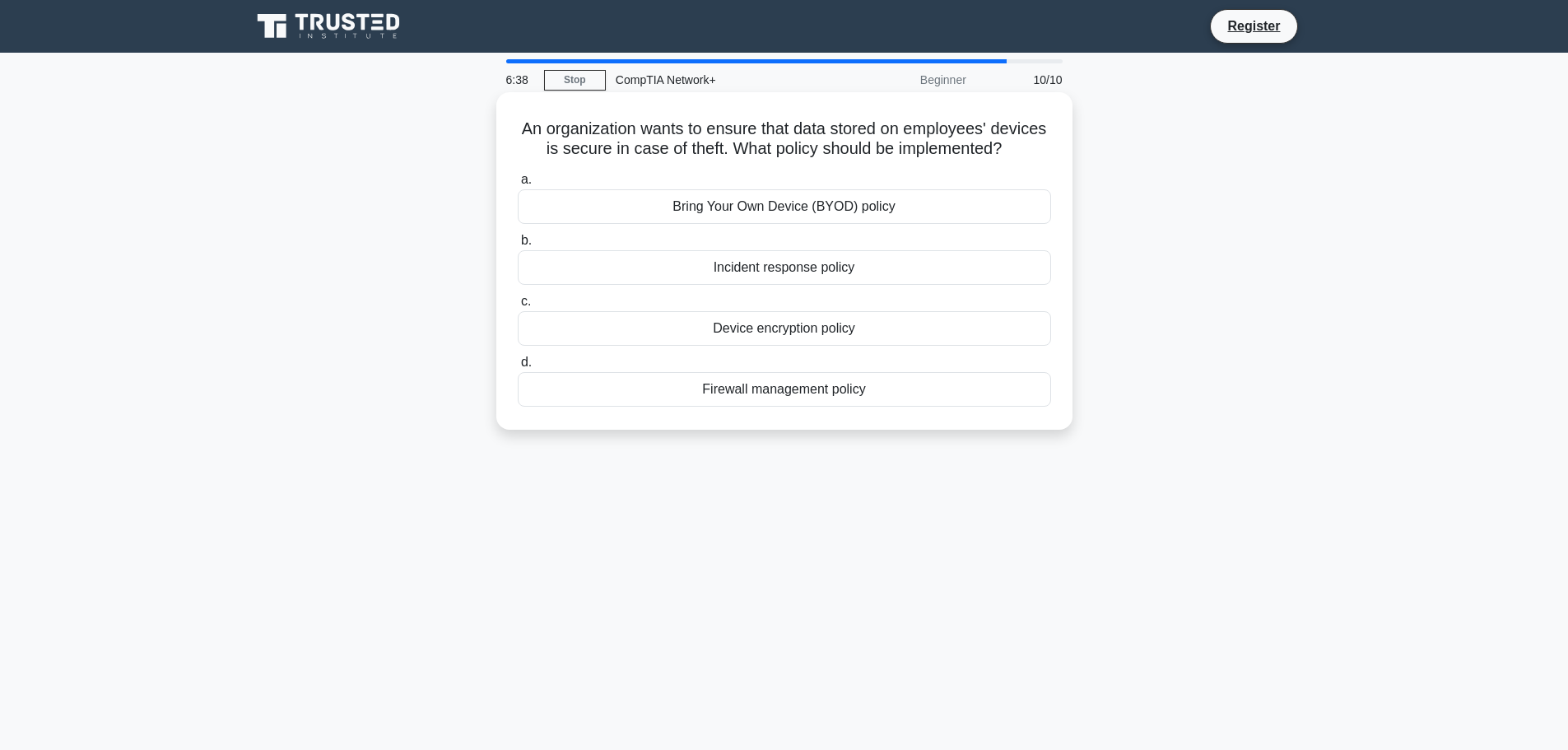
click at [737, 134] on h5 "An organization wants to ensure that data stored on employees' devices is secur…" at bounding box center [784, 138] width 537 height 41
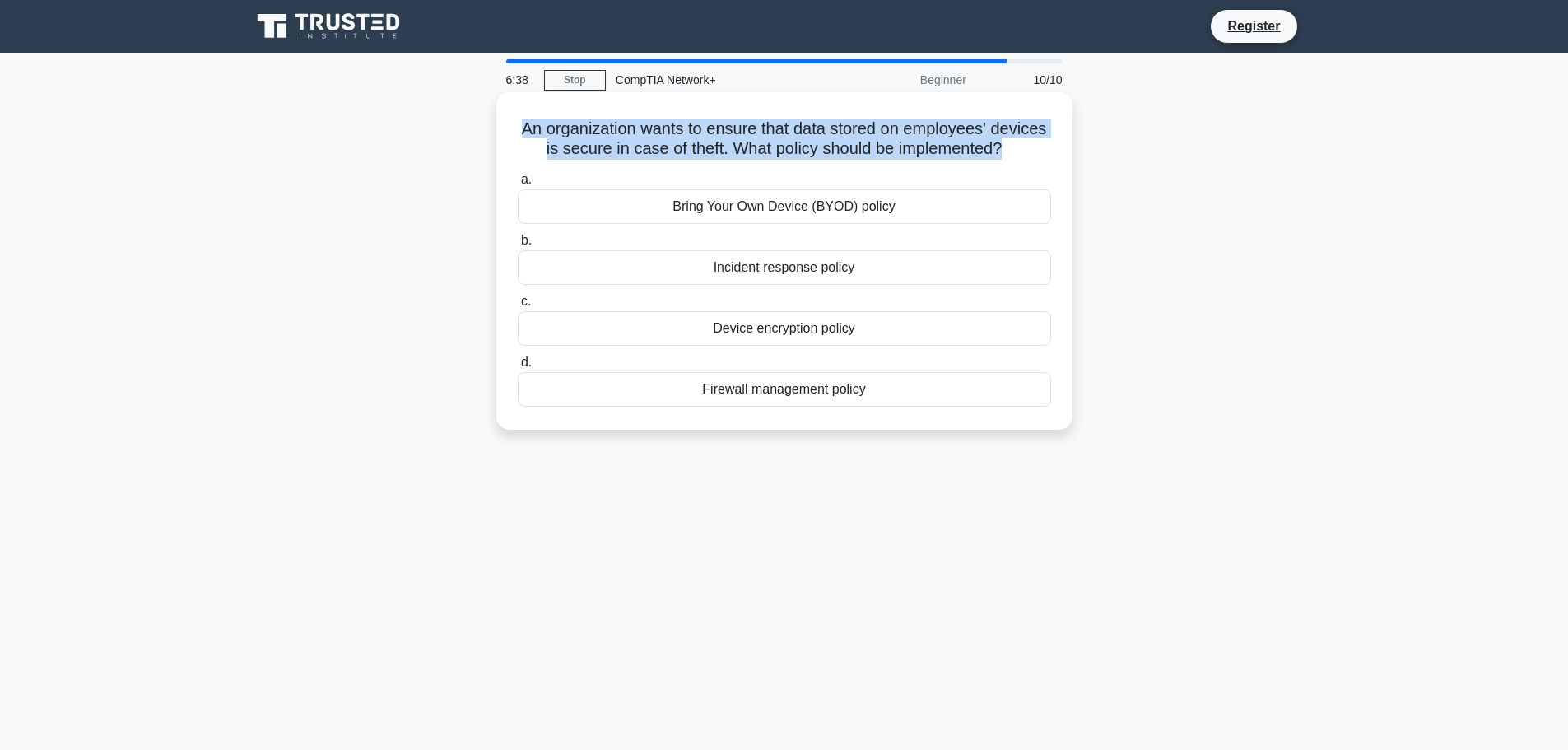
click at [737, 134] on h5 "An organization wants to ensure that data stored on employees' devices is secur…" at bounding box center [784, 138] width 537 height 41
click at [819, 156] on h5 "An organization wants to ensure that data stored on employees' devices is secur…" at bounding box center [784, 138] width 537 height 41
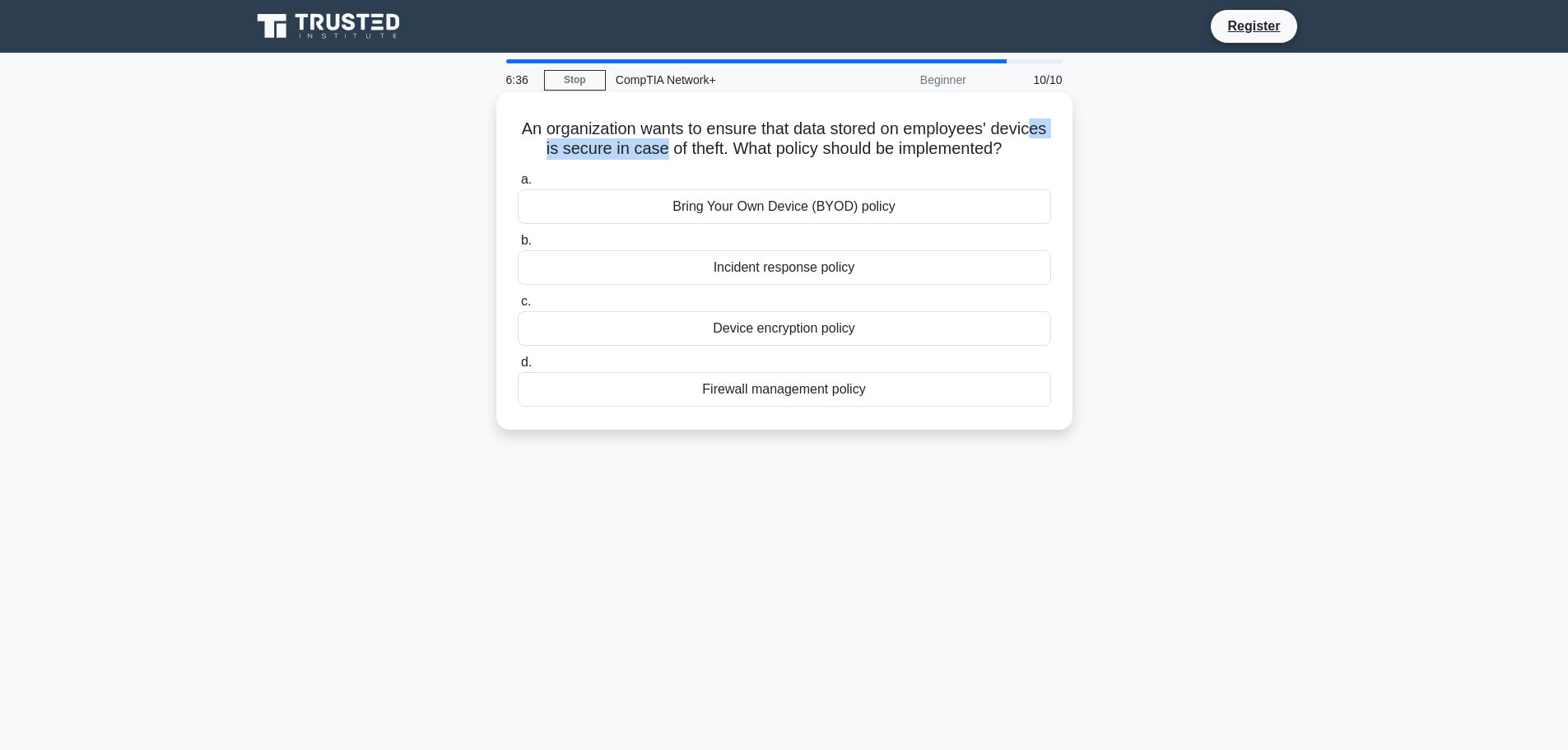
drag, startPoint x: 561, startPoint y: 150, endPoint x: 741, endPoint y: 149, distance: 180.0
click at [723, 152] on h5 "An organization wants to ensure that data stored on employees' devices is secur…" at bounding box center [784, 138] width 537 height 41
click at [744, 148] on h5 "An organization wants to ensure that data stored on employees' devices is secur…" at bounding box center [784, 138] width 537 height 41
drag, startPoint x: 766, startPoint y: 148, endPoint x: 1018, endPoint y: 155, distance: 252.1
click at [1018, 155] on h5 "An organization wants to ensure that data stored on employees' devices is secur…" at bounding box center [784, 138] width 537 height 41
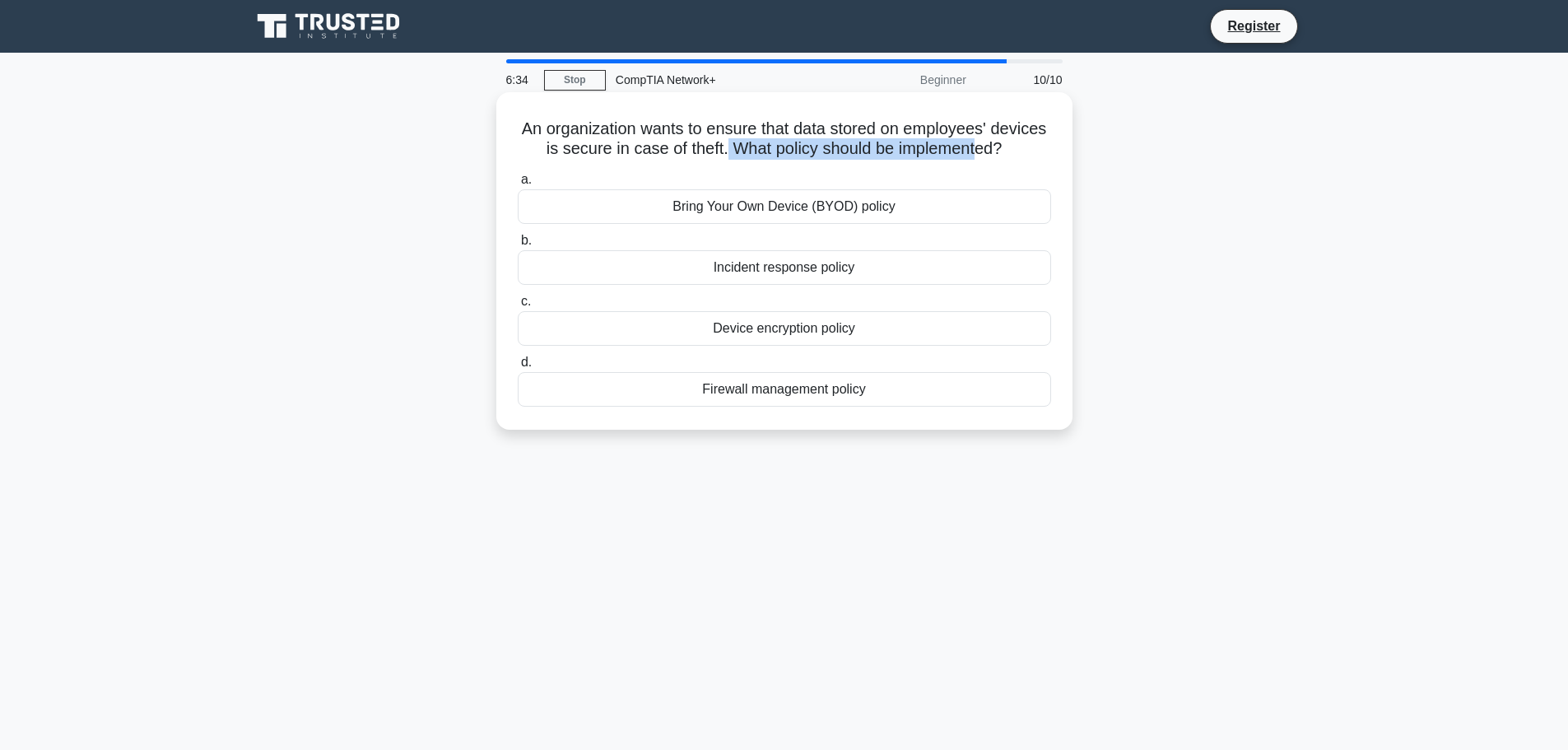
click at [1018, 155] on h5 "An organization wants to ensure that data stored on employees' devices is secur…" at bounding box center [784, 138] width 537 height 41
click at [845, 345] on div "Device encryption policy" at bounding box center [784, 328] width 533 height 34
click at [517, 307] on input "c. Device encryption policy" at bounding box center [517, 301] width 0 height 11
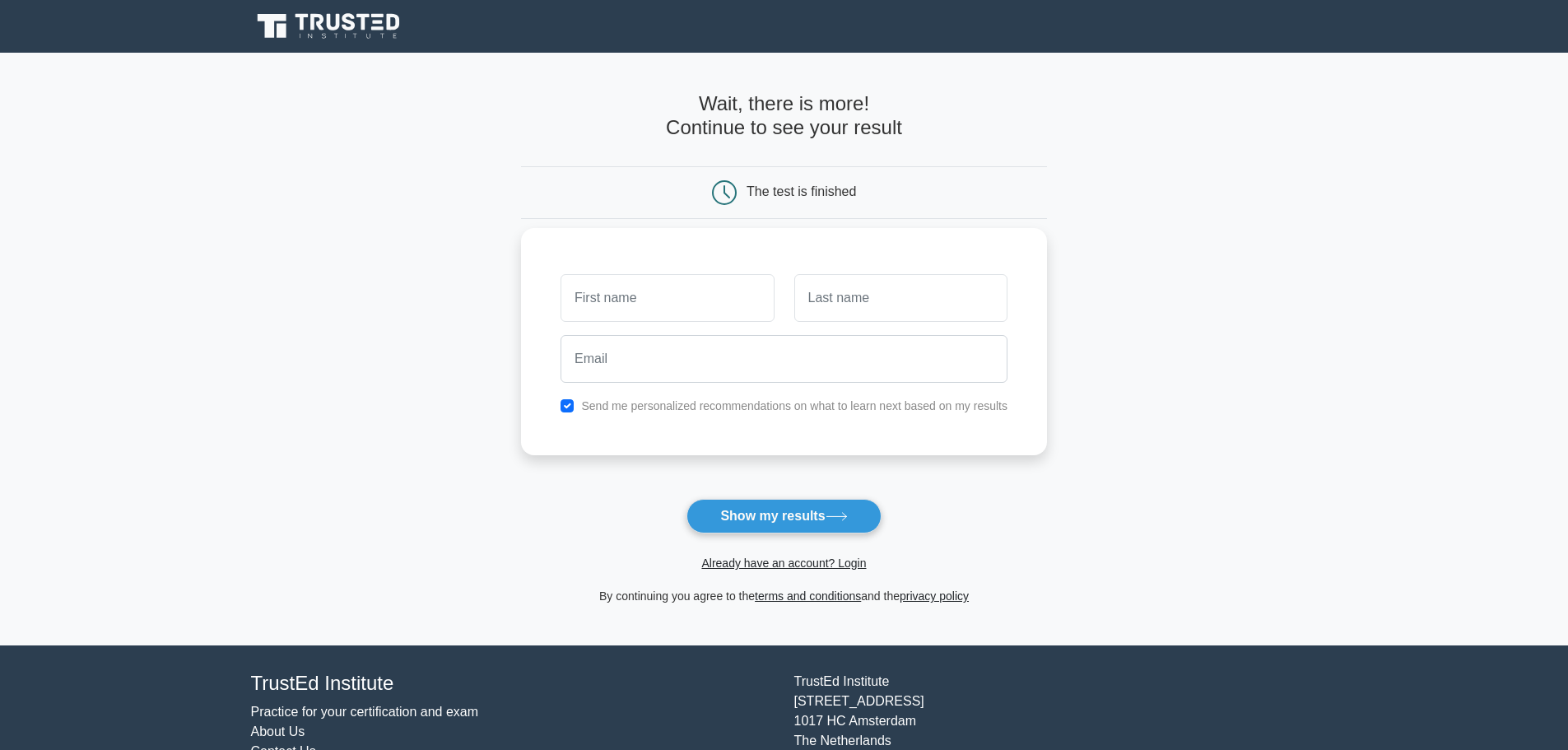
click at [703, 296] on input "text" at bounding box center [667, 297] width 213 height 48
click at [734, 119] on h4 "Wait, there is more! Continue to see your result" at bounding box center [784, 115] width 526 height 48
click at [714, 298] on input "text" at bounding box center [667, 297] width 213 height 48
type input "marko"
type input "golub"
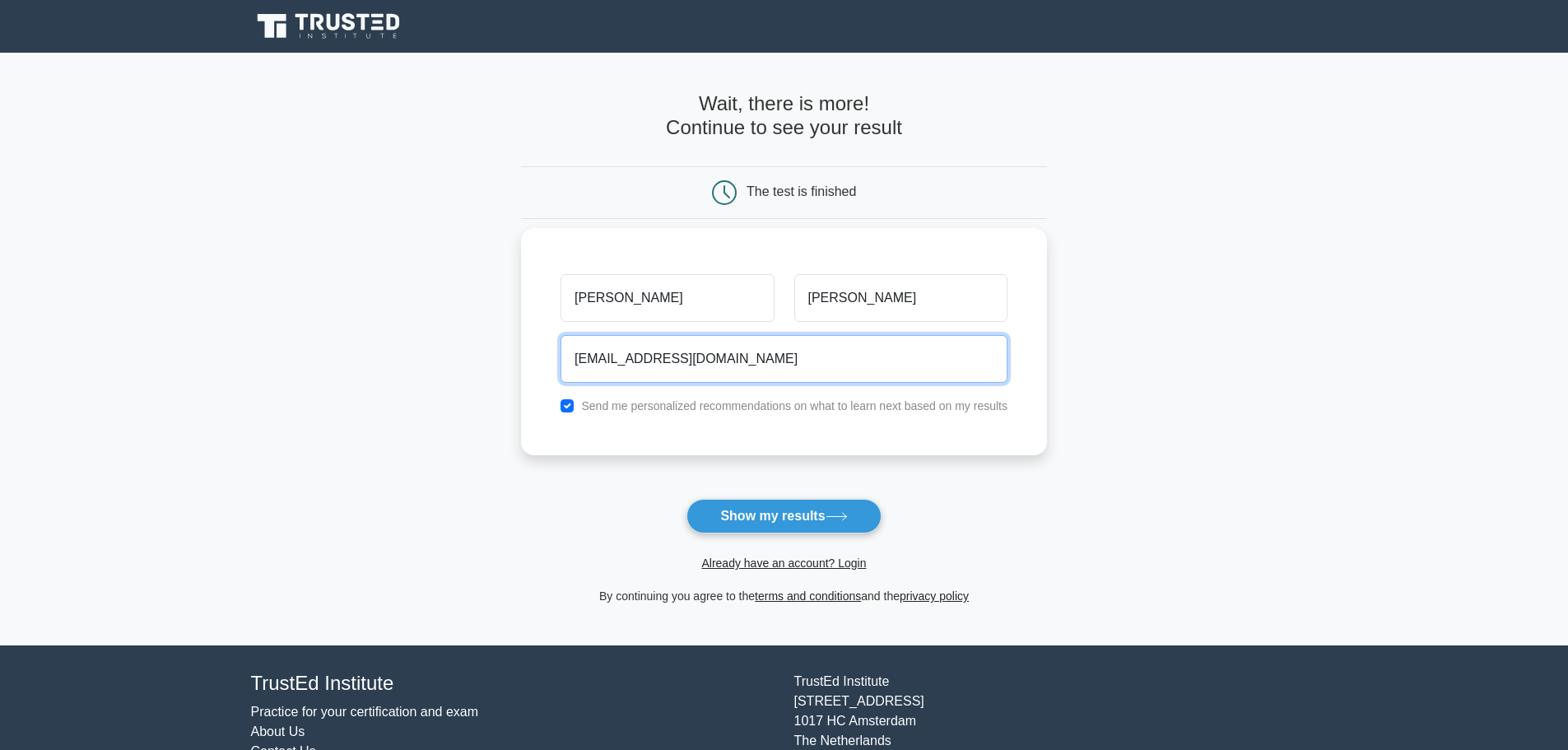
type input "markogolub758@gmail.com"
click at [857, 409] on label "Send me personalized recommendations on what to learn next based on my results" at bounding box center [794, 405] width 426 height 13
click at [777, 399] on label "Send me personalized recommendations on what to learn next based on my results" at bounding box center [794, 405] width 426 height 13
click at [568, 410] on input "checkbox" at bounding box center [567, 405] width 13 height 13
checkbox input "false"
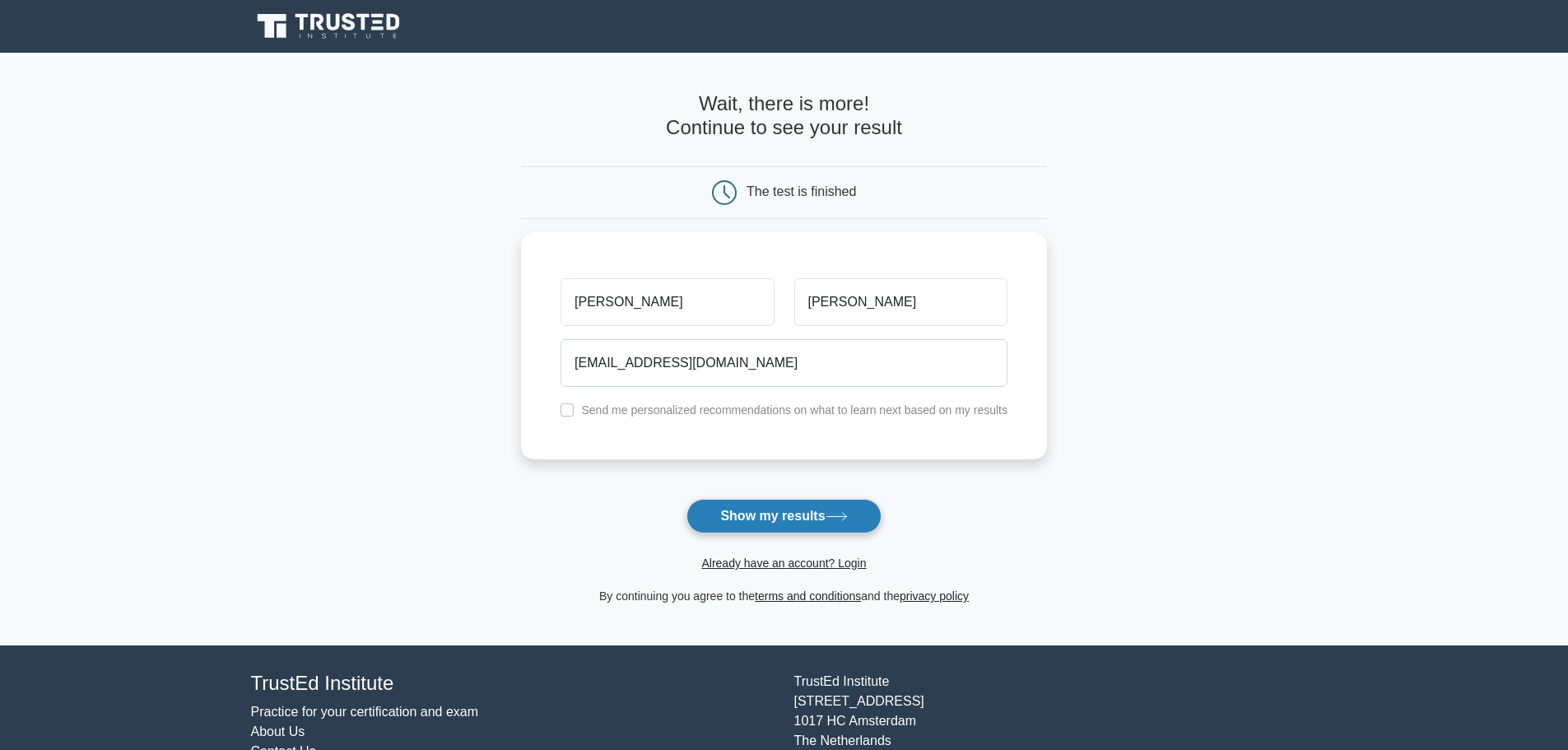
click at [816, 514] on button "Show my results" at bounding box center [784, 516] width 194 height 34
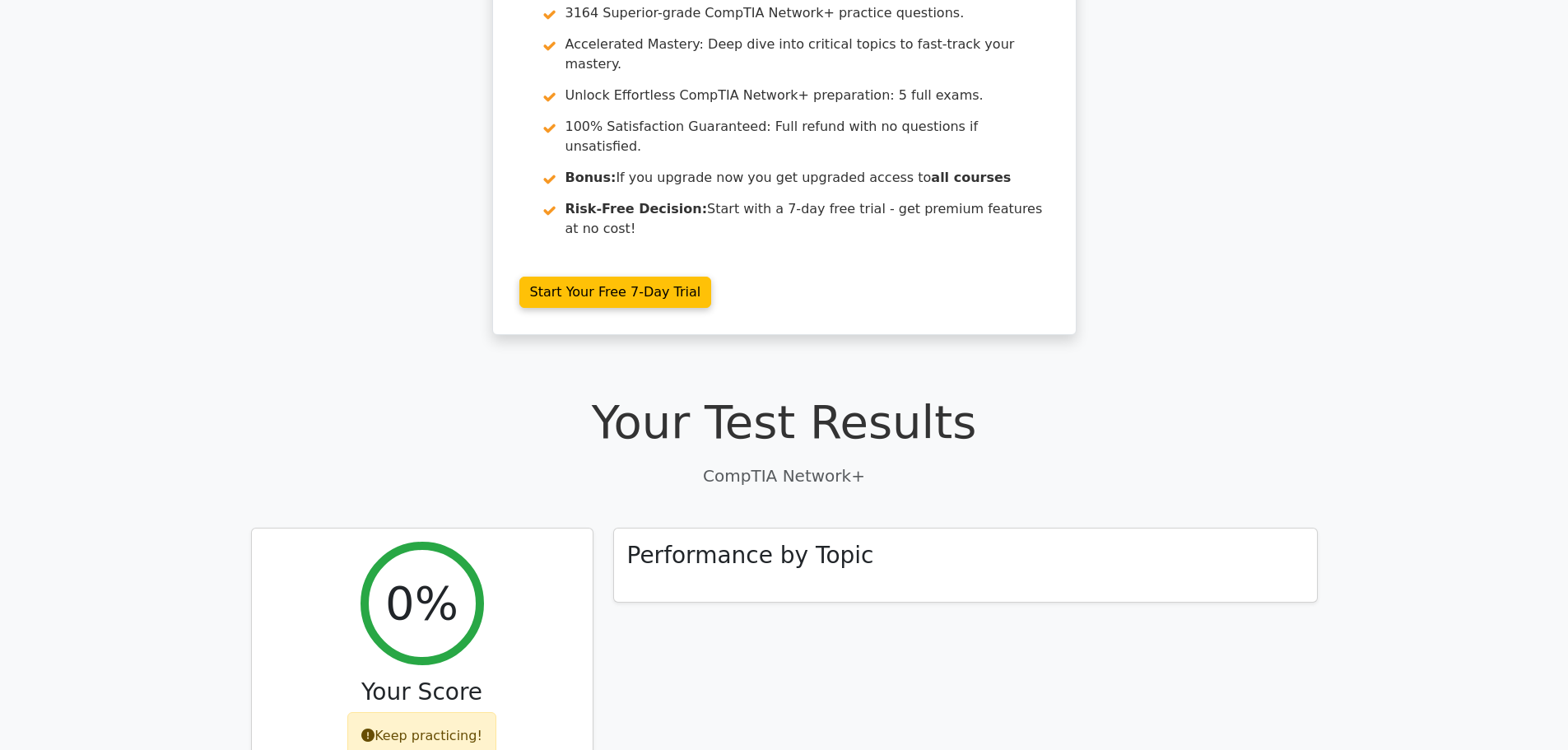
scroll to position [330, 0]
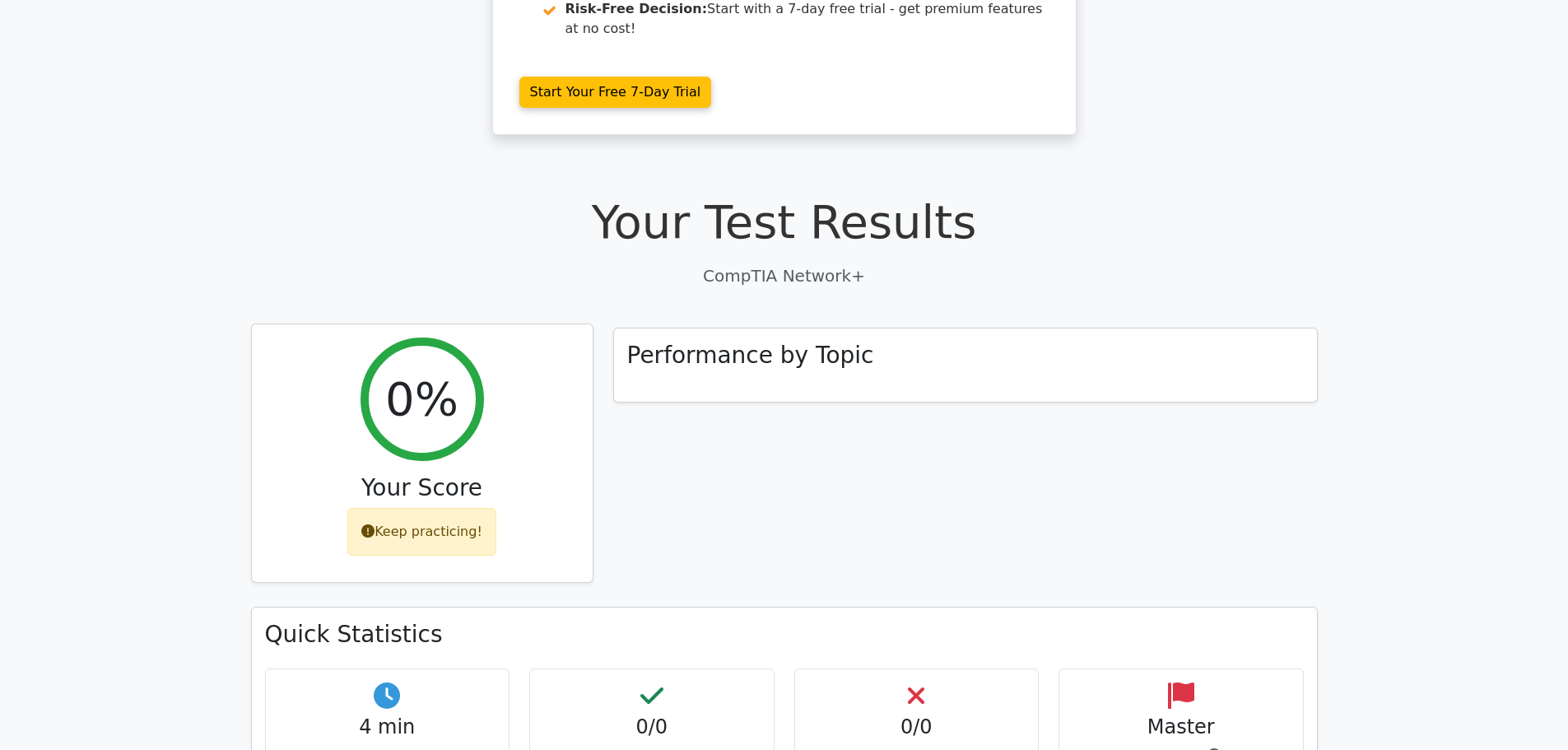
click at [436, 474] on h3 "Your Score" at bounding box center [422, 488] width 315 height 28
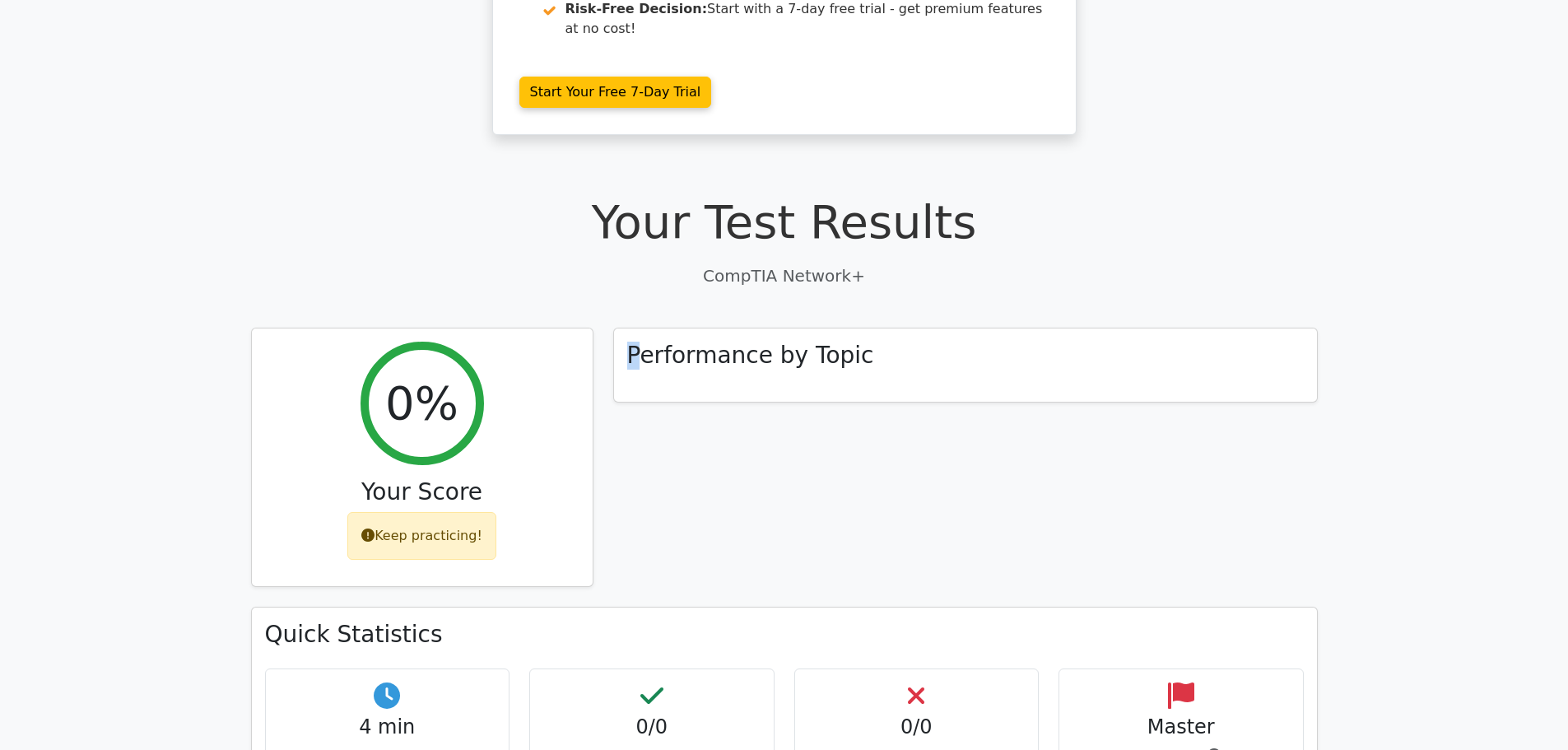
click at [637, 405] on div "Performance by Topic" at bounding box center [966, 467] width 724 height 279
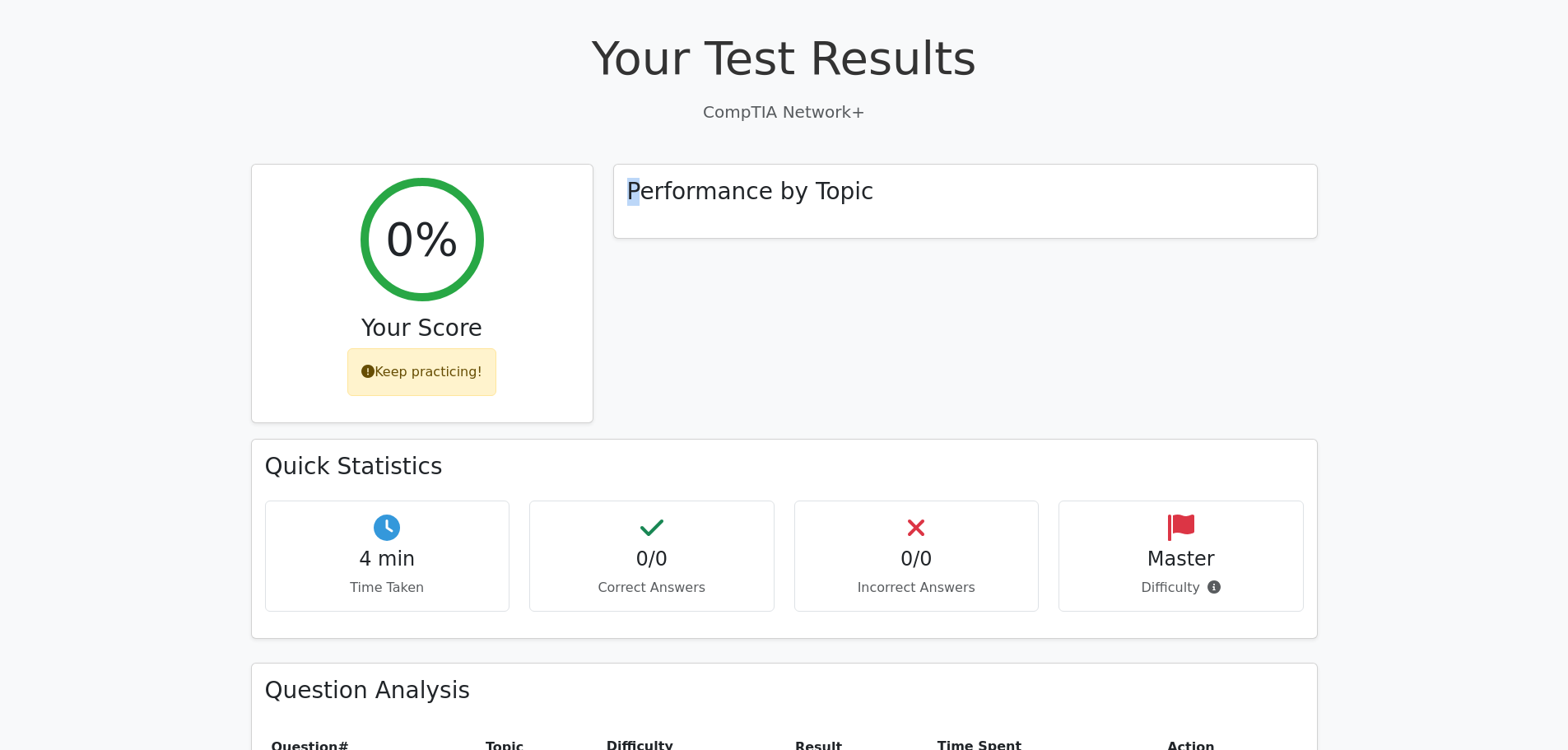
scroll to position [494, 0]
click at [640, 546] on h4 "0/0" at bounding box center [652, 558] width 217 height 24
click at [883, 511] on div "0/0 Incorrect Answers" at bounding box center [917, 555] width 245 height 111
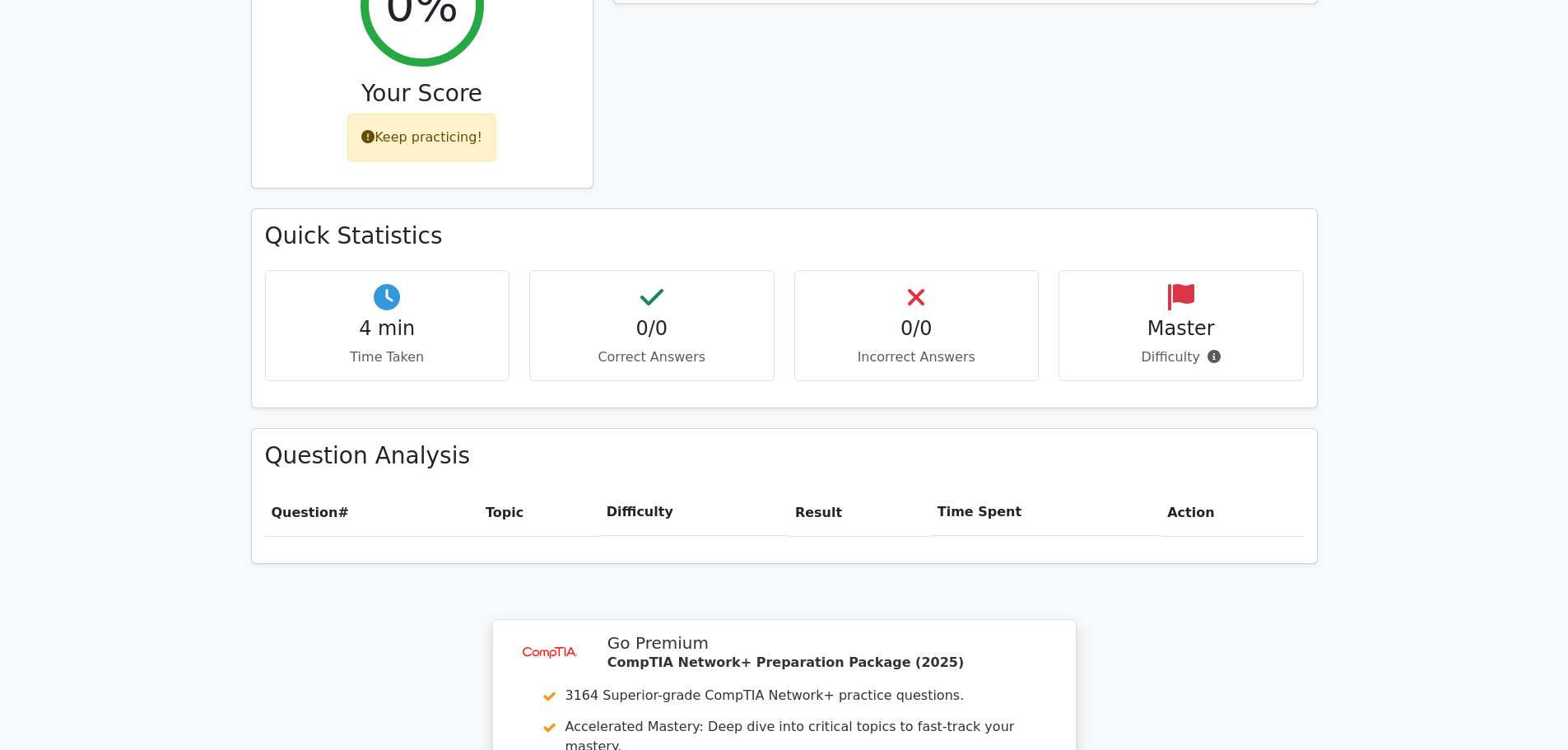
scroll to position [823, 0]
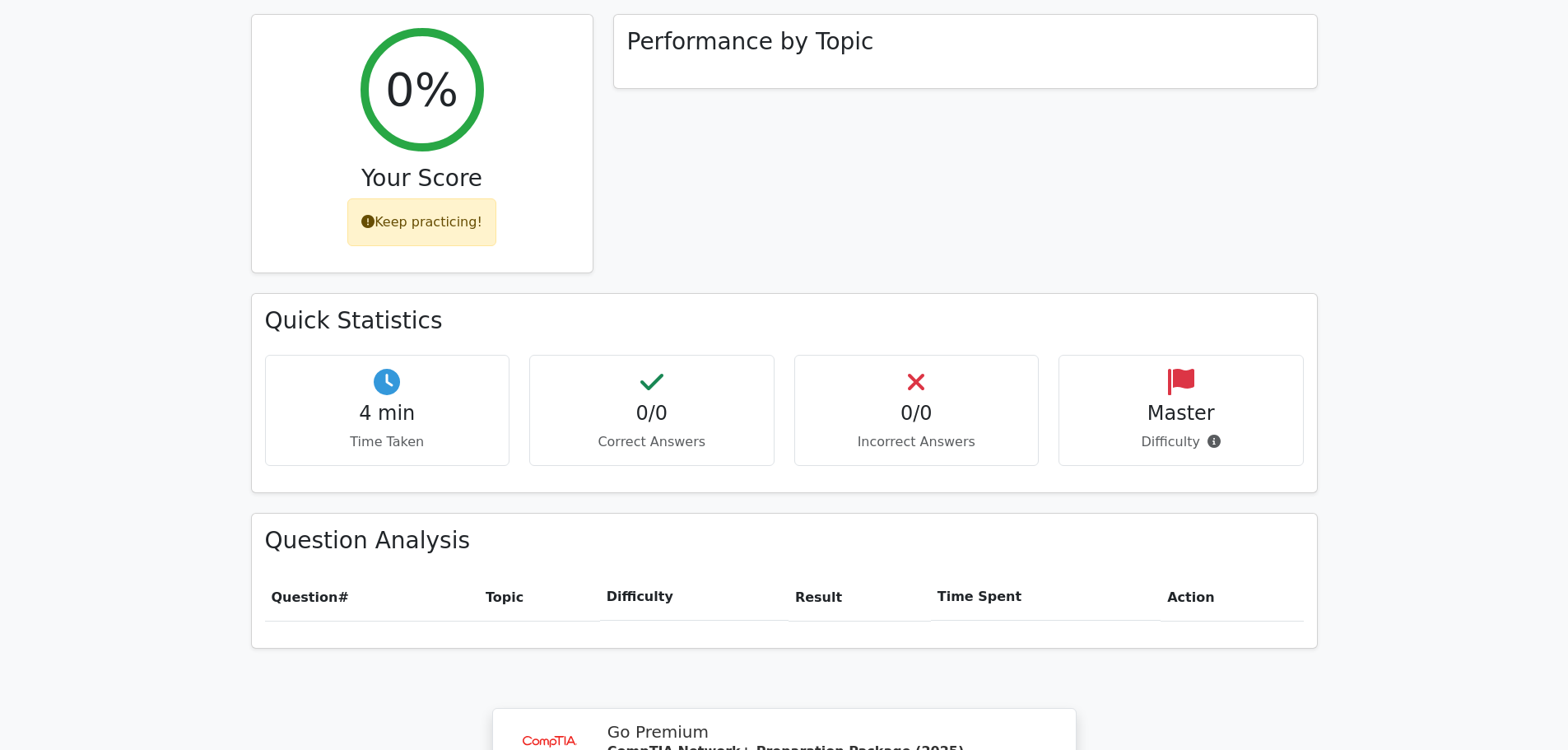
scroll to position [411, 0]
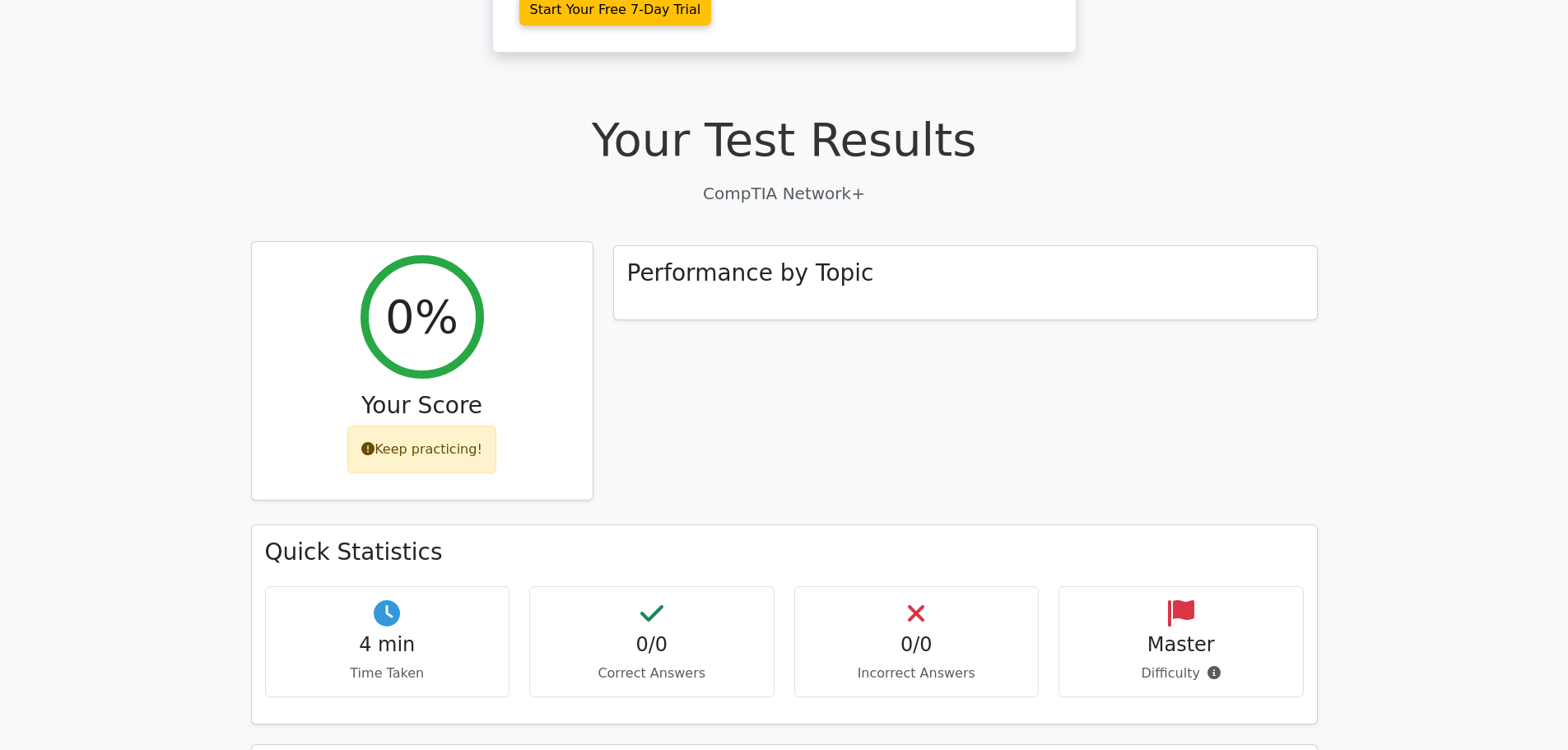
click at [432, 425] on div "Keep practicing!" at bounding box center [421, 449] width 149 height 48
click at [436, 309] on div "0%" at bounding box center [422, 317] width 124 height 123
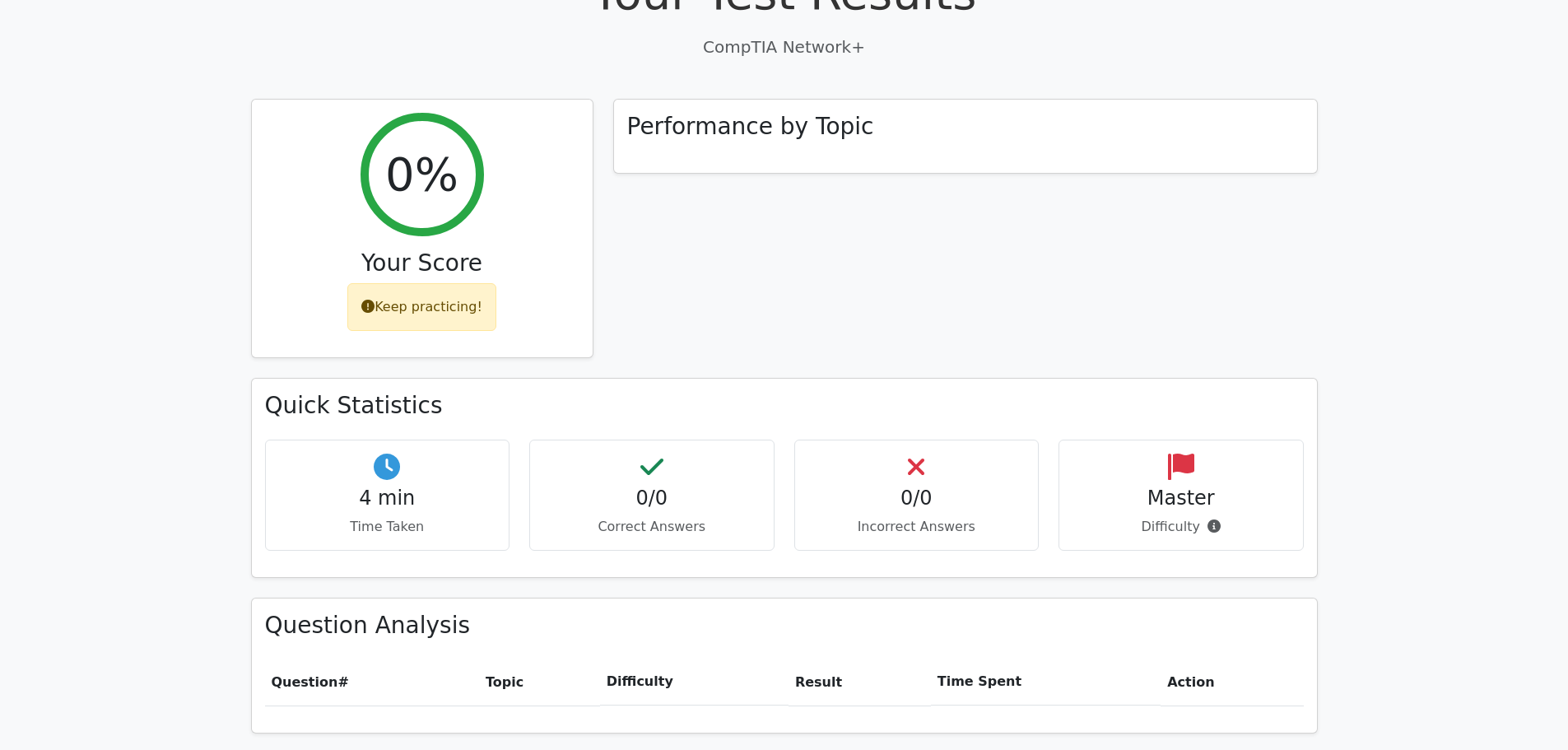
scroll to position [823, 0]
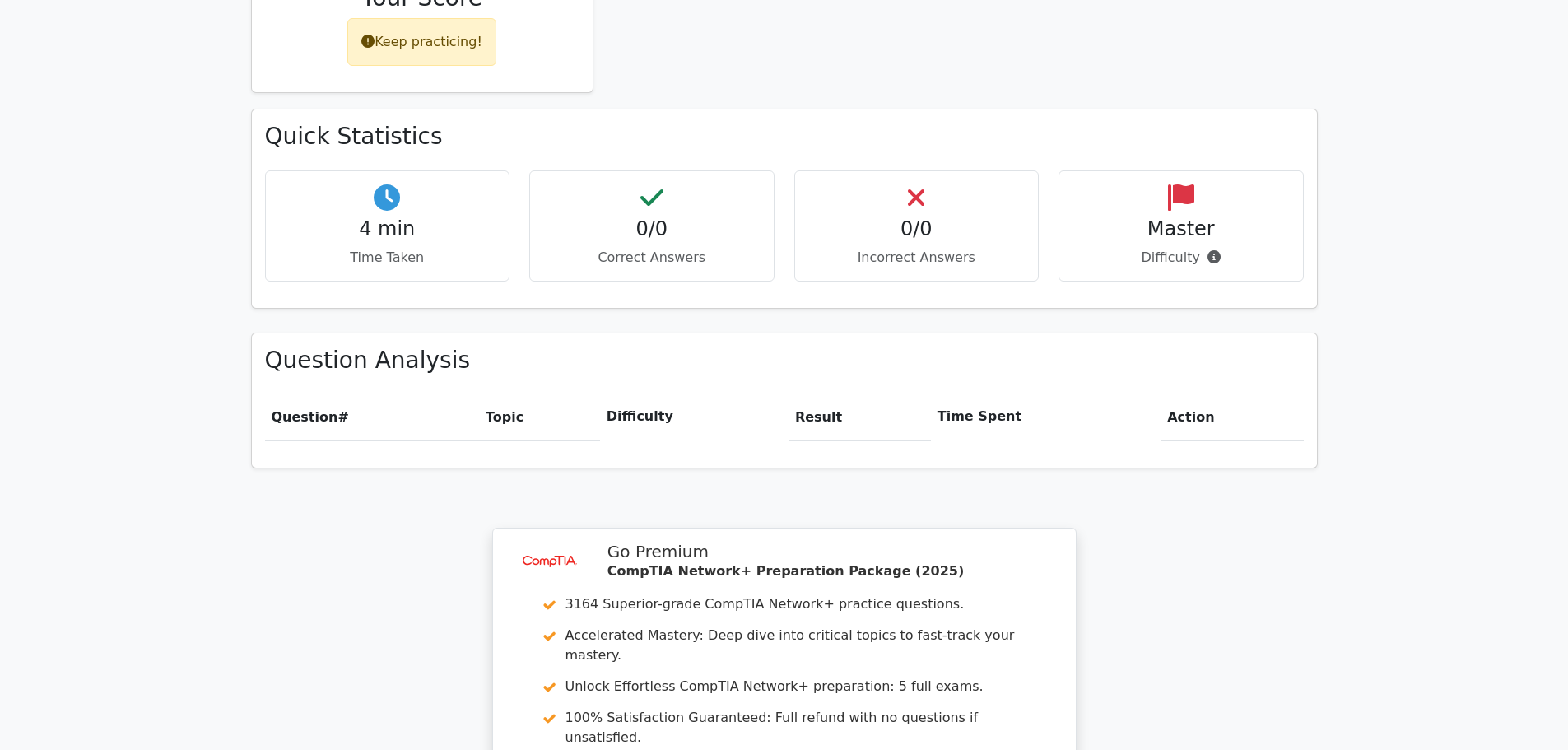
click at [404, 217] on h4 "4 min" at bounding box center [387, 229] width 217 height 24
click at [392, 211] on div "4 min Time Taken" at bounding box center [388, 225] width 245 height 111
click at [652, 248] on p "Correct Answers" at bounding box center [652, 258] width 217 height 20
click at [660, 248] on p "Correct Answers" at bounding box center [652, 258] width 217 height 20
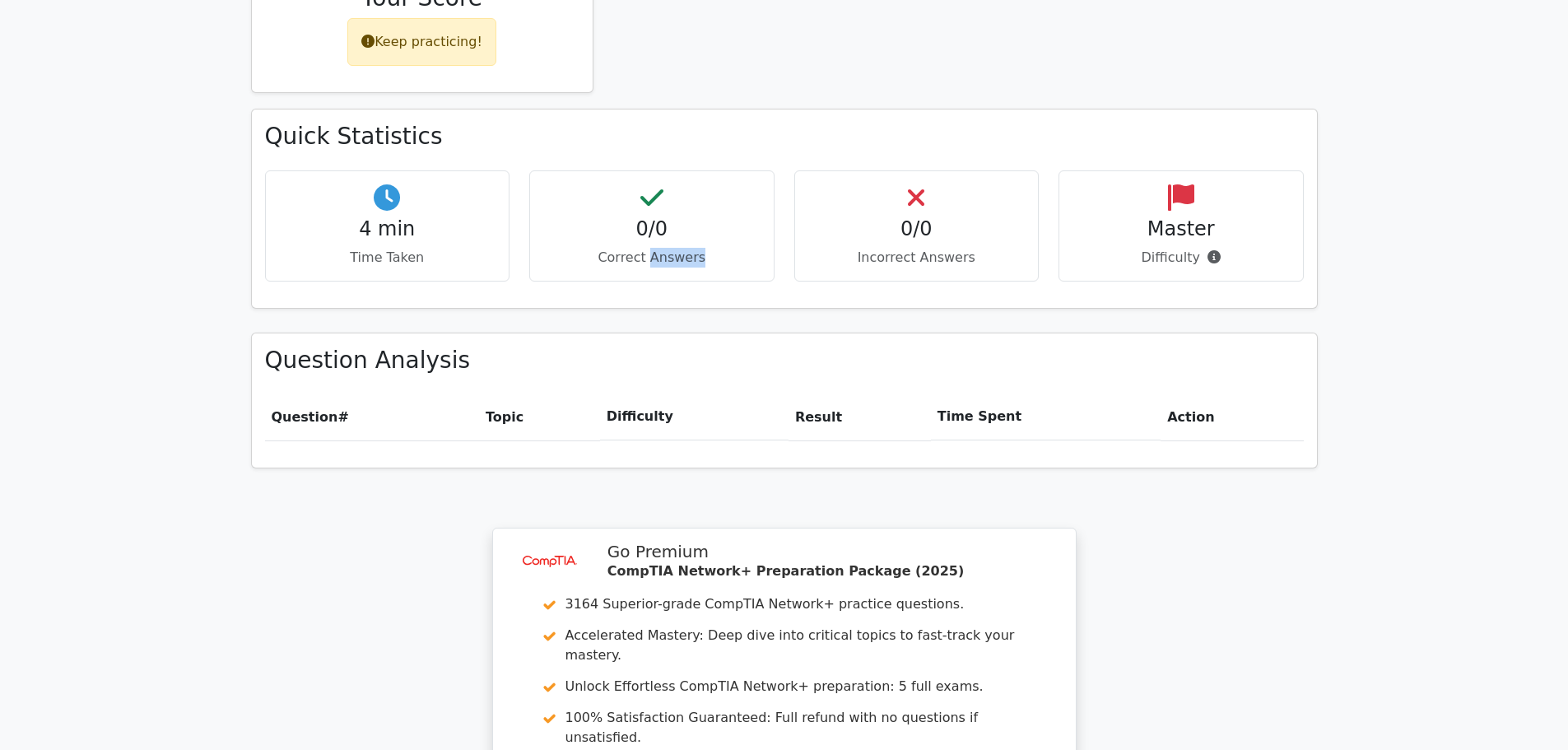
drag, startPoint x: 660, startPoint y: 200, endPoint x: 645, endPoint y: 167, distance: 36.2
click at [661, 248] on p "Correct Answers" at bounding box center [652, 258] width 217 height 20
click at [645, 217] on h4 "0/0" at bounding box center [652, 229] width 217 height 24
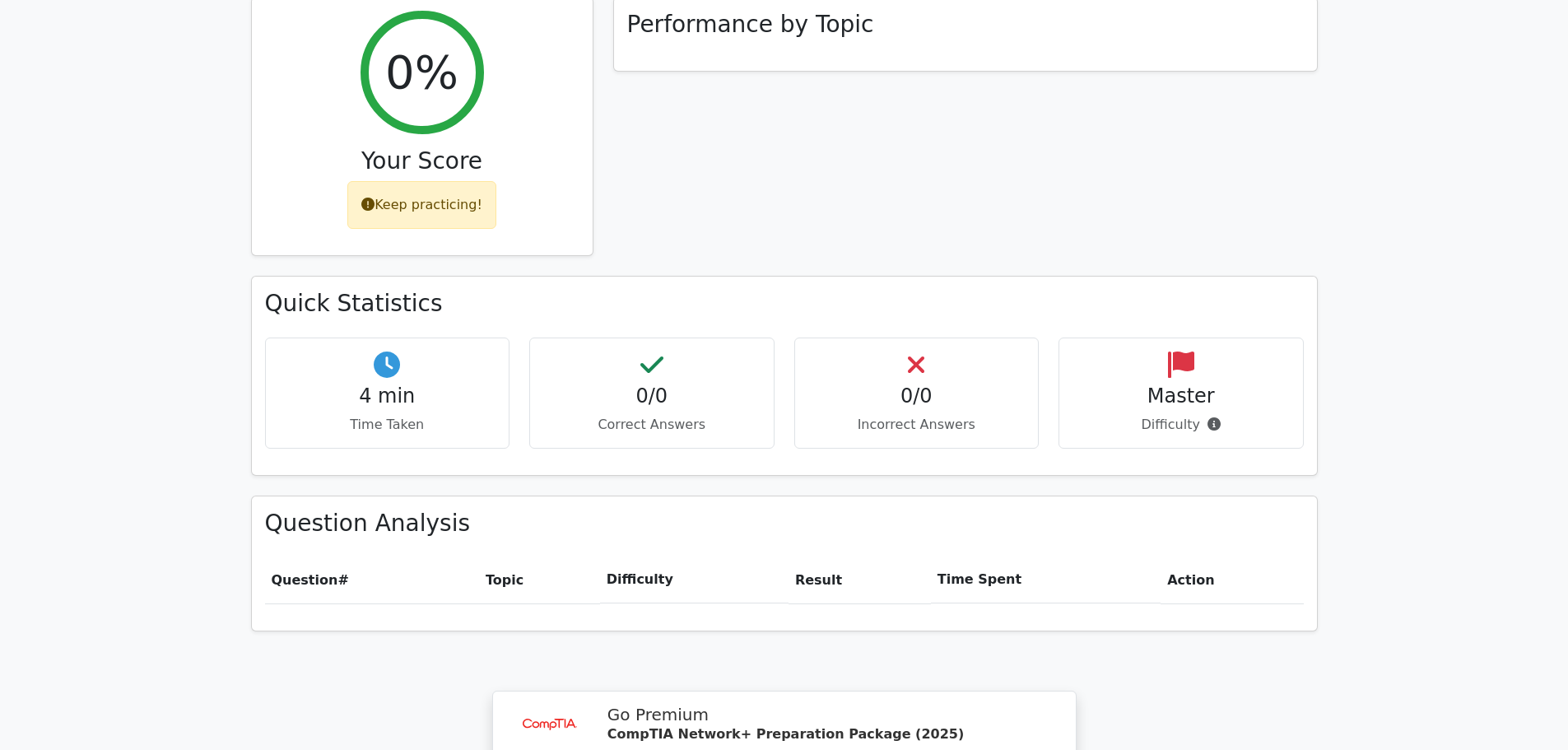
scroll to position [411, 0]
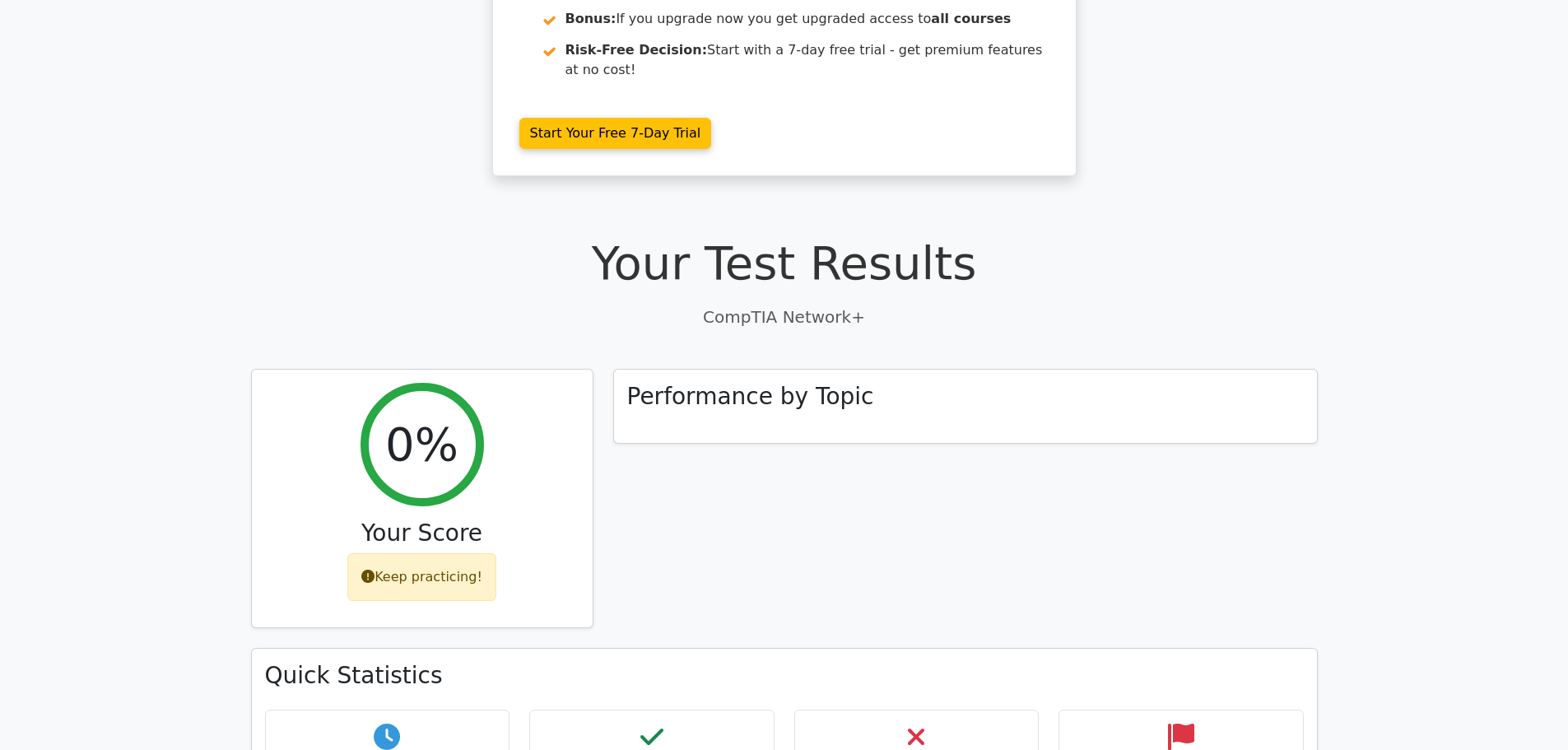
scroll to position [164, 0]
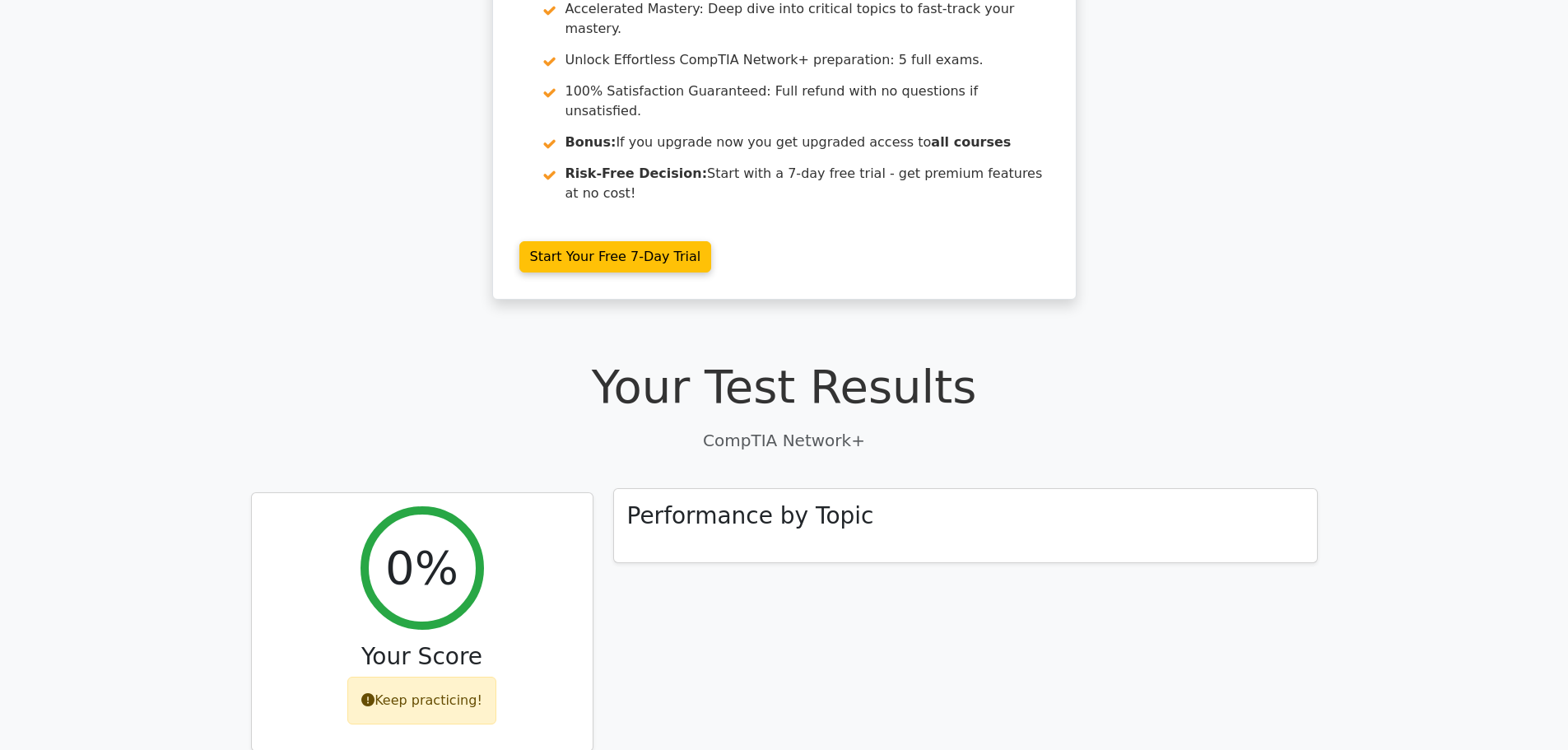
click at [812, 502] on h3 "Performance by Topic" at bounding box center [751, 516] width 247 height 28
drag, startPoint x: 812, startPoint y: 451, endPoint x: 890, endPoint y: 459, distance: 78.4
click at [813, 502] on h3 "Performance by Topic" at bounding box center [751, 516] width 247 height 28
click at [890, 489] on div "Performance by Topic" at bounding box center [966, 526] width 703 height 74
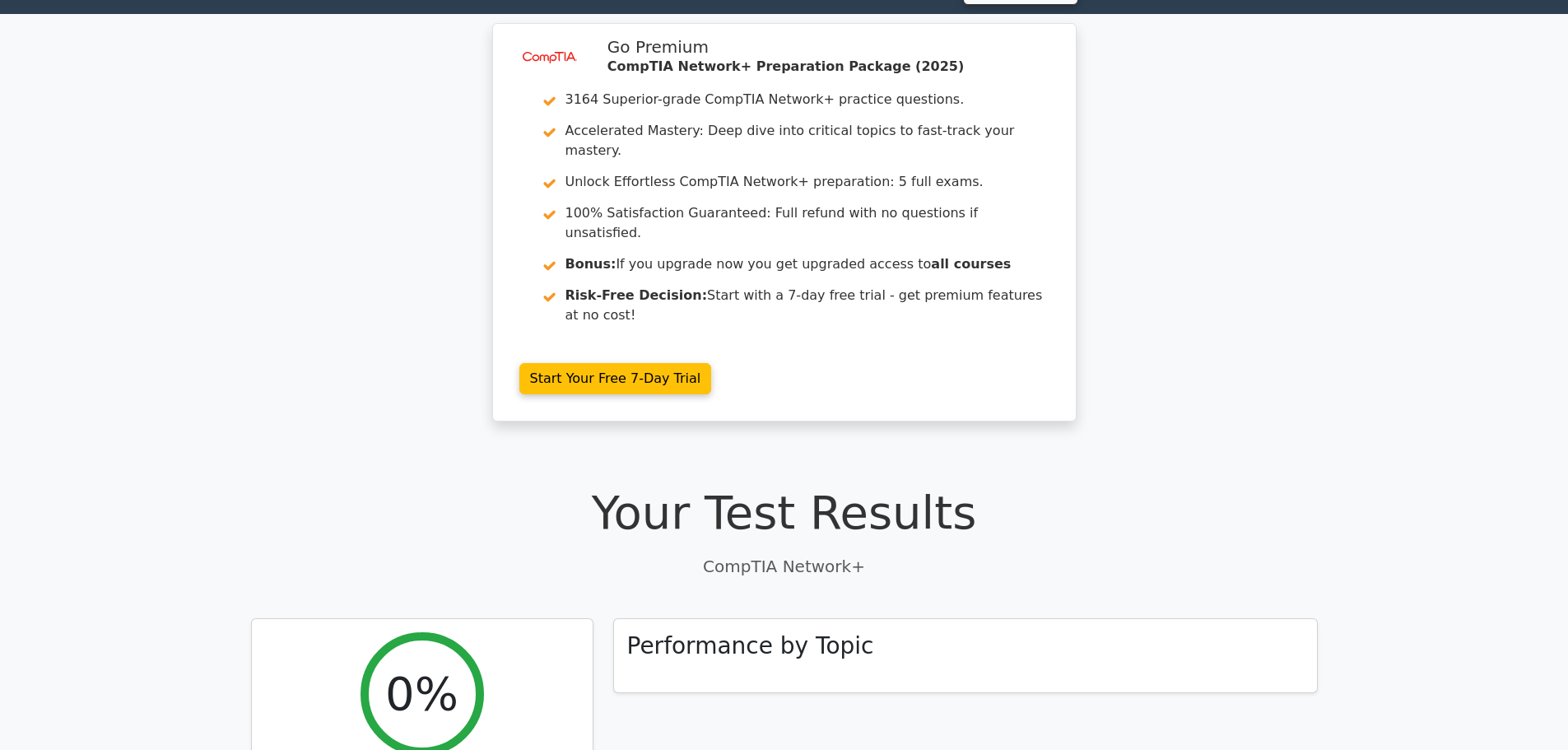
scroll to position [0, 0]
